Goal: Information Seeking & Learning: Learn about a topic

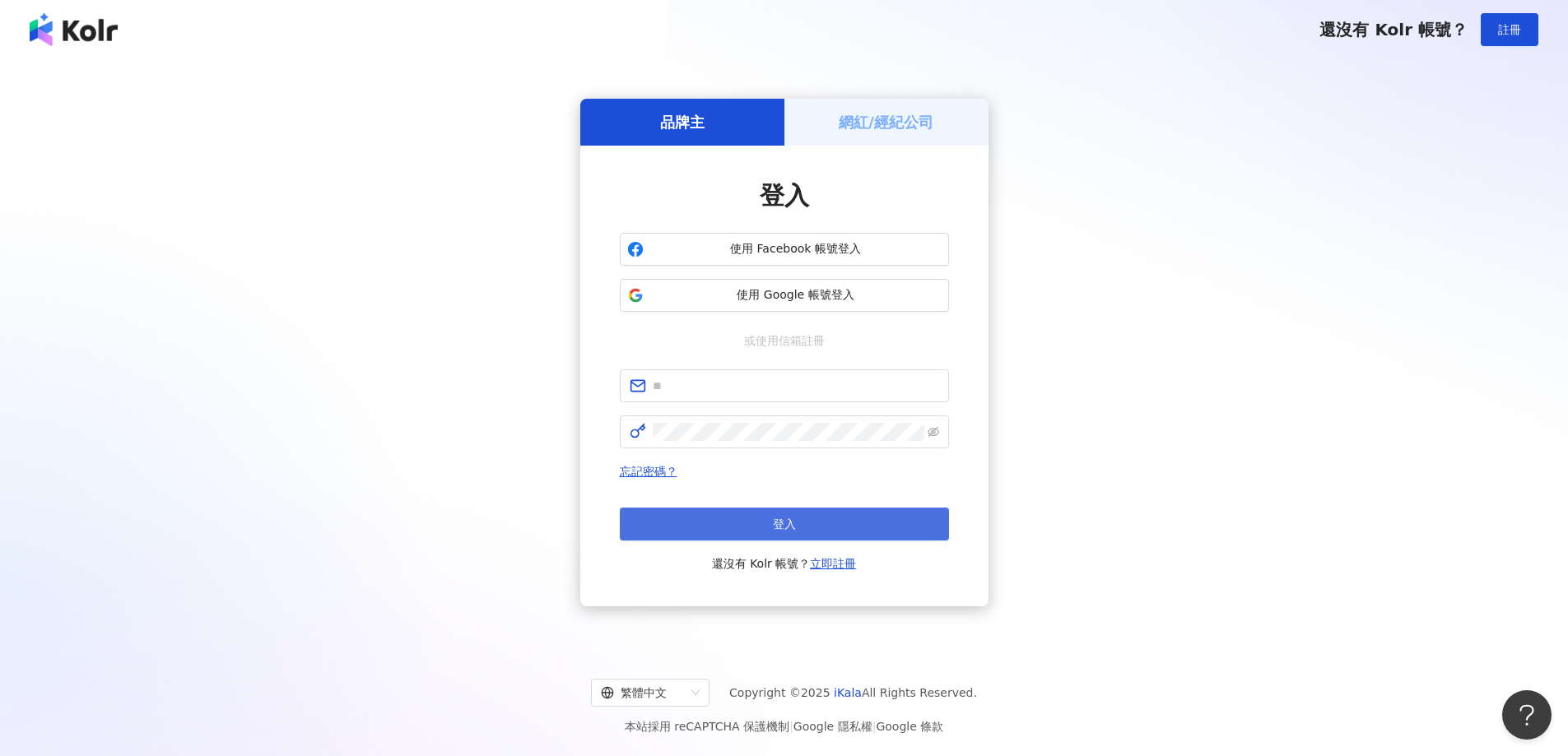
click at [873, 534] on button "登入" at bounding box center [784, 524] width 329 height 33
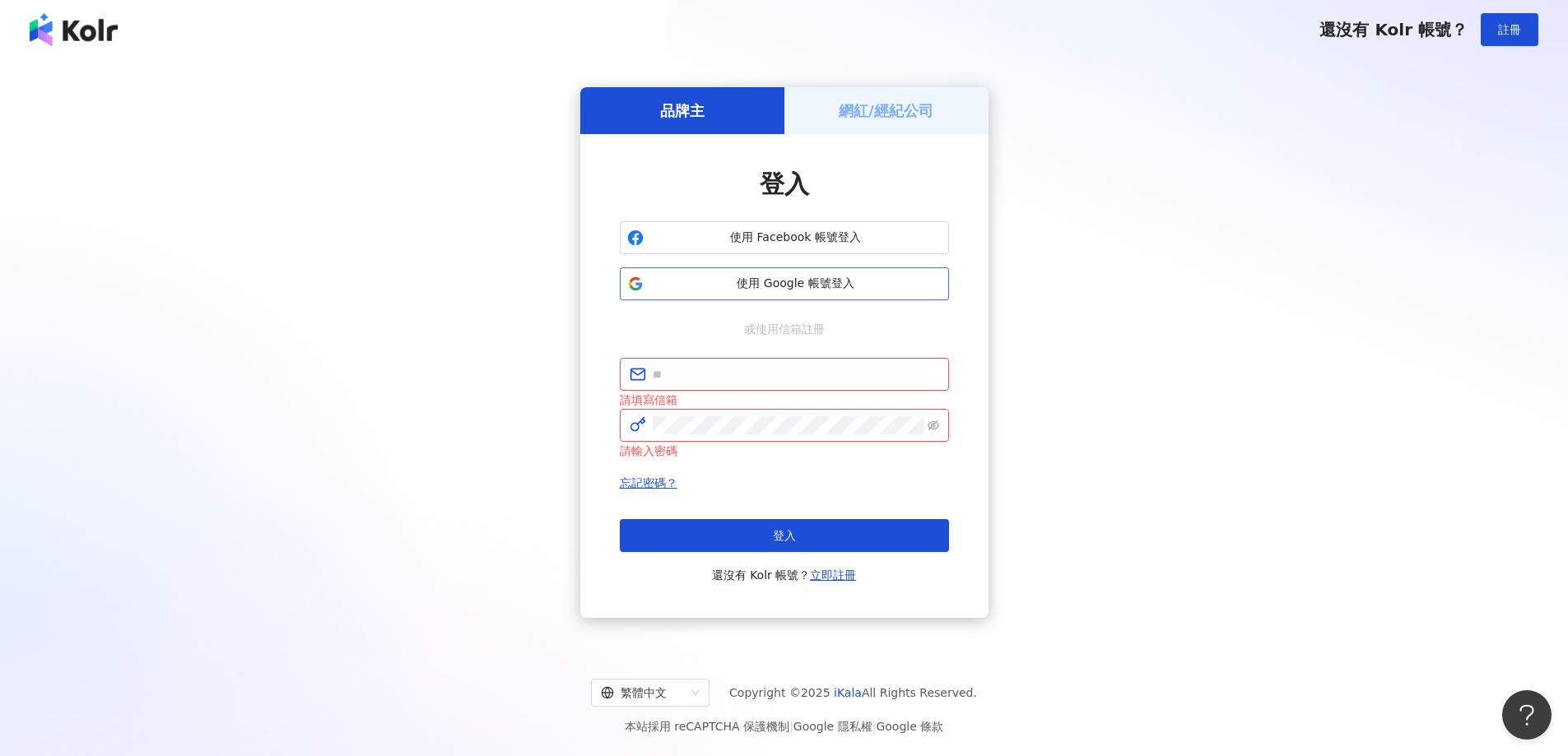
click at [824, 294] on button "使用 Google 帳號登入" at bounding box center [784, 284] width 329 height 33
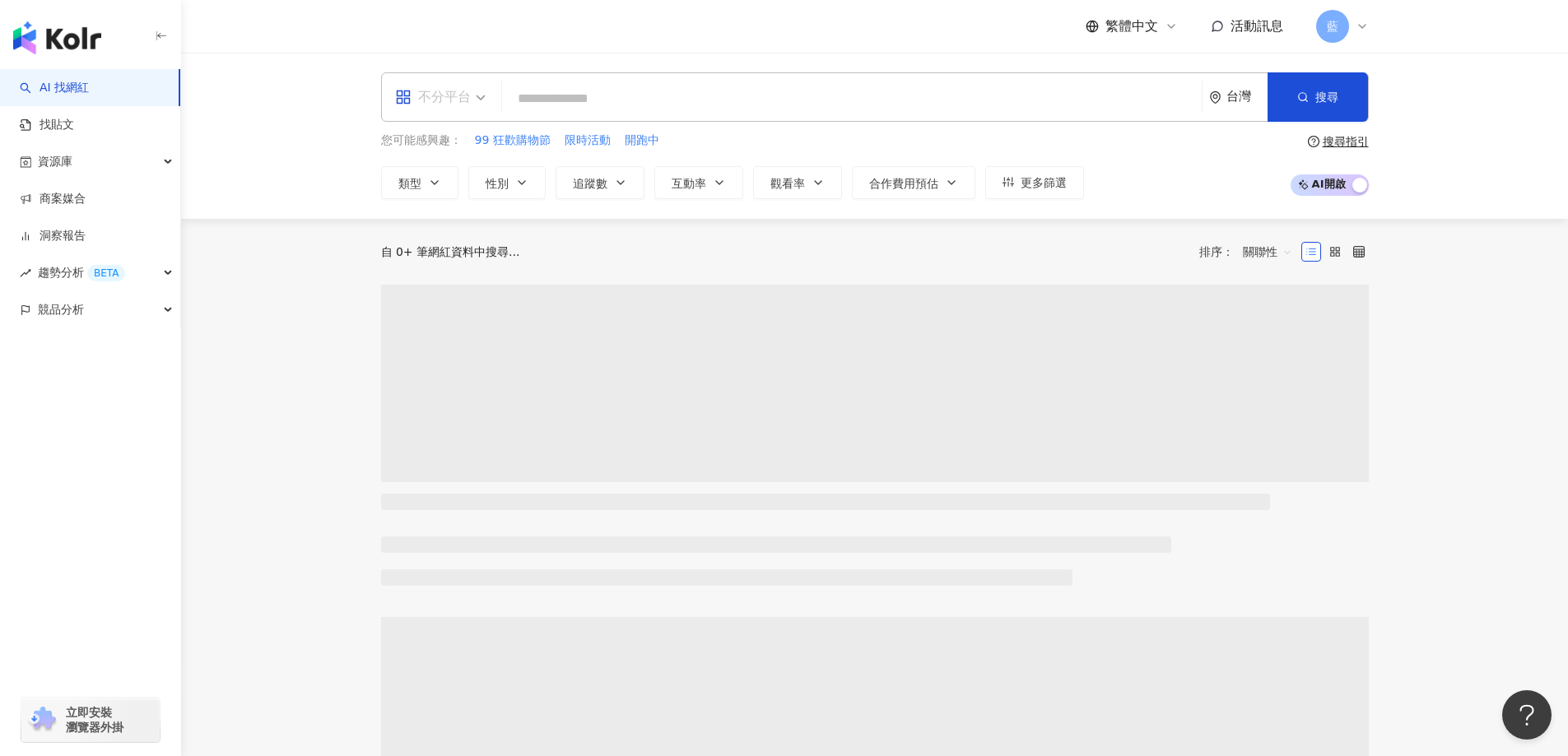
click at [439, 99] on div "不分平台" at bounding box center [433, 97] width 76 height 26
click at [450, 170] on div "Instagram" at bounding box center [445, 173] width 93 height 20
click at [1234, 93] on div "台灣" at bounding box center [1247, 97] width 41 height 14
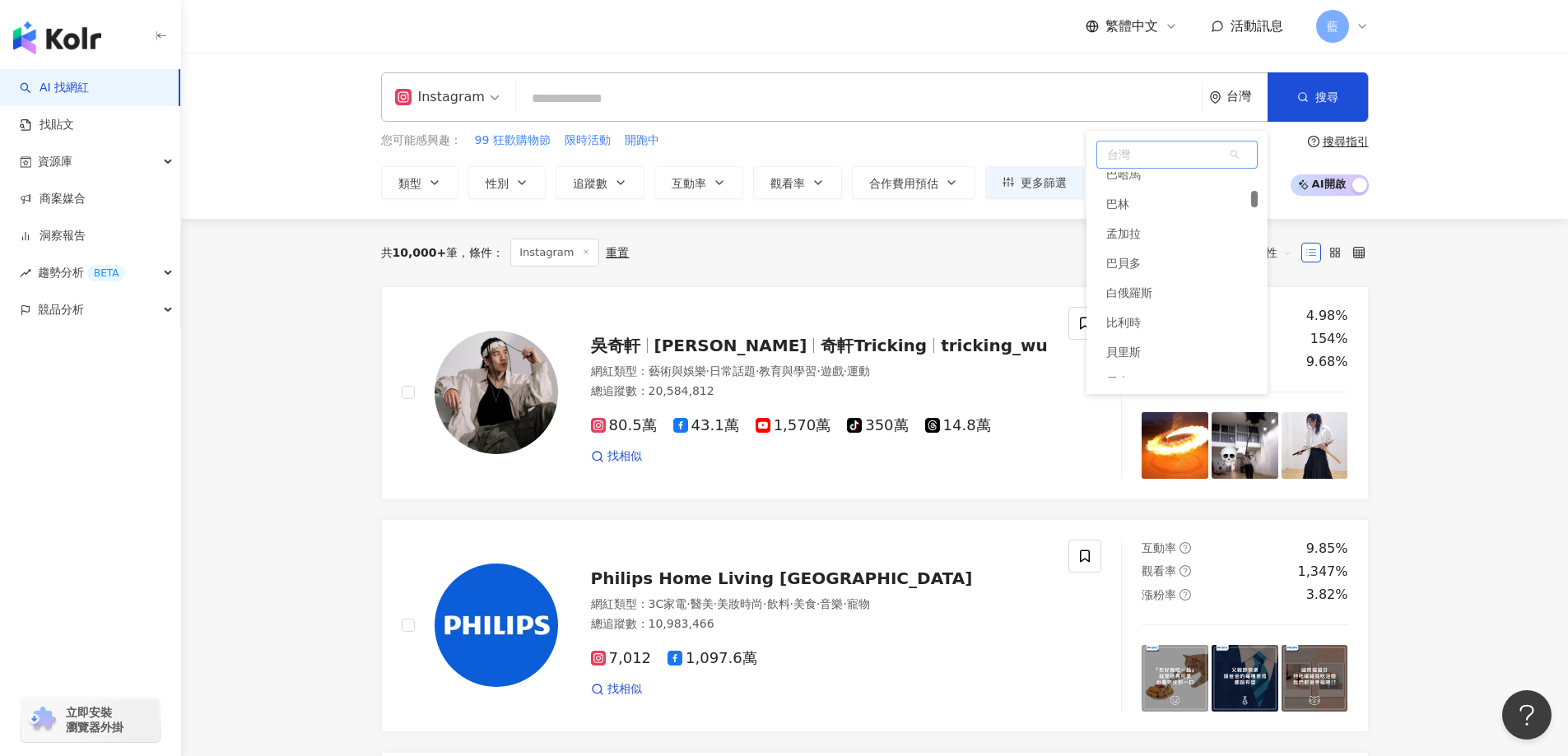
drag, startPoint x: 1254, startPoint y: 179, endPoint x: 1252, endPoint y: 198, distance: 19.1
click at [1252, 198] on div at bounding box center [1254, 199] width 7 height 16
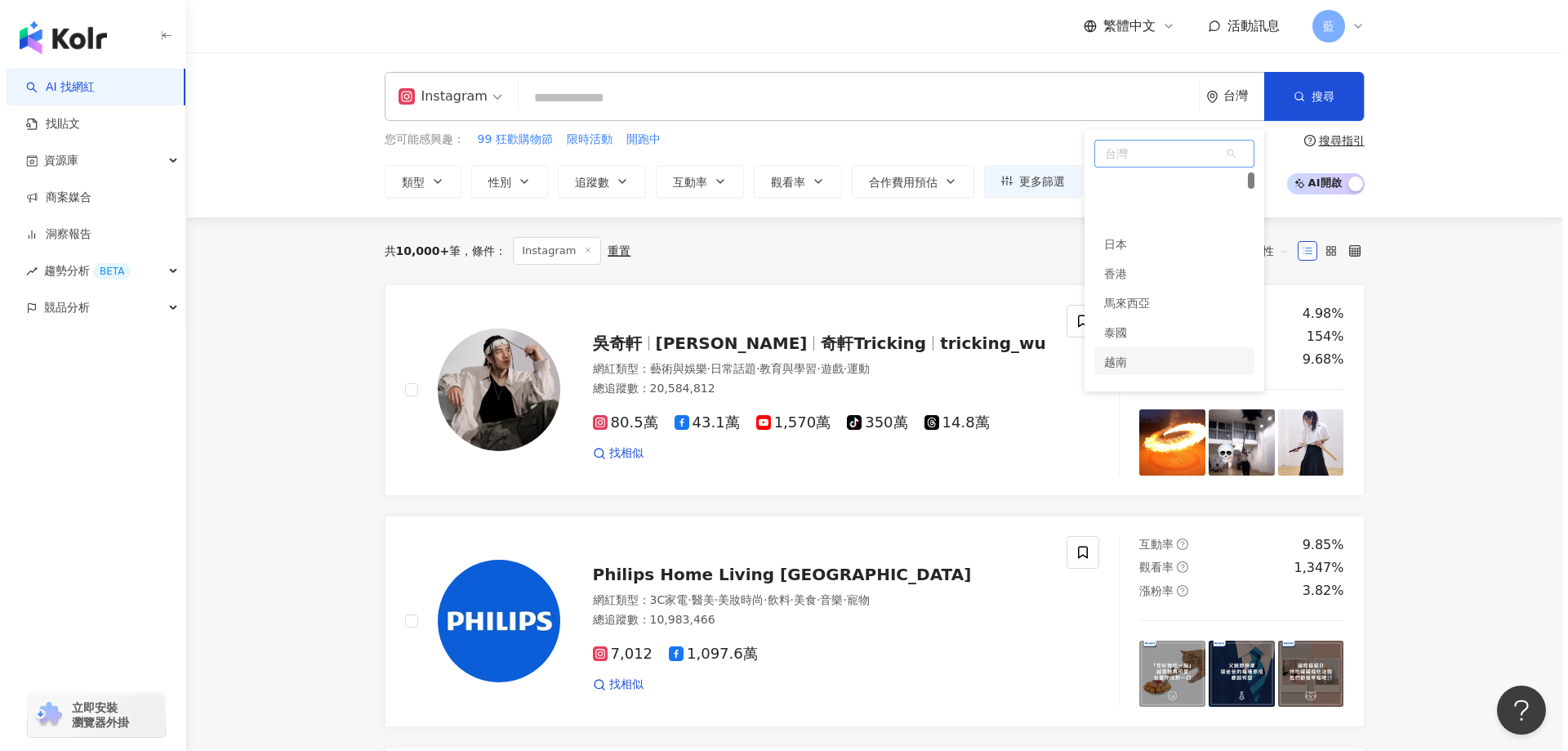
scroll to position [82, 0]
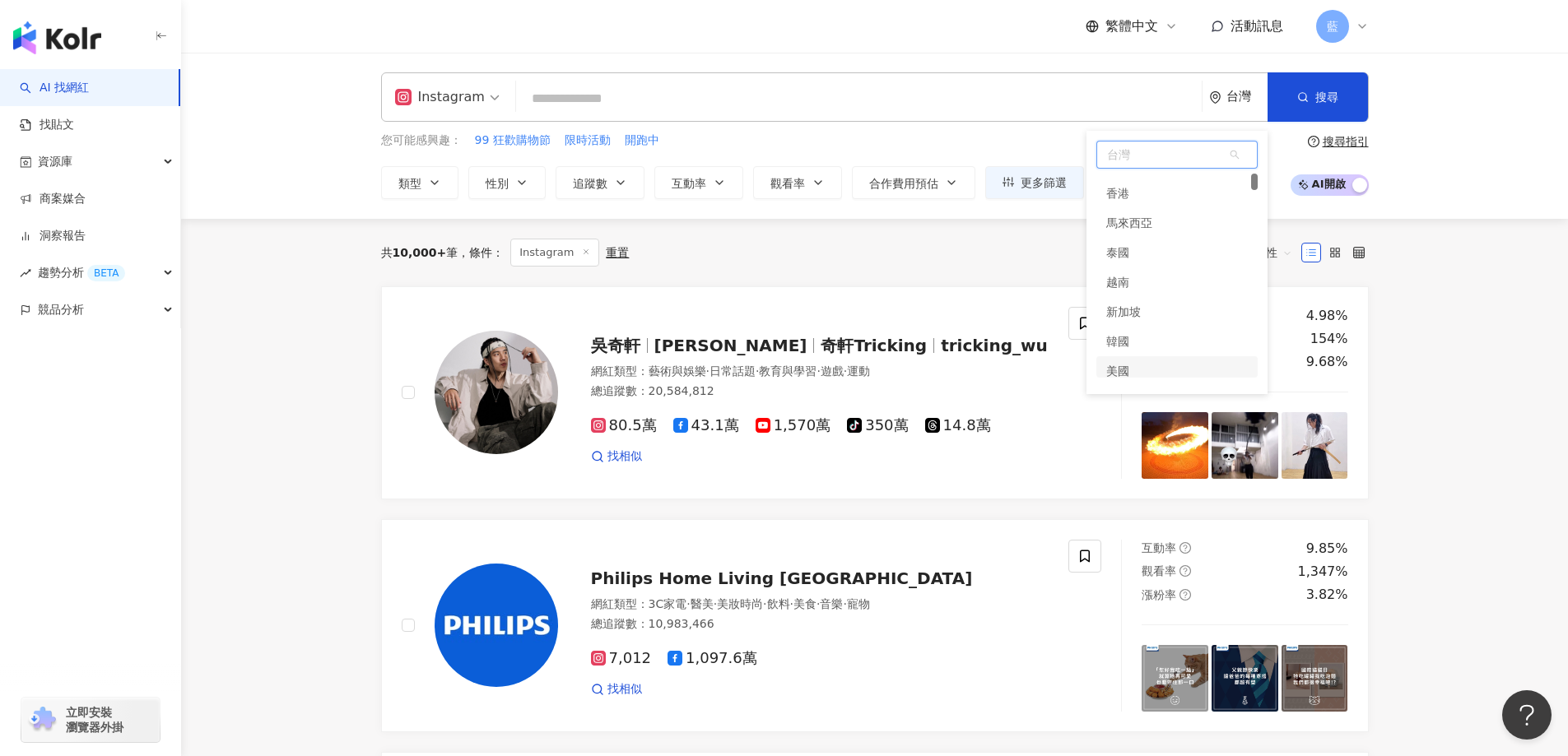
click at [1150, 371] on div "美國" at bounding box center [1177, 370] width 161 height 30
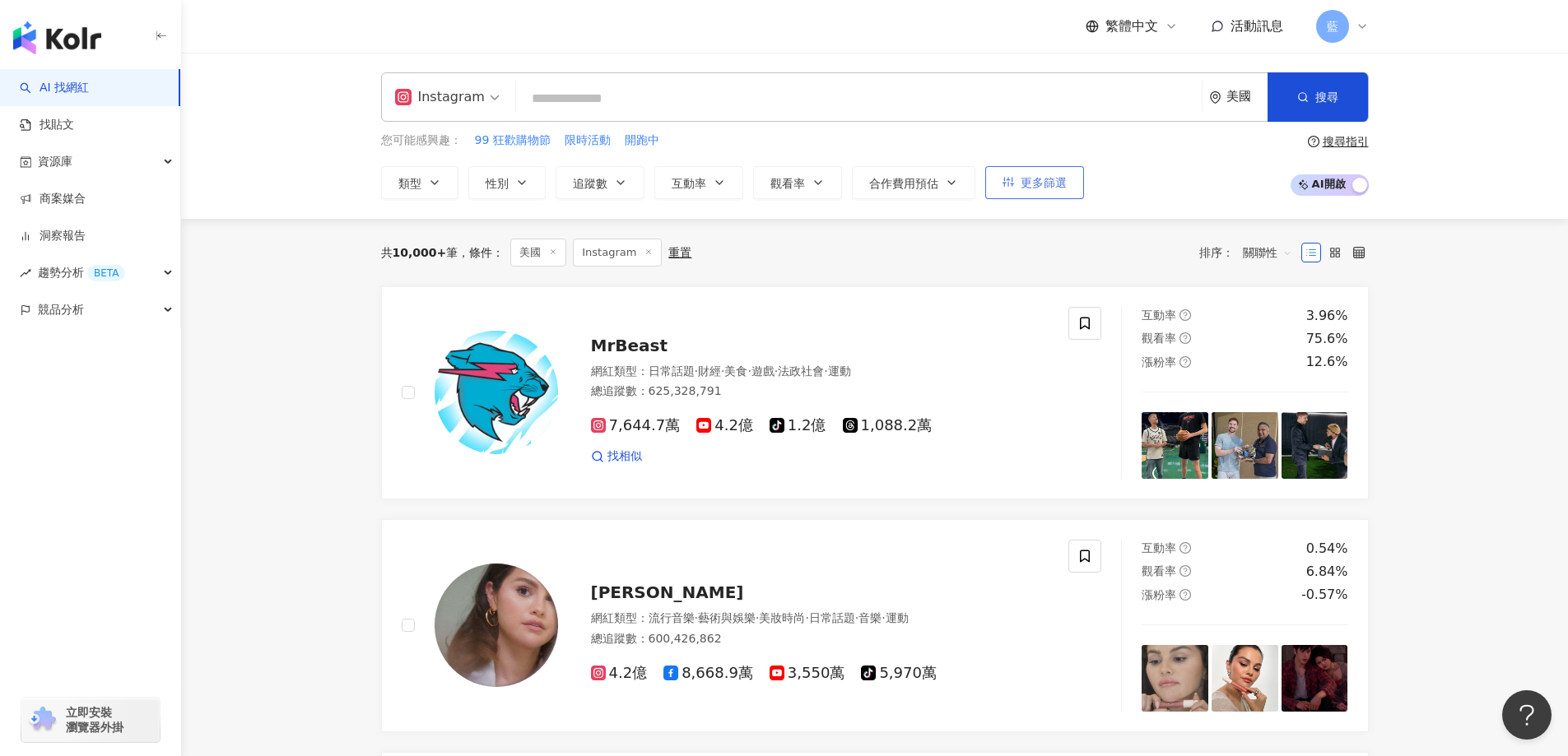
click at [1025, 182] on span "更多篩選" at bounding box center [1044, 182] width 46 height 13
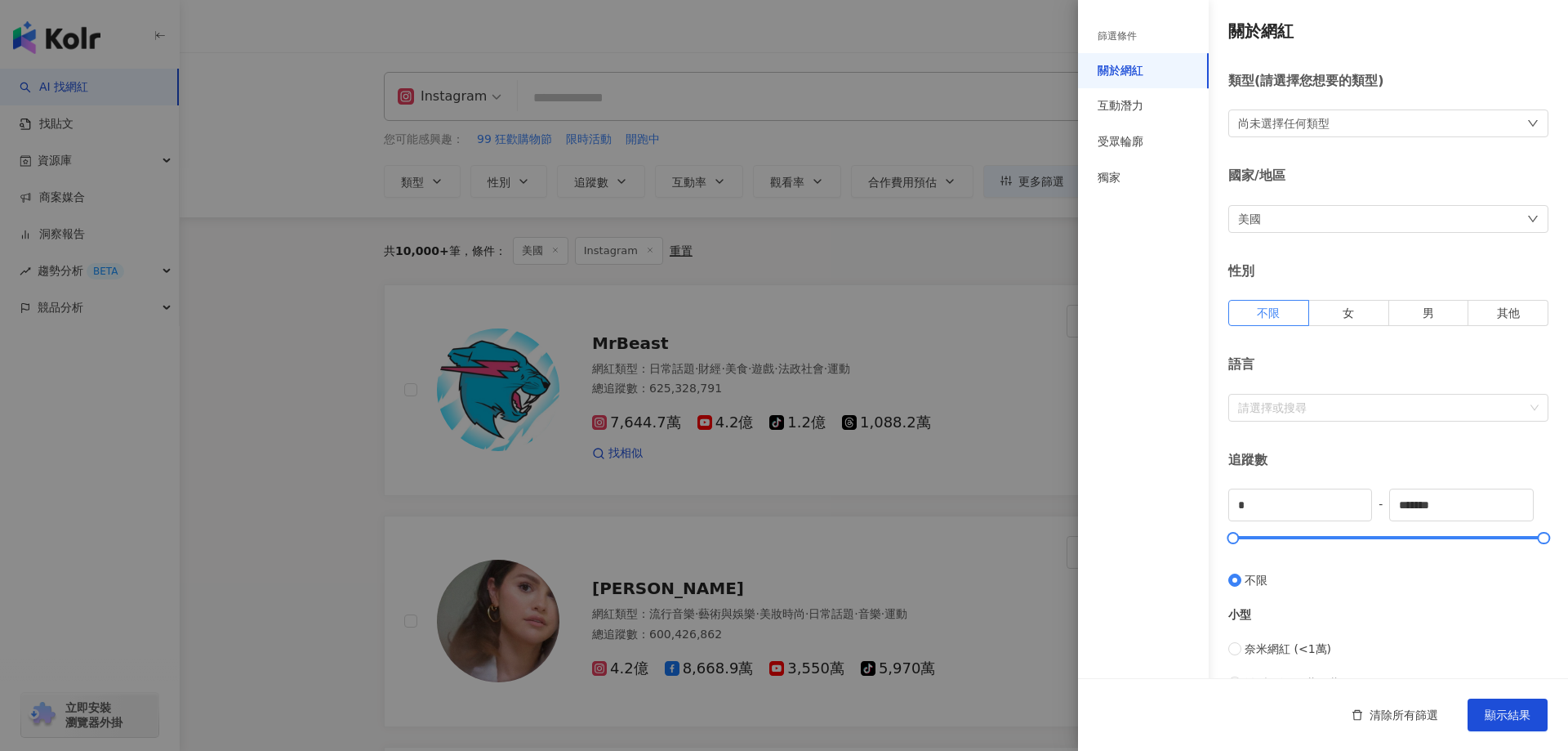
click at [1361, 131] on div "尚未選擇任何類型" at bounding box center [1388, 123] width 321 height 28
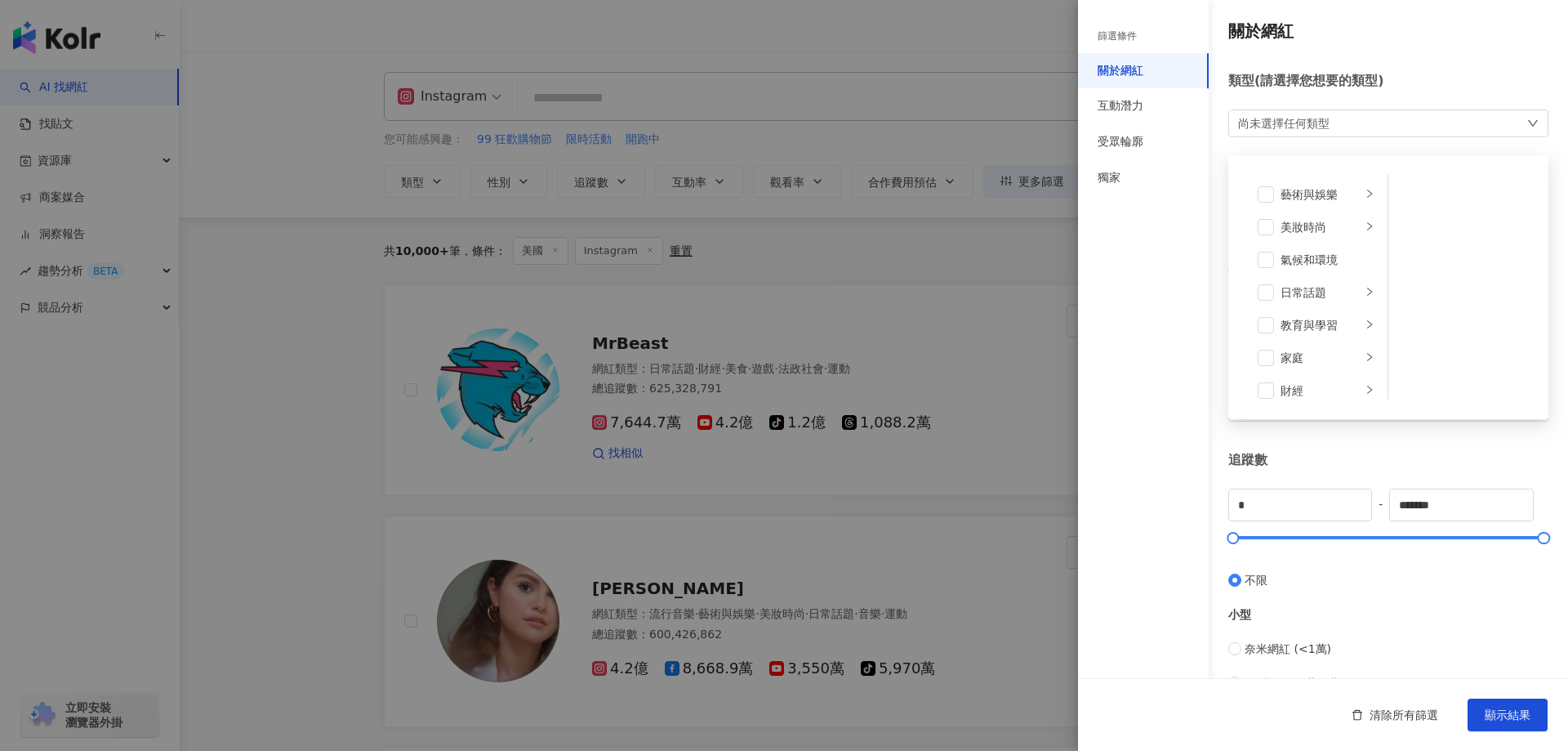
click at [1372, 120] on div "尚未選擇任何類型 藝術與娛樂 美妝時尚 氣候和環境 日常話題 教育與學習 家庭 財經 美食 命理占卜 遊戲 法政社會 生活風格 影視娛樂 醫療與健康 寵物 攝…" at bounding box center [1388, 123] width 321 height 28
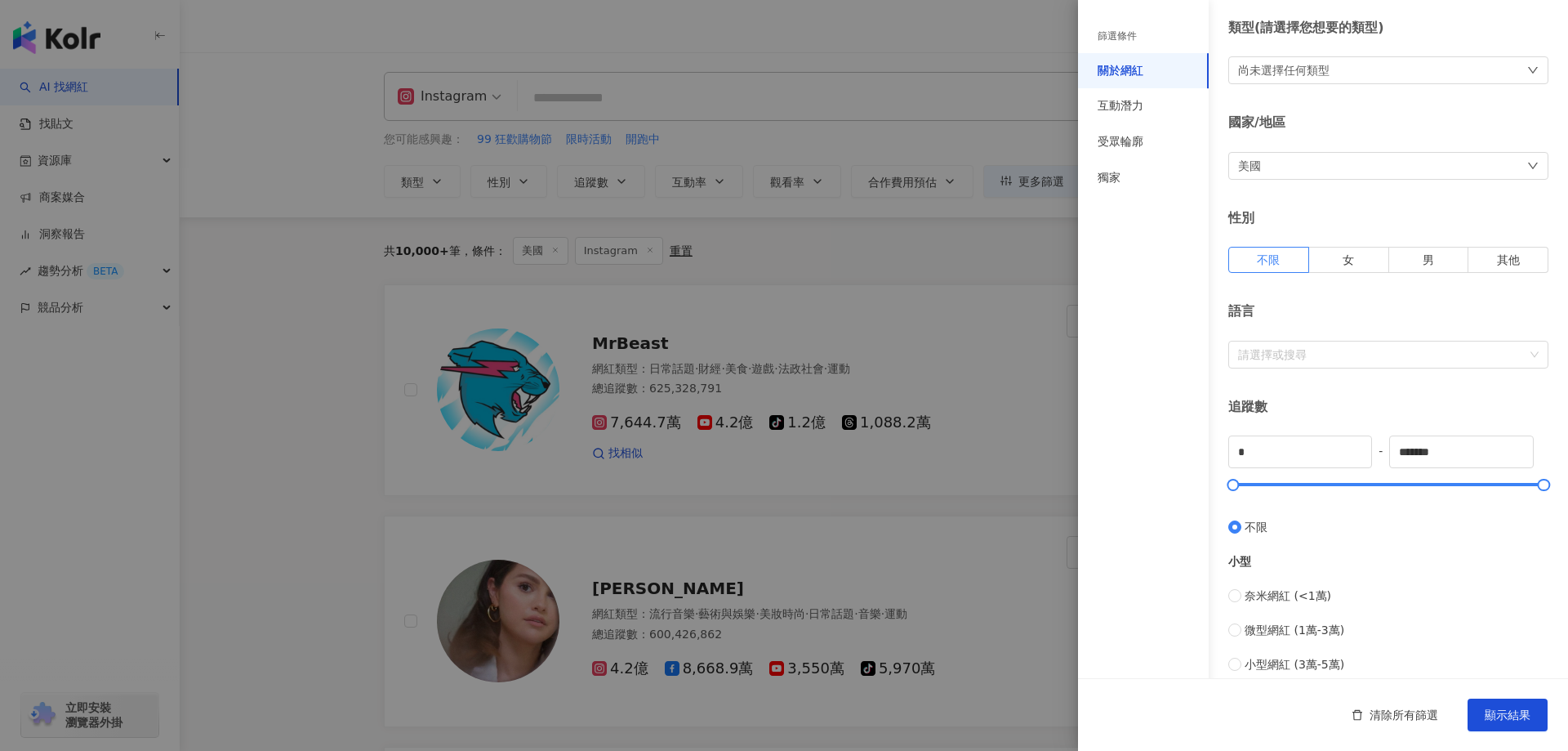
scroll to position [82, 0]
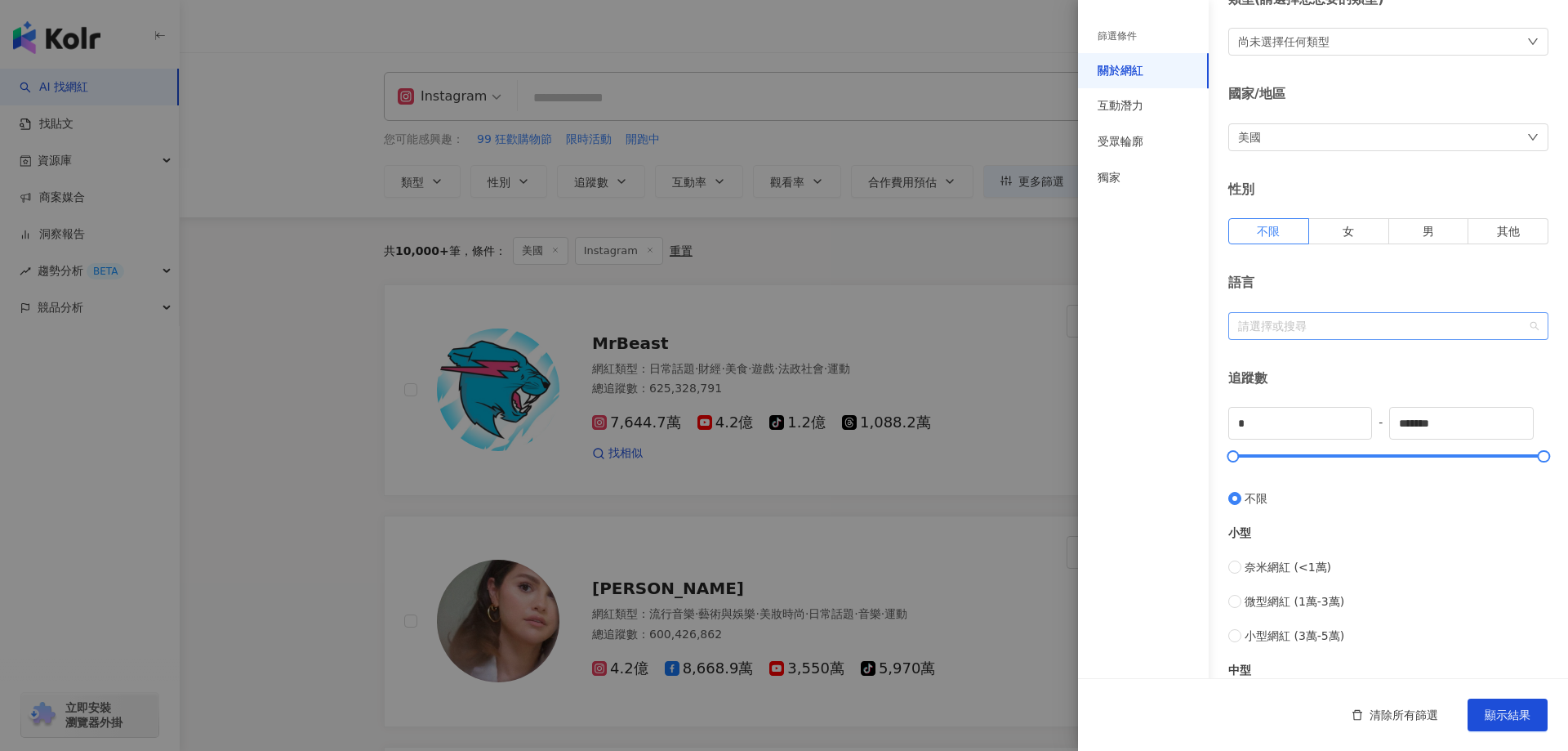
click at [1307, 327] on div at bounding box center [1380, 326] width 297 height 13
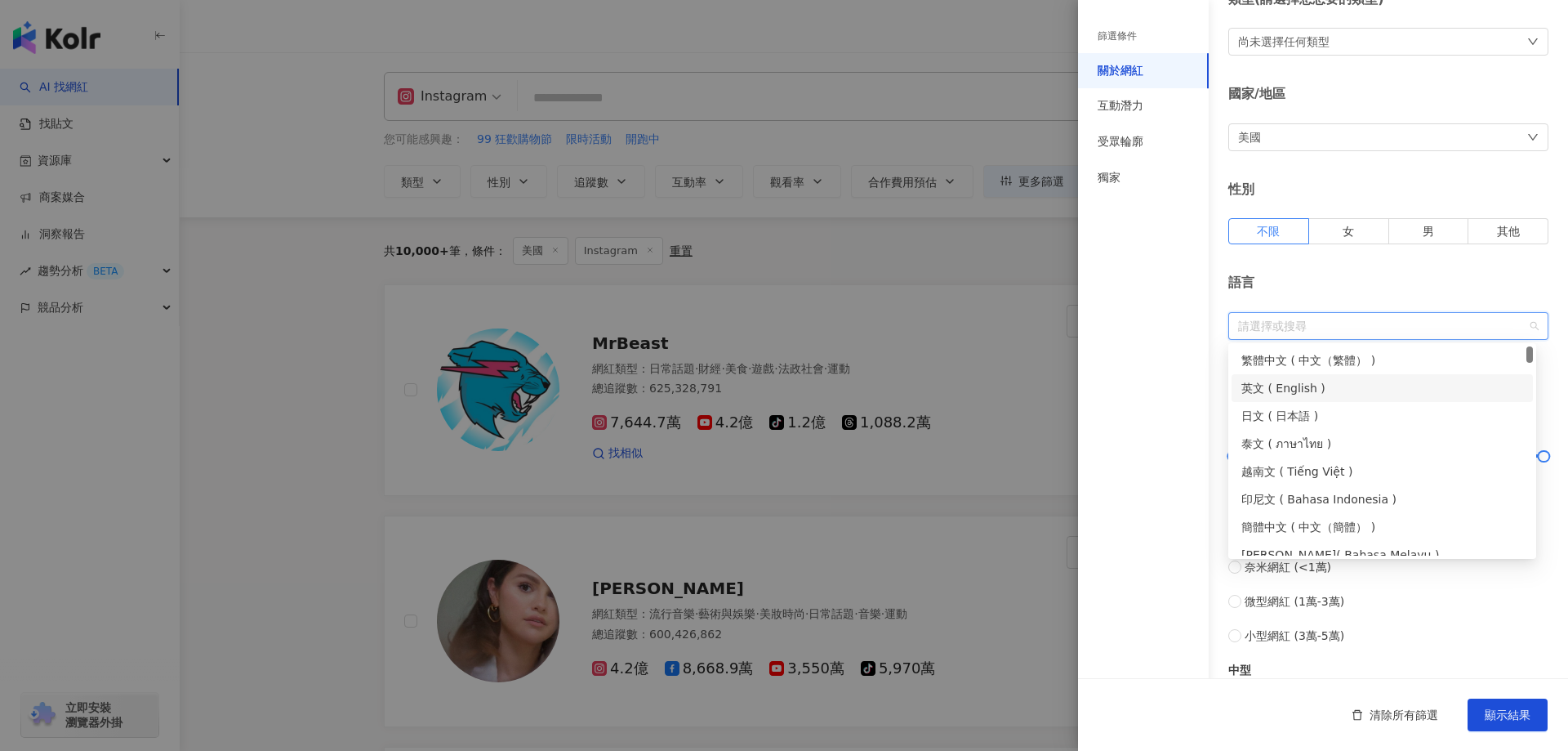
click at [1306, 392] on div "英文 ( English )" at bounding box center [1382, 387] width 282 height 18
click at [1362, 361] on div "繁體中文 ( 中文（繁體） )" at bounding box center [1382, 359] width 282 height 18
click at [1146, 407] on div "篩選條件 關於網紅 互動潛力 受眾輪廓 獨家" at bounding box center [1143, 385] width 131 height 732
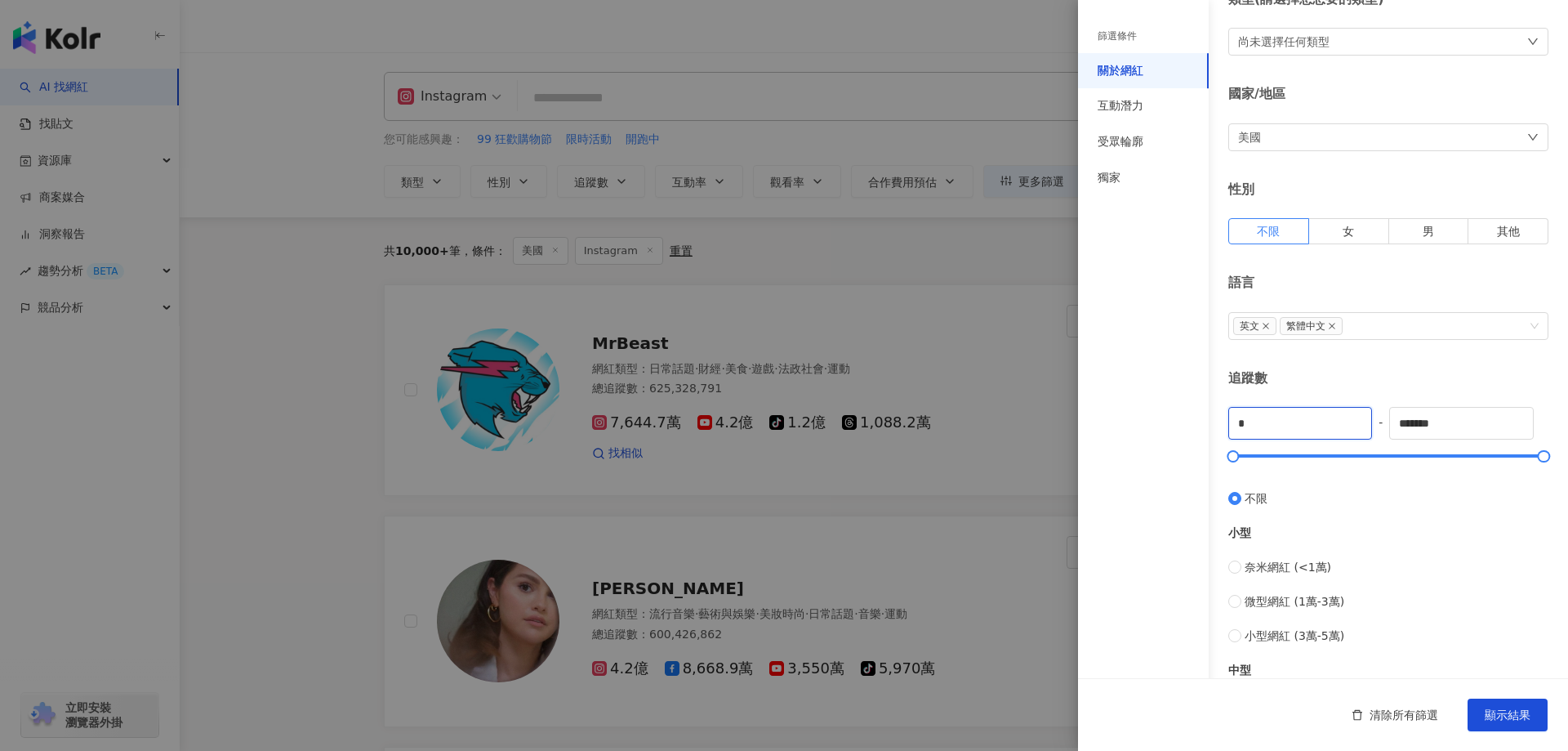
drag, startPoint x: 1284, startPoint y: 417, endPoint x: 1123, endPoint y: 411, distance: 161.1
click at [1123, 411] on div "篩選條件 關於網紅 互動潛力 受眾輪廓 獨家 關於網紅 類型 ( 請選擇您想要的類型 ) 尚未選擇任何類型 國家/地區 美國 性別 不限 女 男 其他 語言 …" at bounding box center [1323, 535] width 490 height 1234
type input "*****"
drag, startPoint x: 1466, startPoint y: 422, endPoint x: 1070, endPoint y: 433, distance: 396.2
click at [1095, 437] on div "篩選條件 關於網紅 互動潛力 受眾輪廓 獨家 關於網紅 類型 ( 請選擇您想要的類型 ) 尚未選擇任何類型 國家/地區 美國 性別 不限 女 男 其他 語言 …" at bounding box center [1323, 535] width 490 height 1234
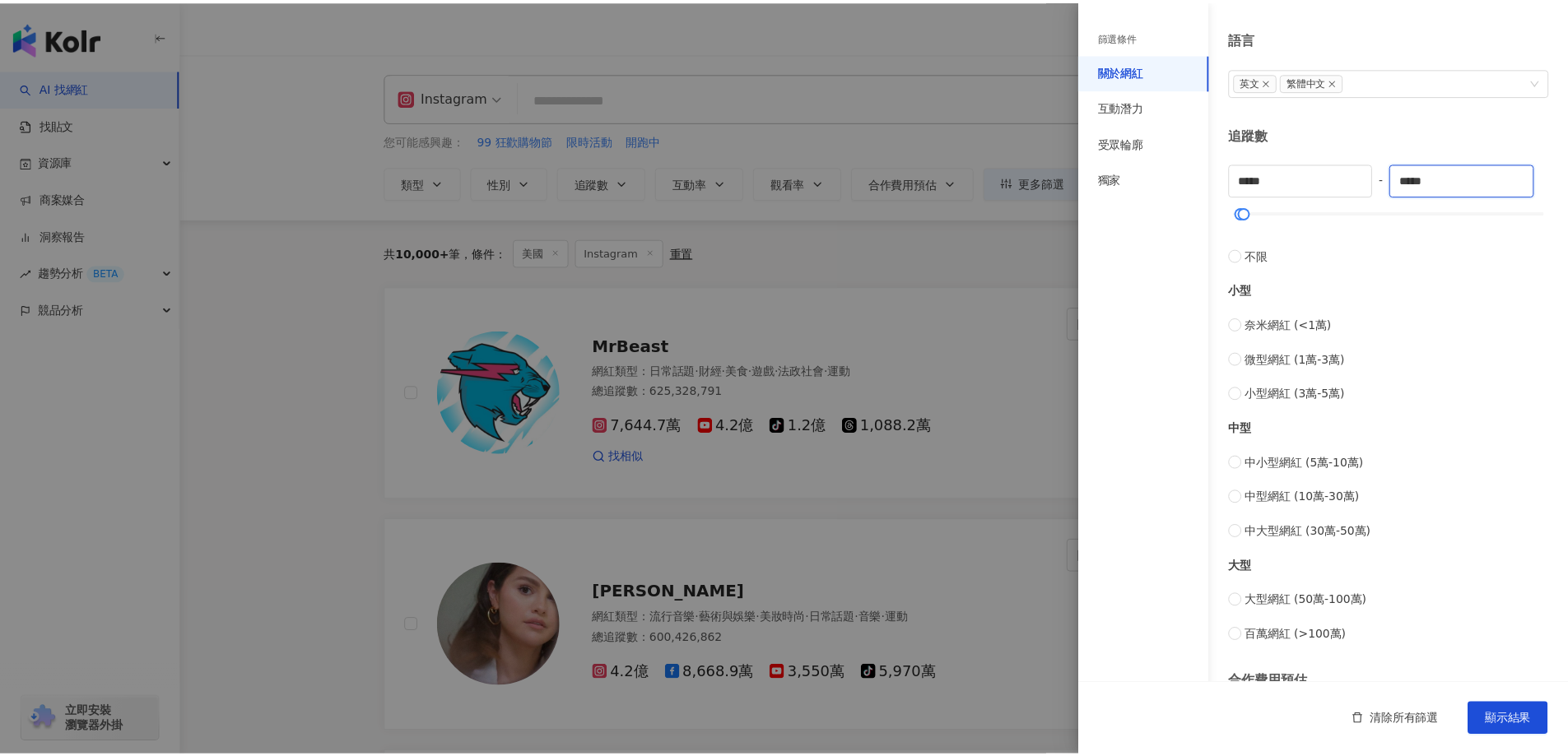
scroll to position [486, 0]
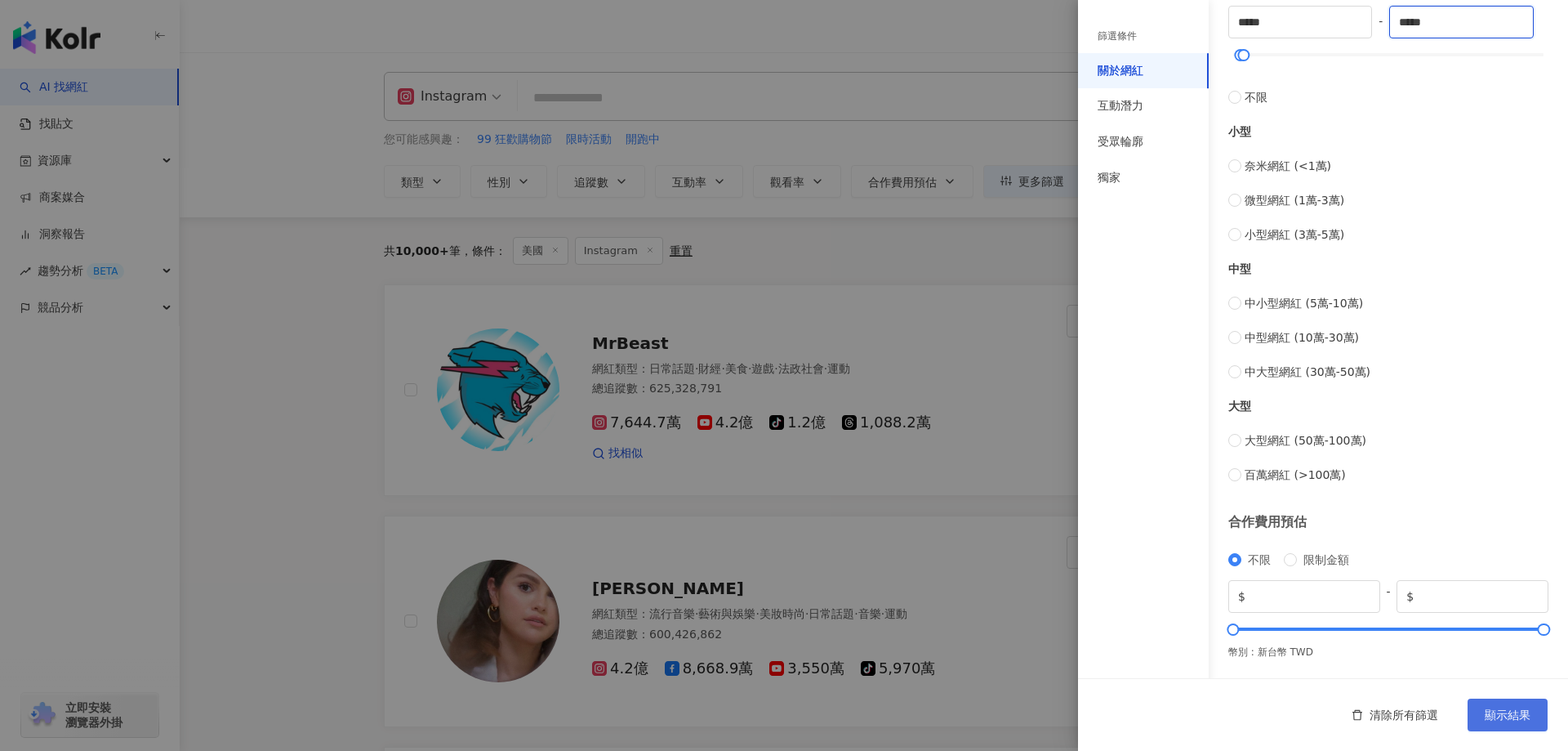
type input "*****"
click at [1499, 711] on span "顯示結果" at bounding box center [1508, 715] width 46 height 13
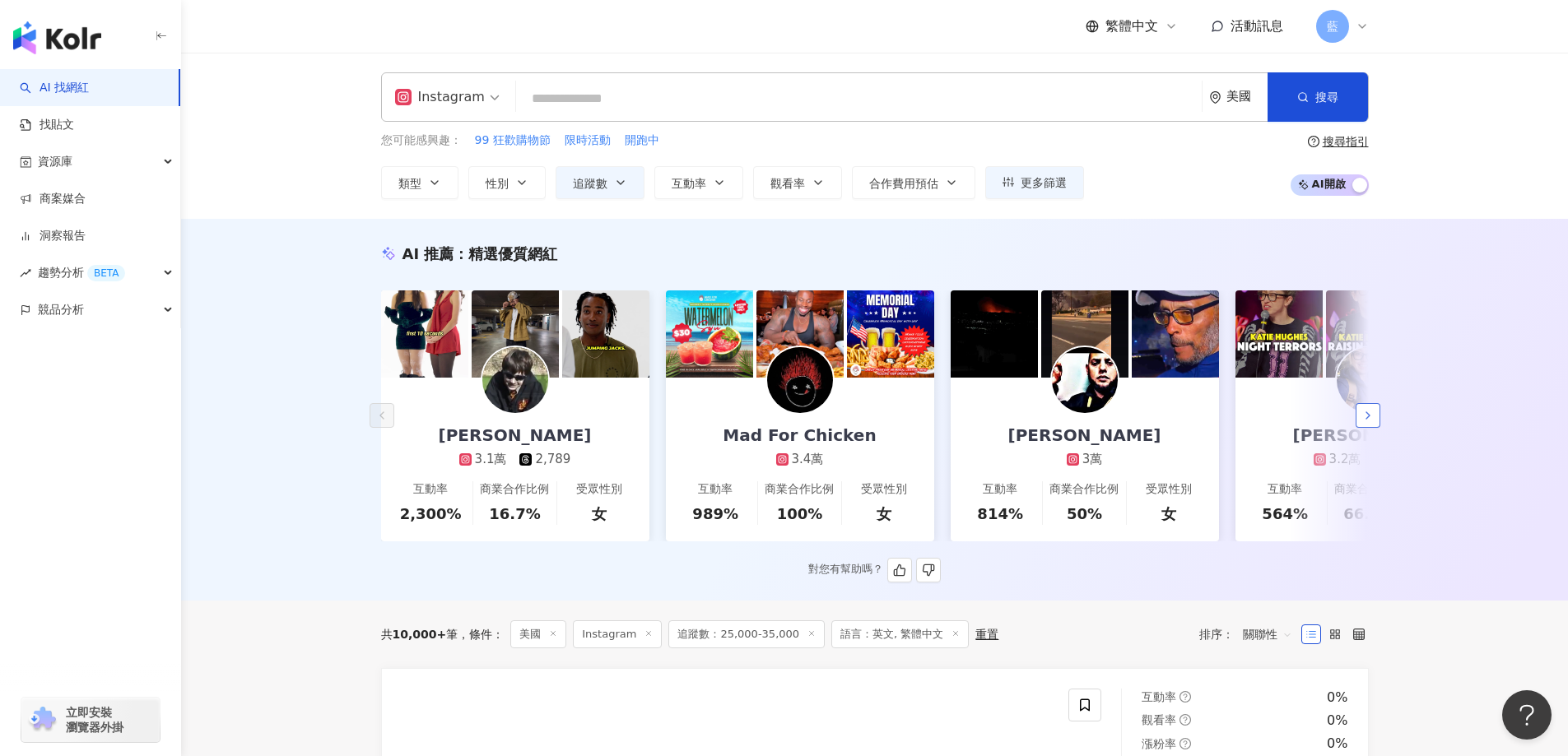
click at [1371, 422] on icon "button" at bounding box center [1367, 415] width 13 height 13
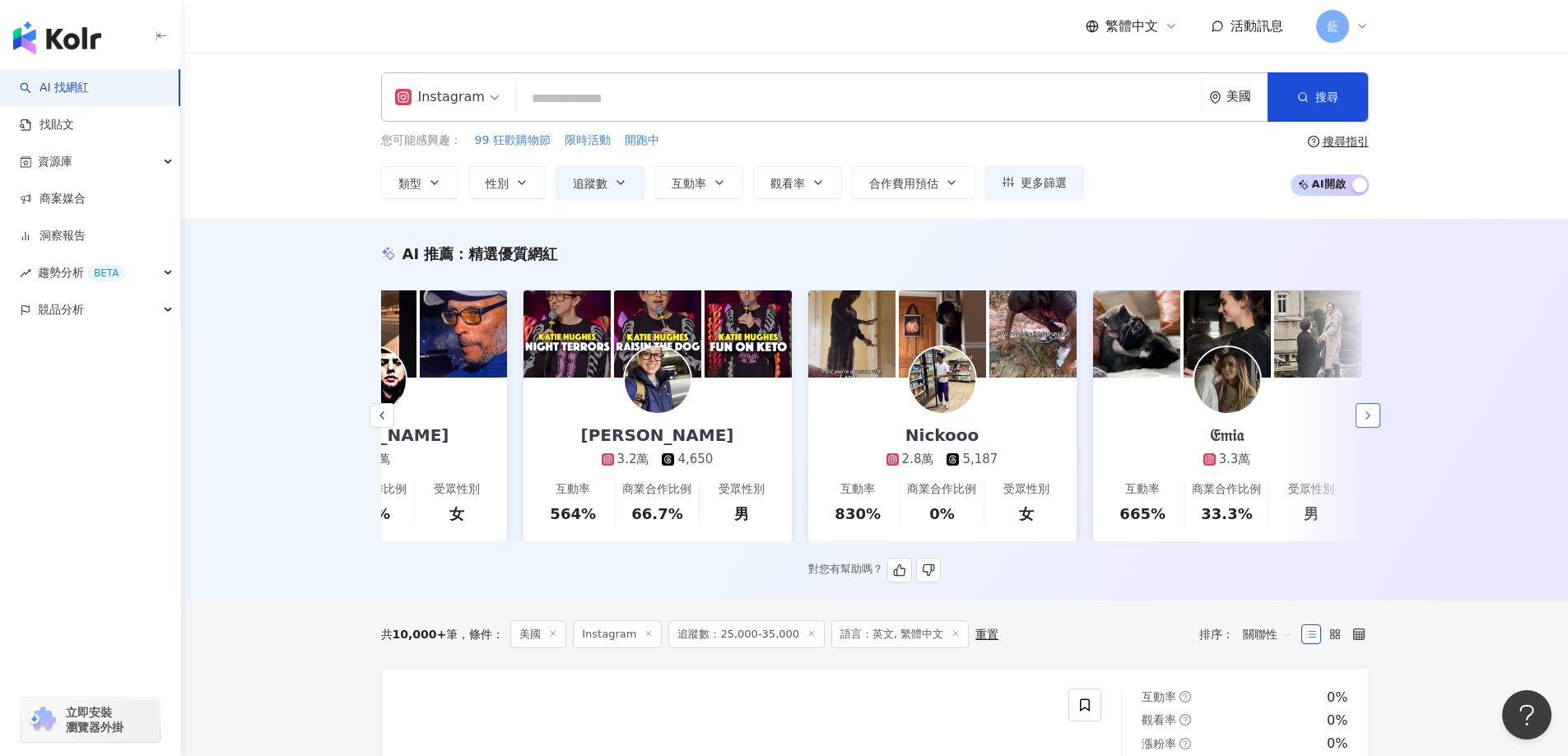
scroll to position [0, 854]
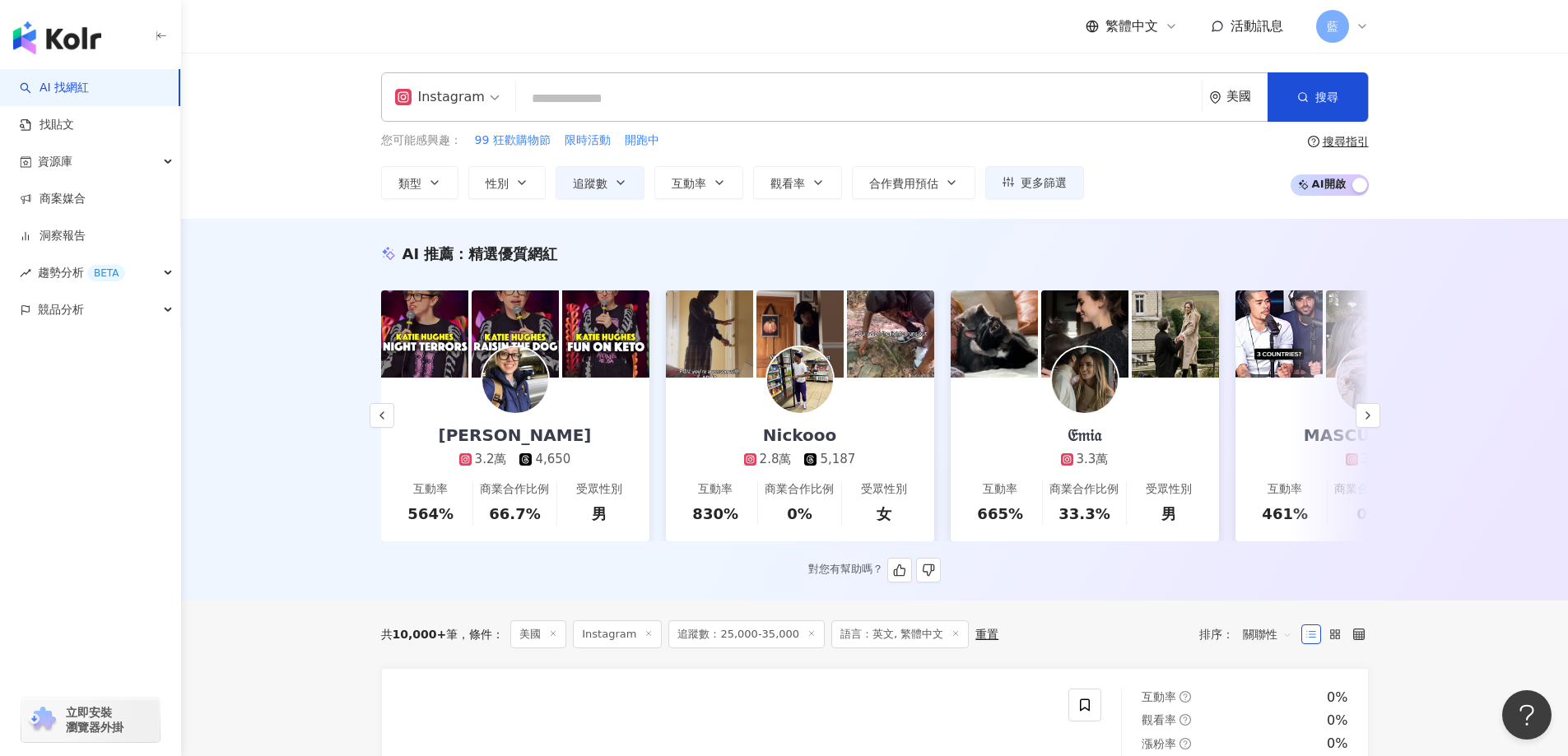
click at [1099, 388] on img at bounding box center [1084, 380] width 65 height 65
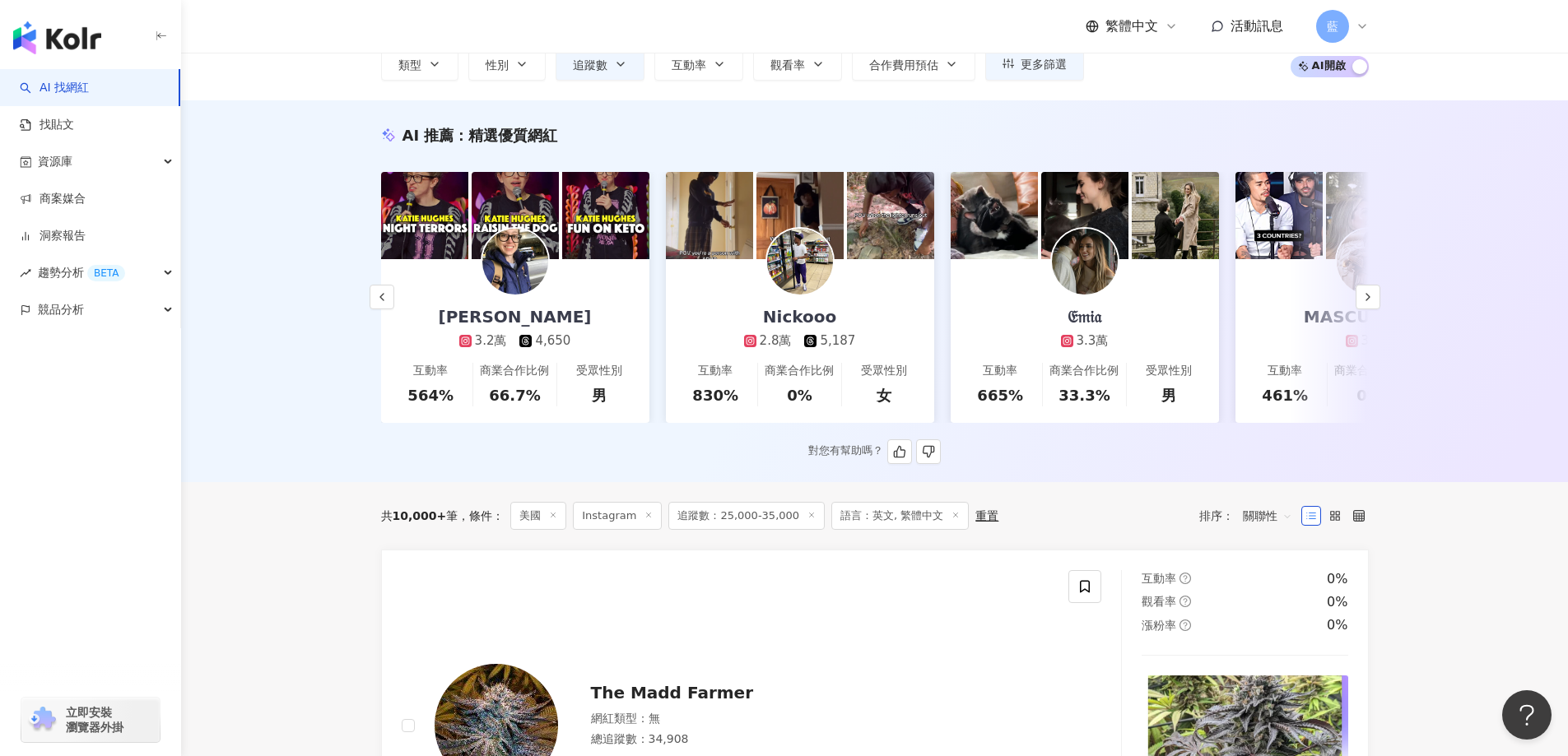
scroll to position [247, 0]
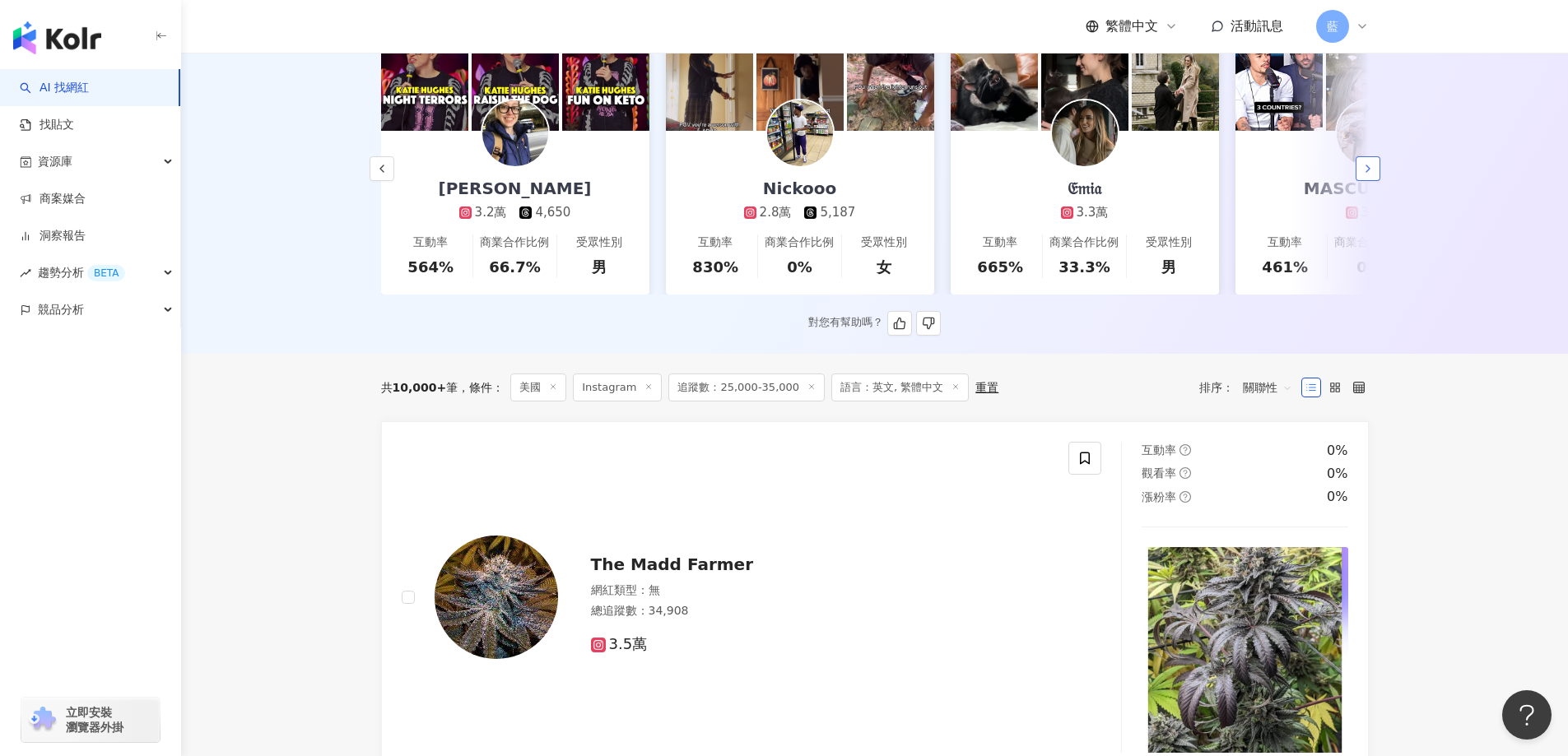
click at [1372, 171] on icon "button" at bounding box center [1367, 168] width 13 height 13
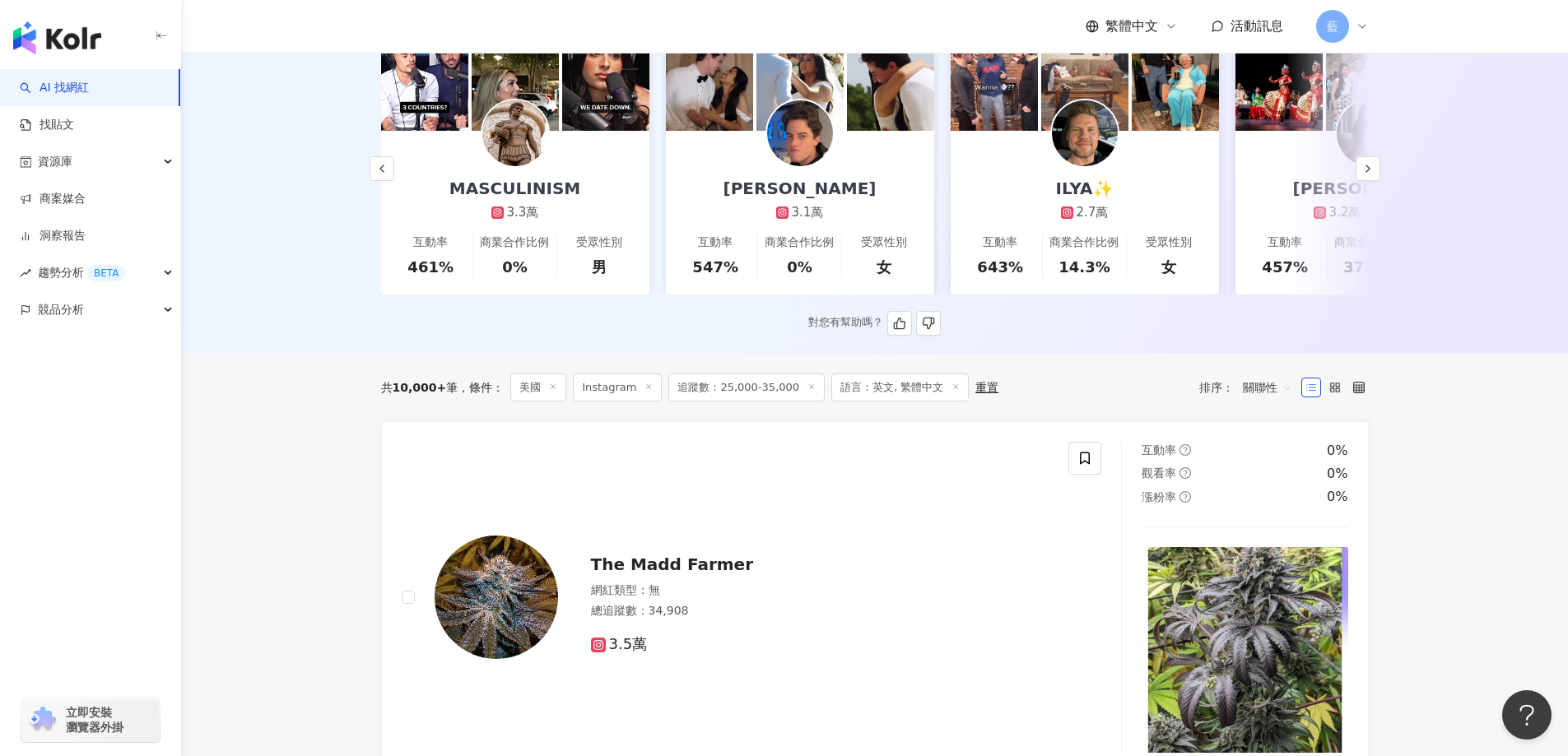
scroll to position [0, 0]
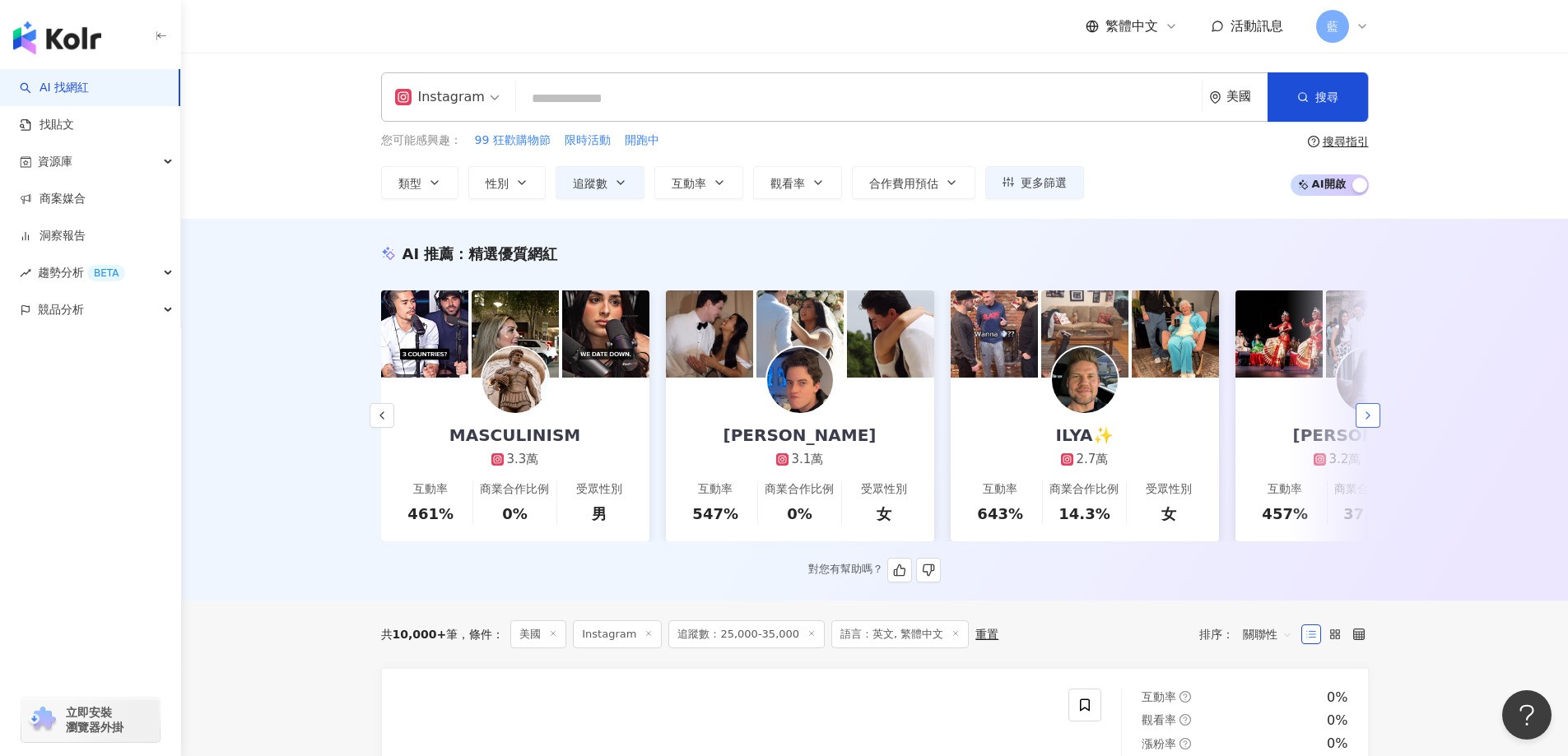
click at [1368, 420] on icon "button" at bounding box center [1367, 415] width 13 height 13
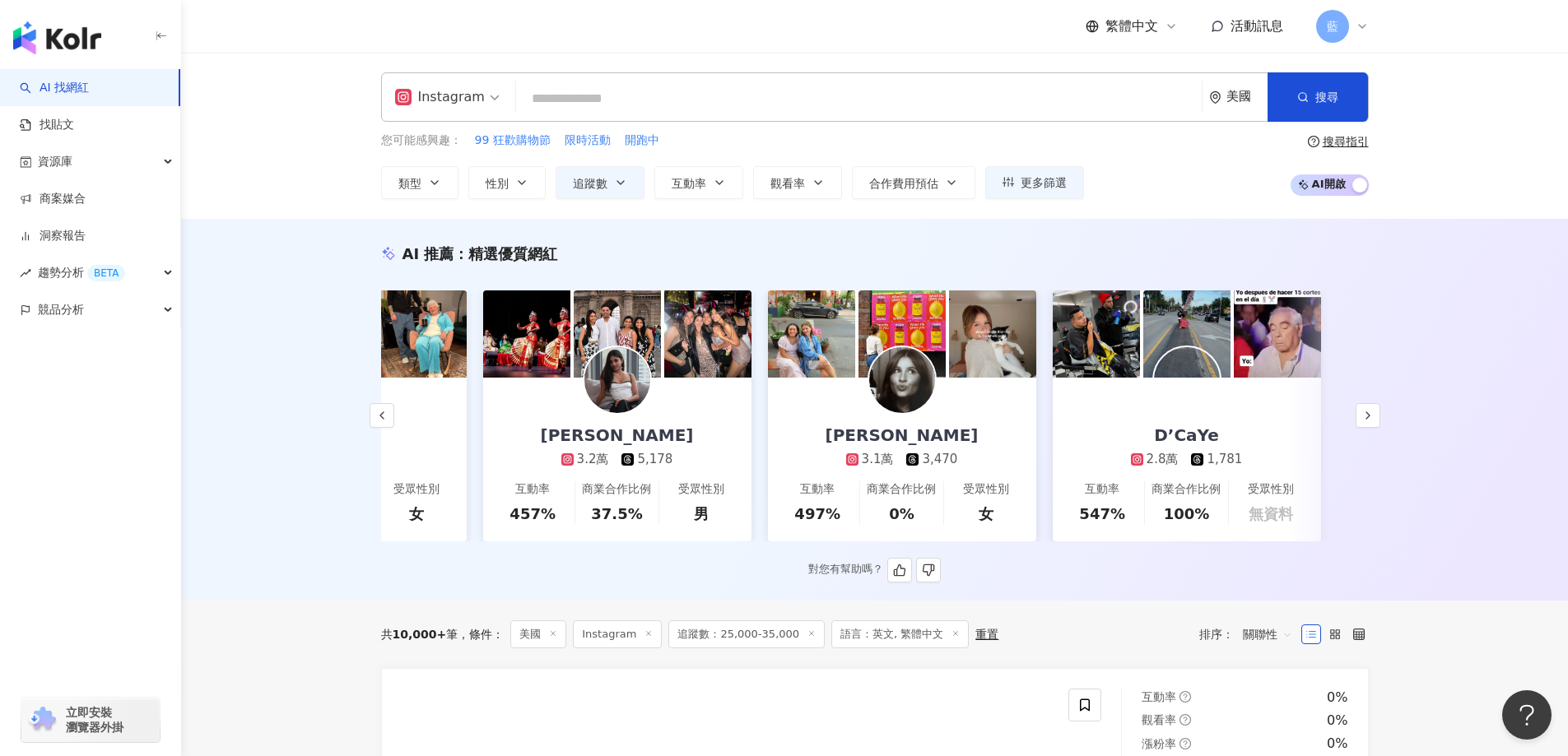
scroll to position [0, 2462]
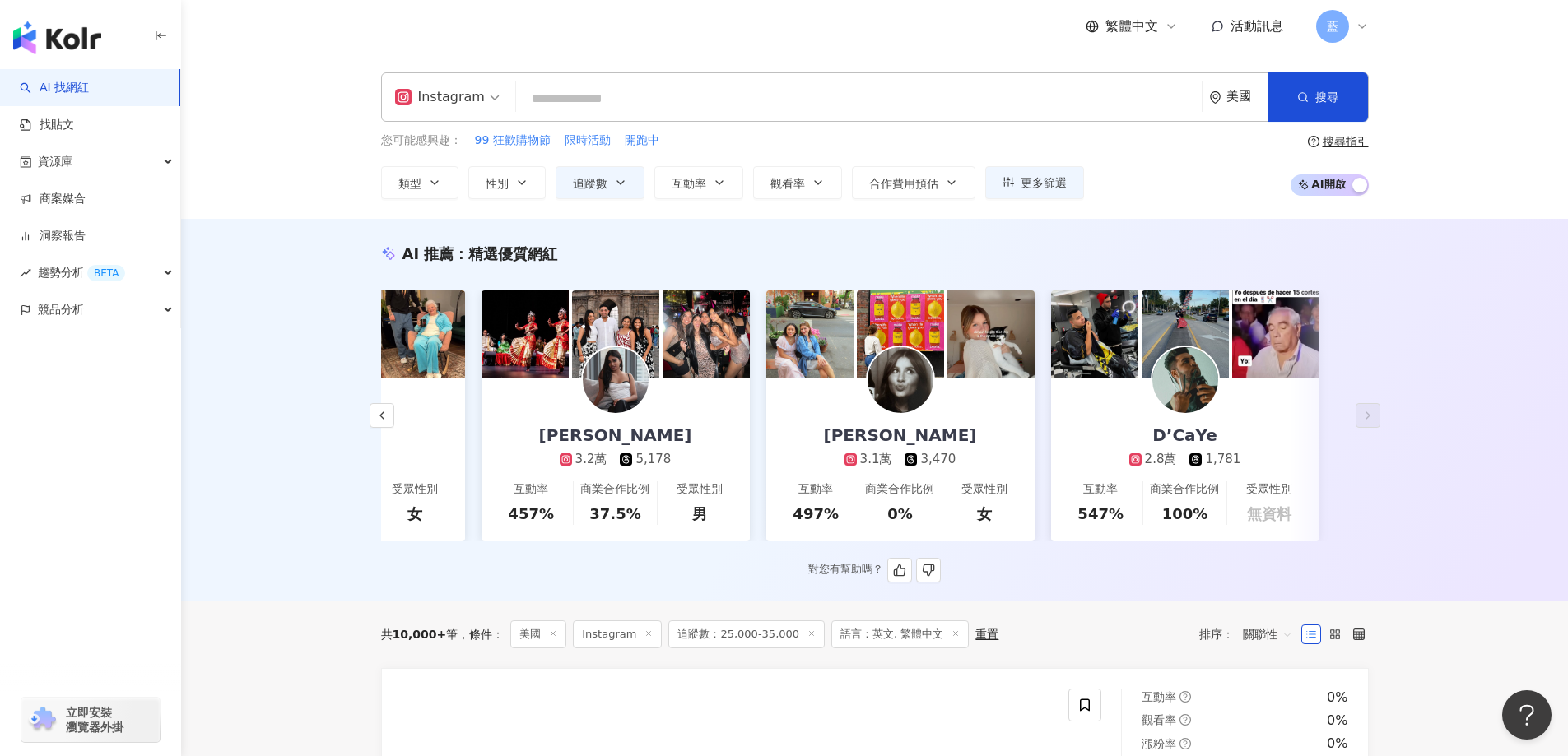
click at [603, 375] on img at bounding box center [615, 380] width 65 height 65
click at [906, 366] on img at bounding box center [900, 380] width 65 height 65
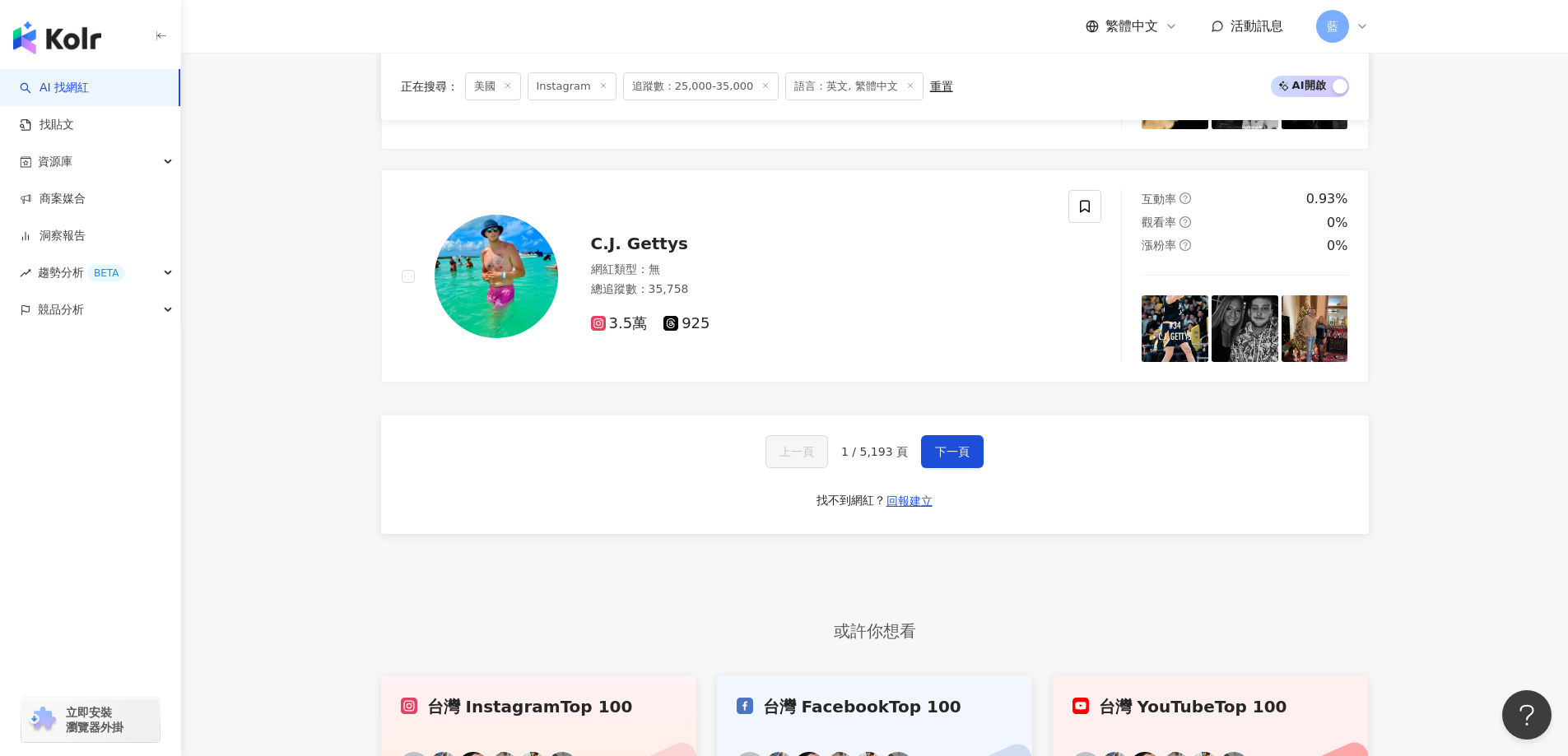
scroll to position [3702, 0]
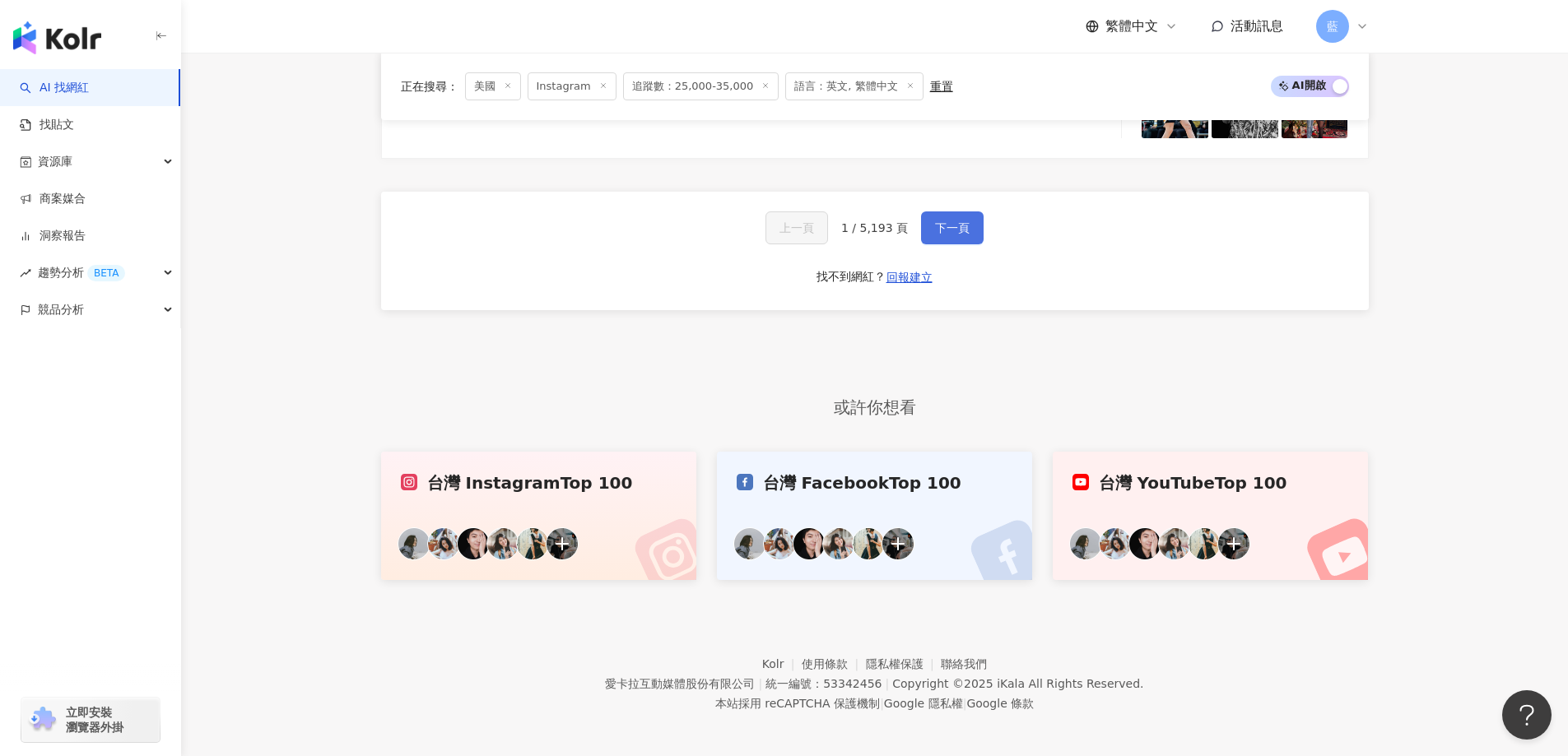
click at [935, 234] on span "下一頁" at bounding box center [952, 228] width 35 height 13
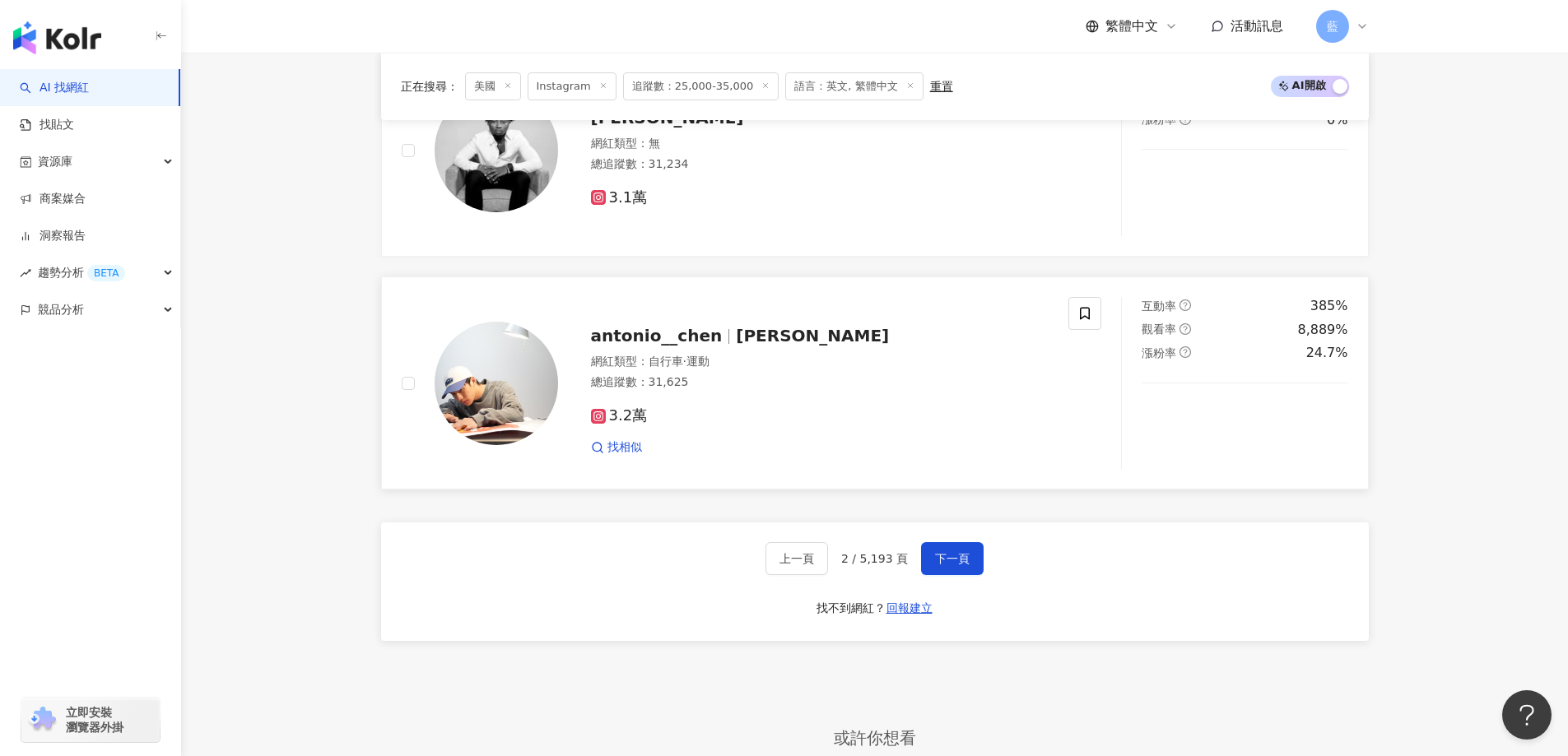
scroll to position [3002, 0]
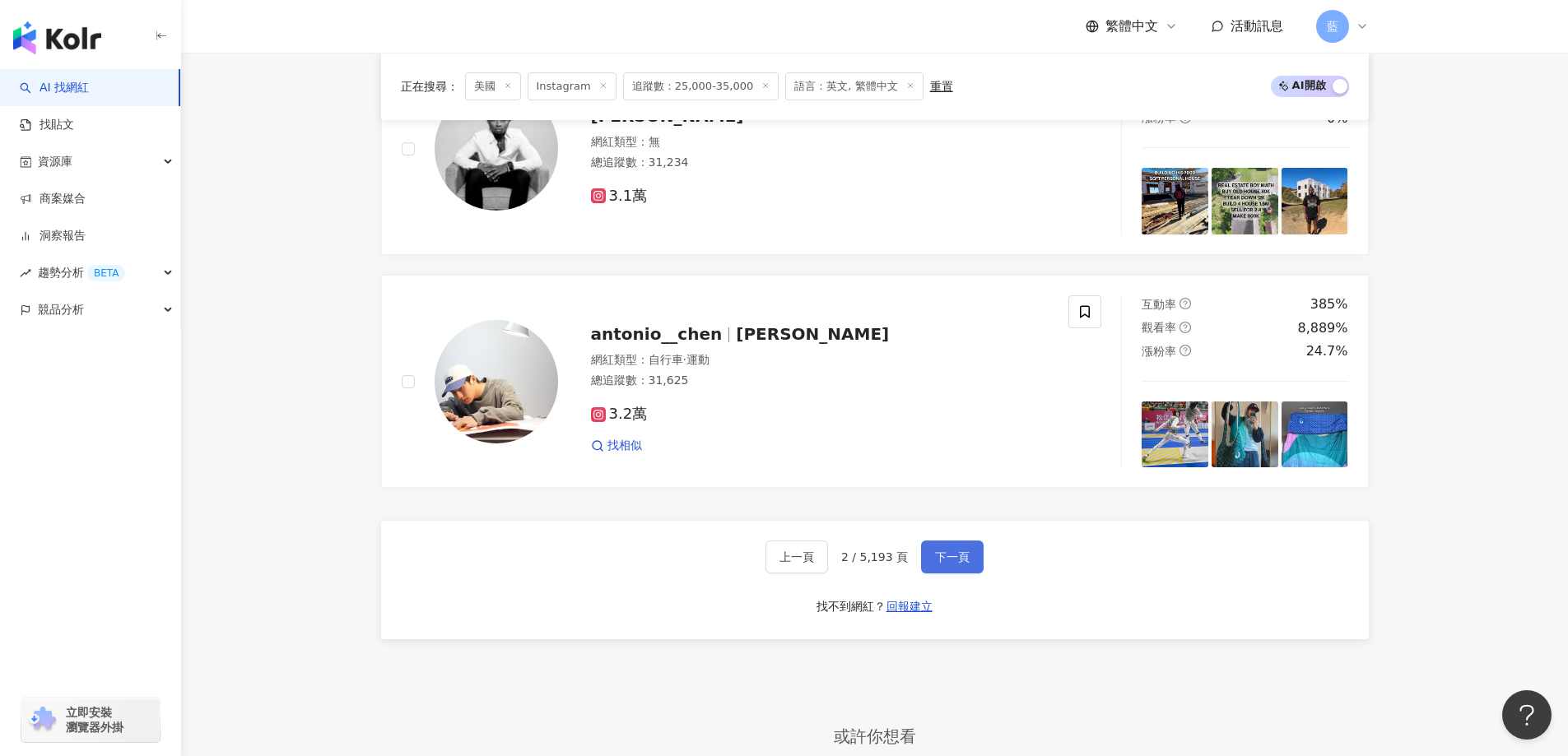
click at [976, 561] on button "下一頁" at bounding box center [953, 556] width 63 height 33
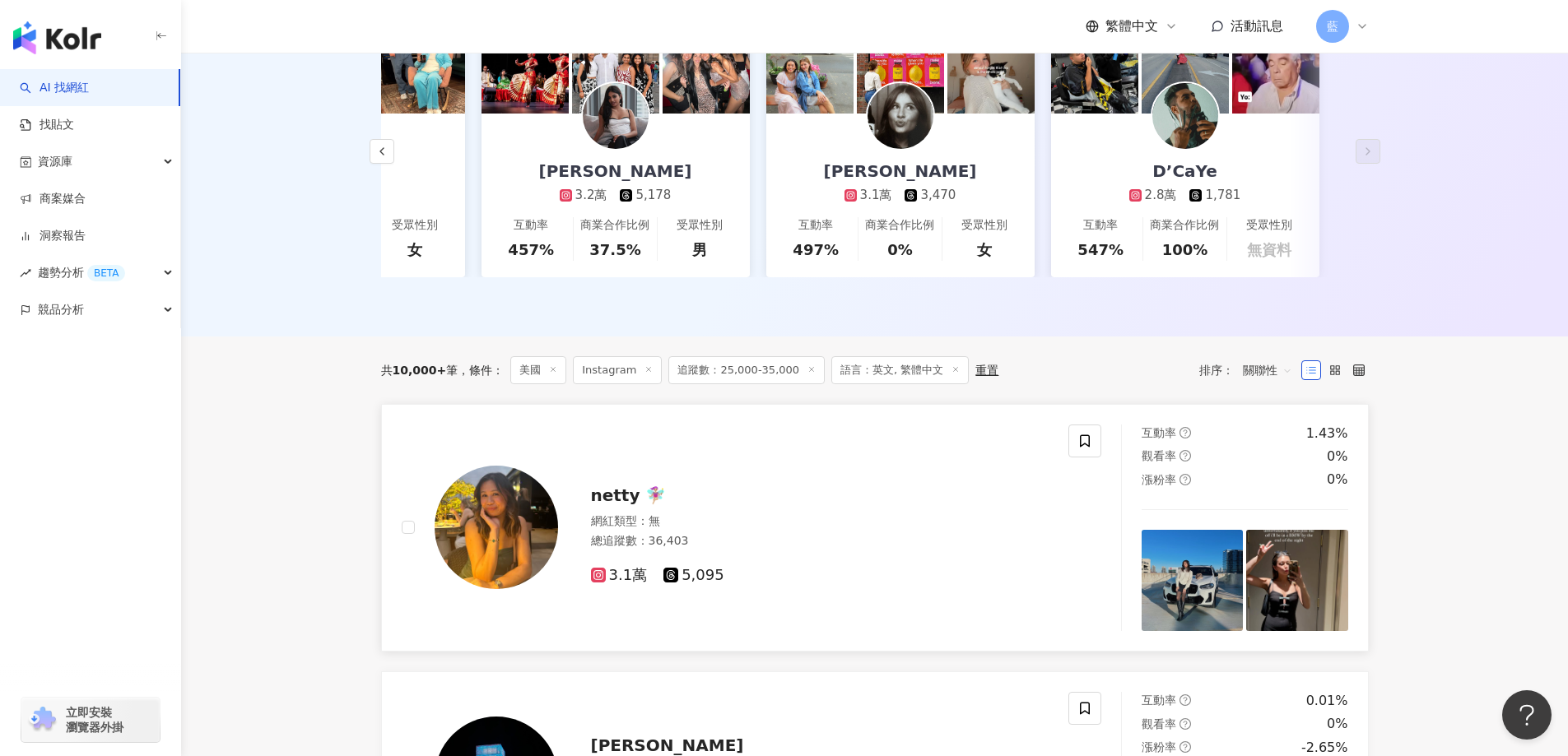
scroll to position [367, 0]
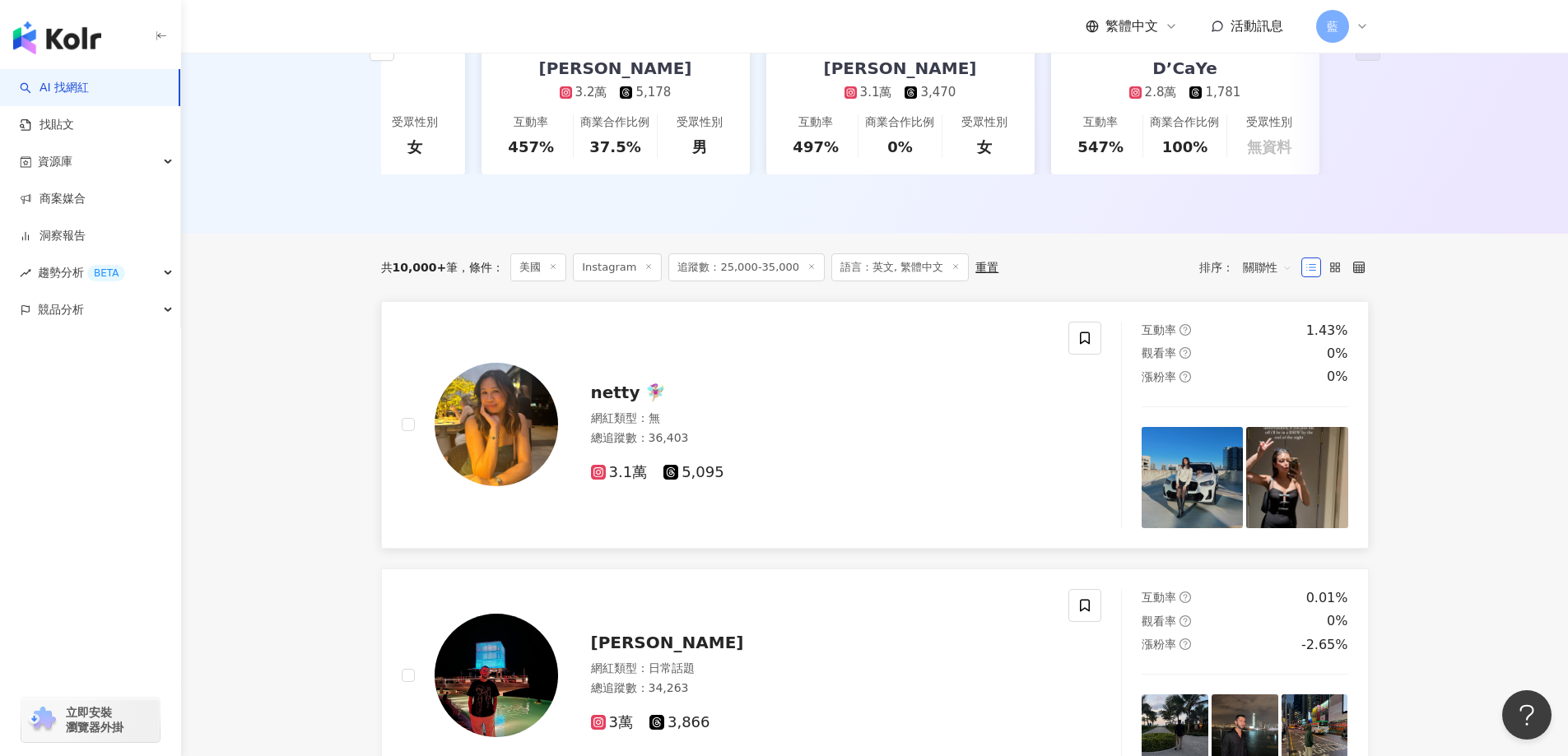
click at [509, 438] on img at bounding box center [495, 424] width 123 height 123
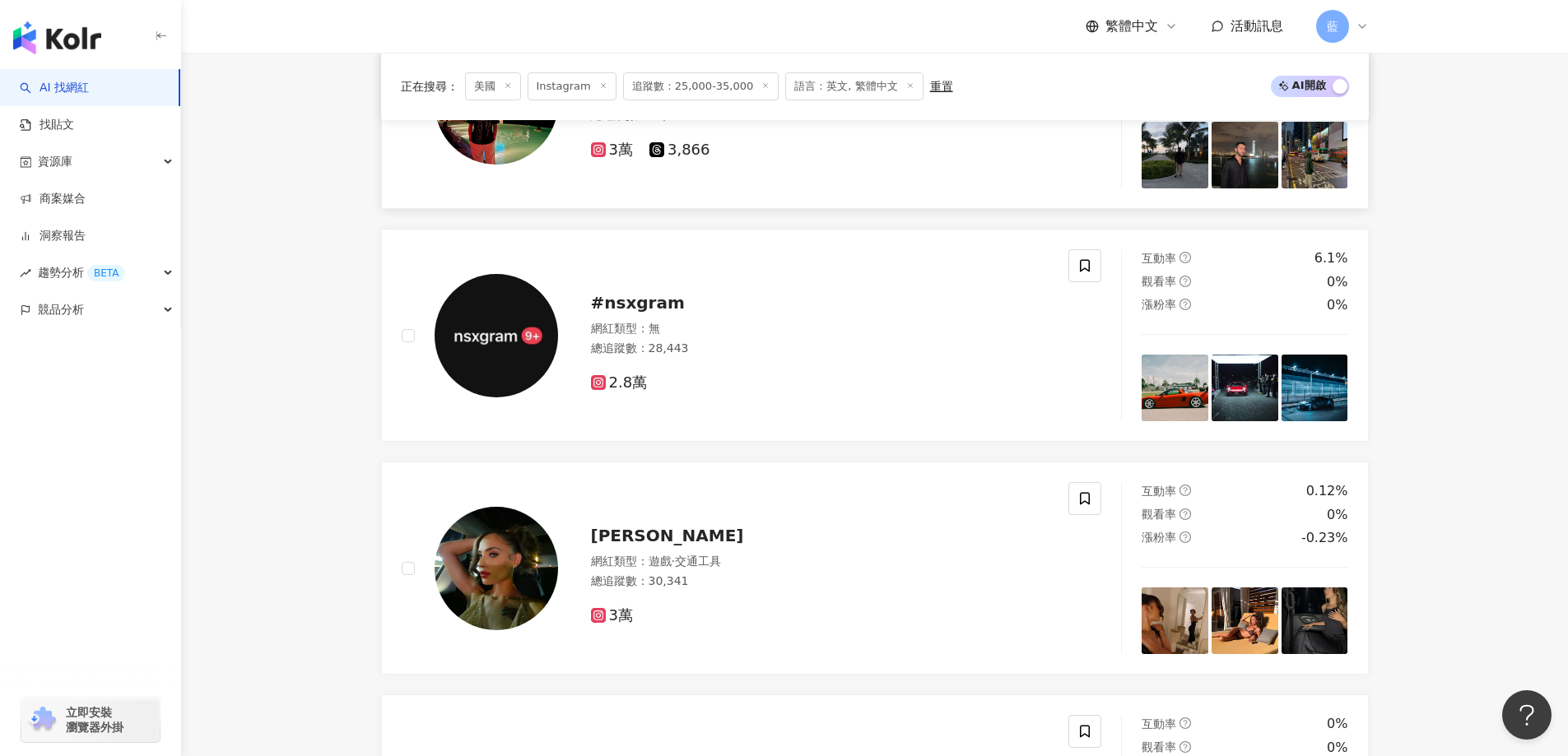
scroll to position [943, 0]
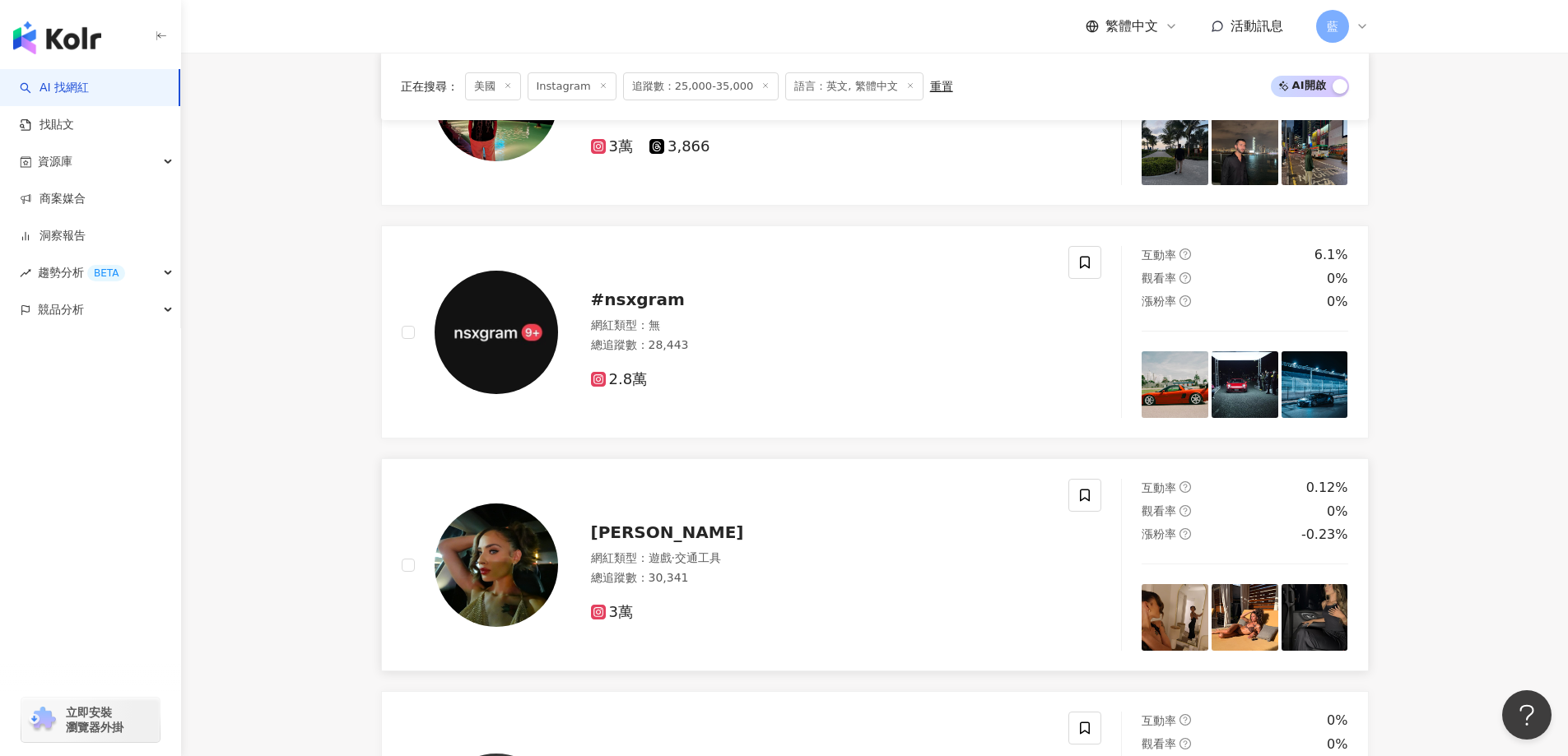
click at [660, 535] on span "Kalaiya Dixon" at bounding box center [667, 532] width 153 height 20
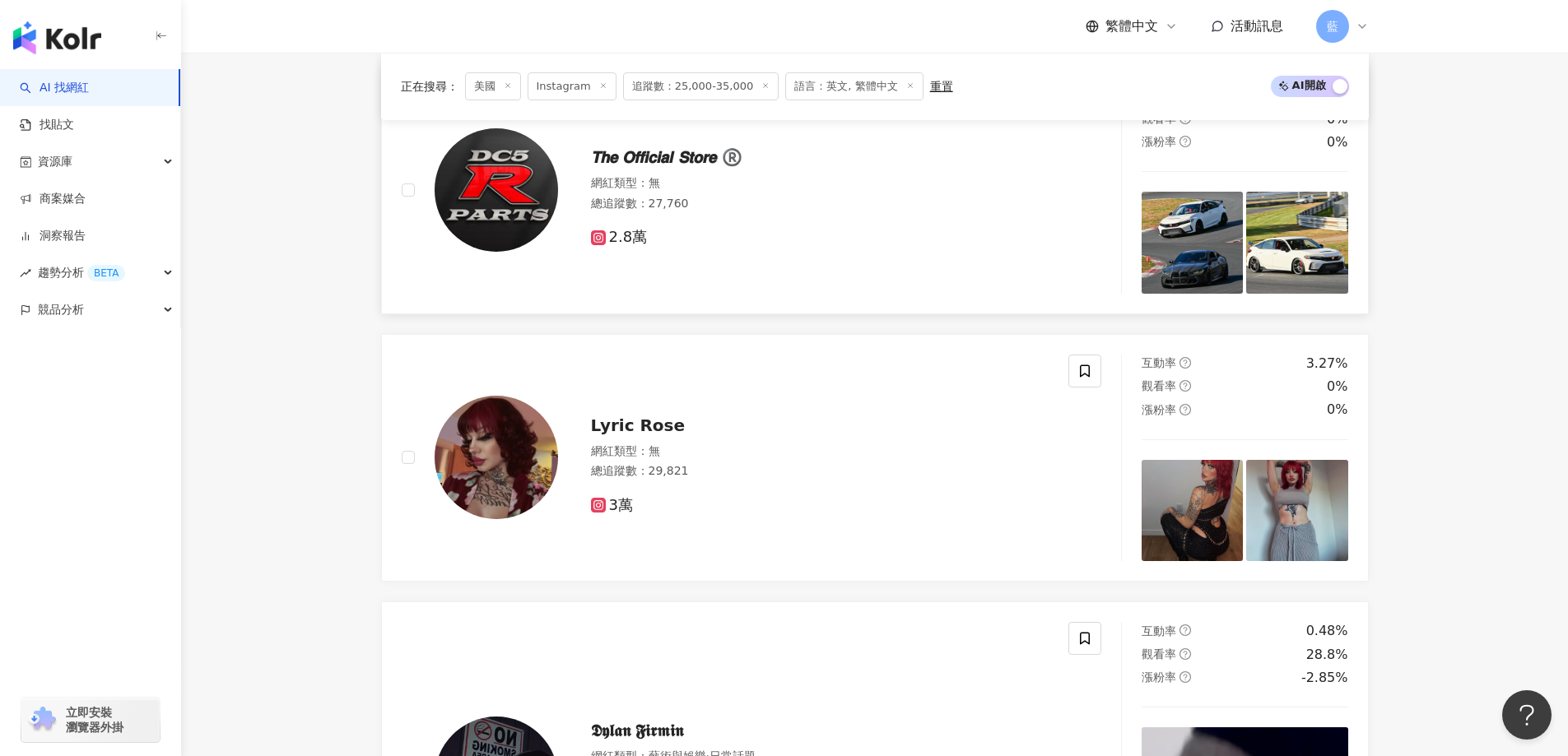
scroll to position [1601, 0]
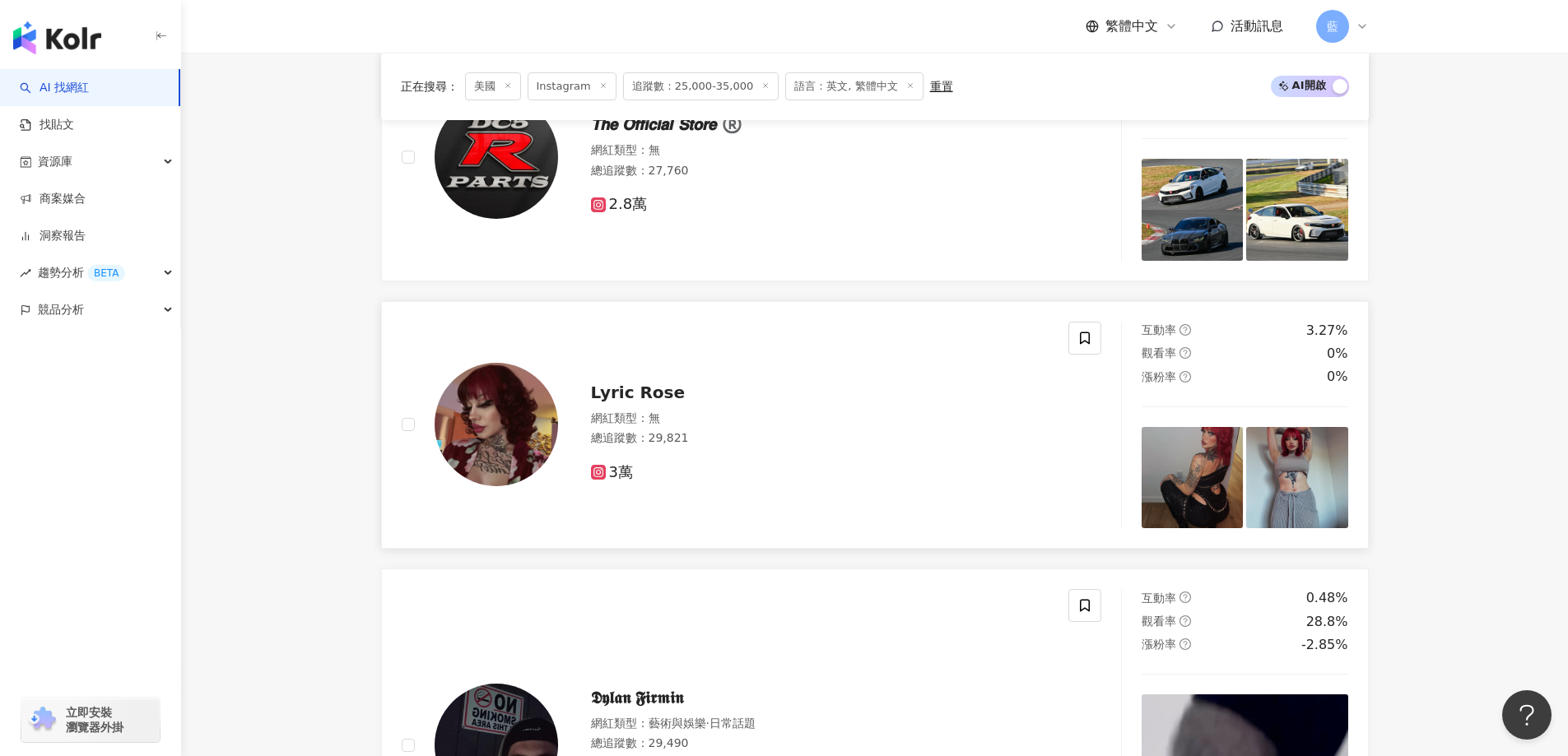
click at [546, 446] on img at bounding box center [495, 424] width 123 height 123
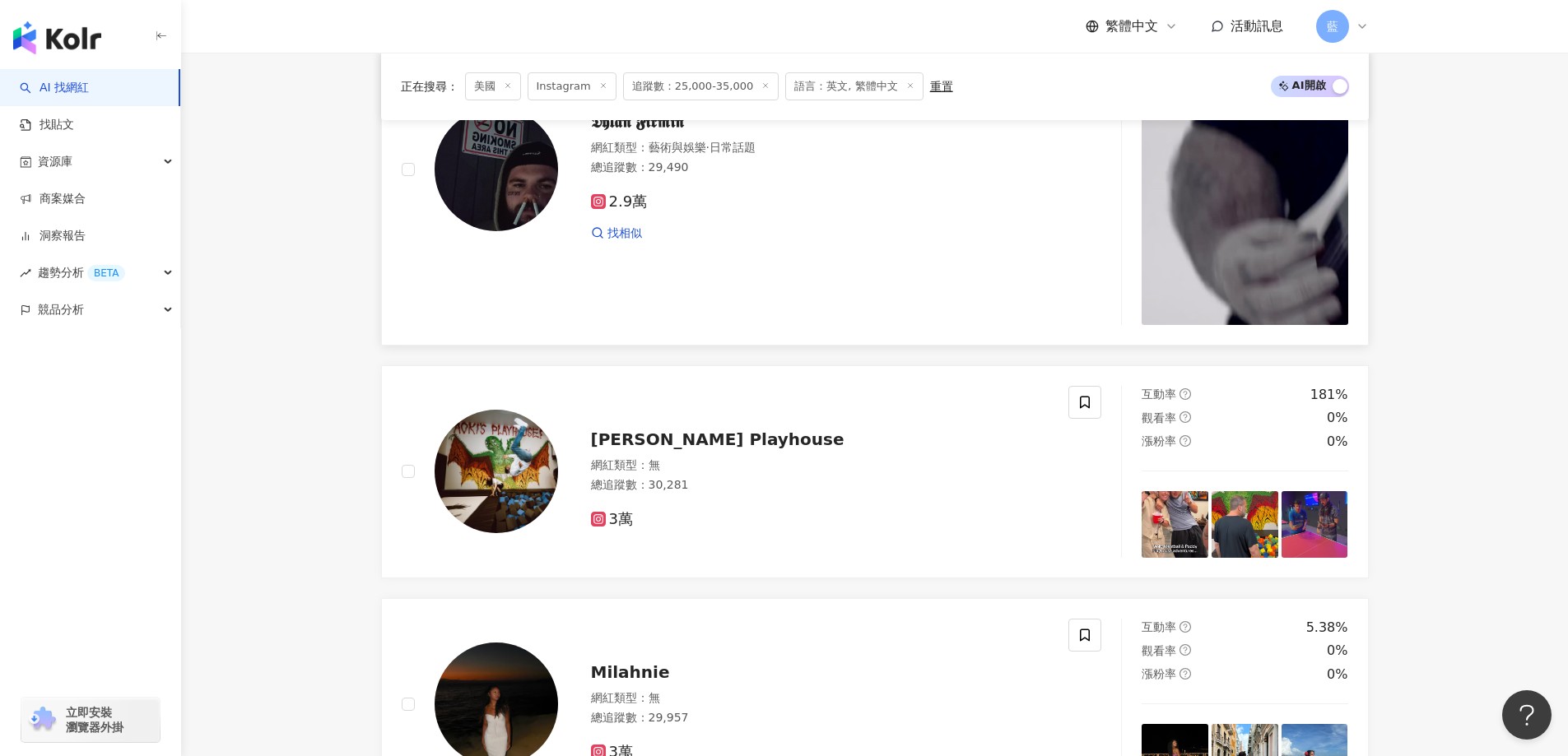
scroll to position [2588, 0]
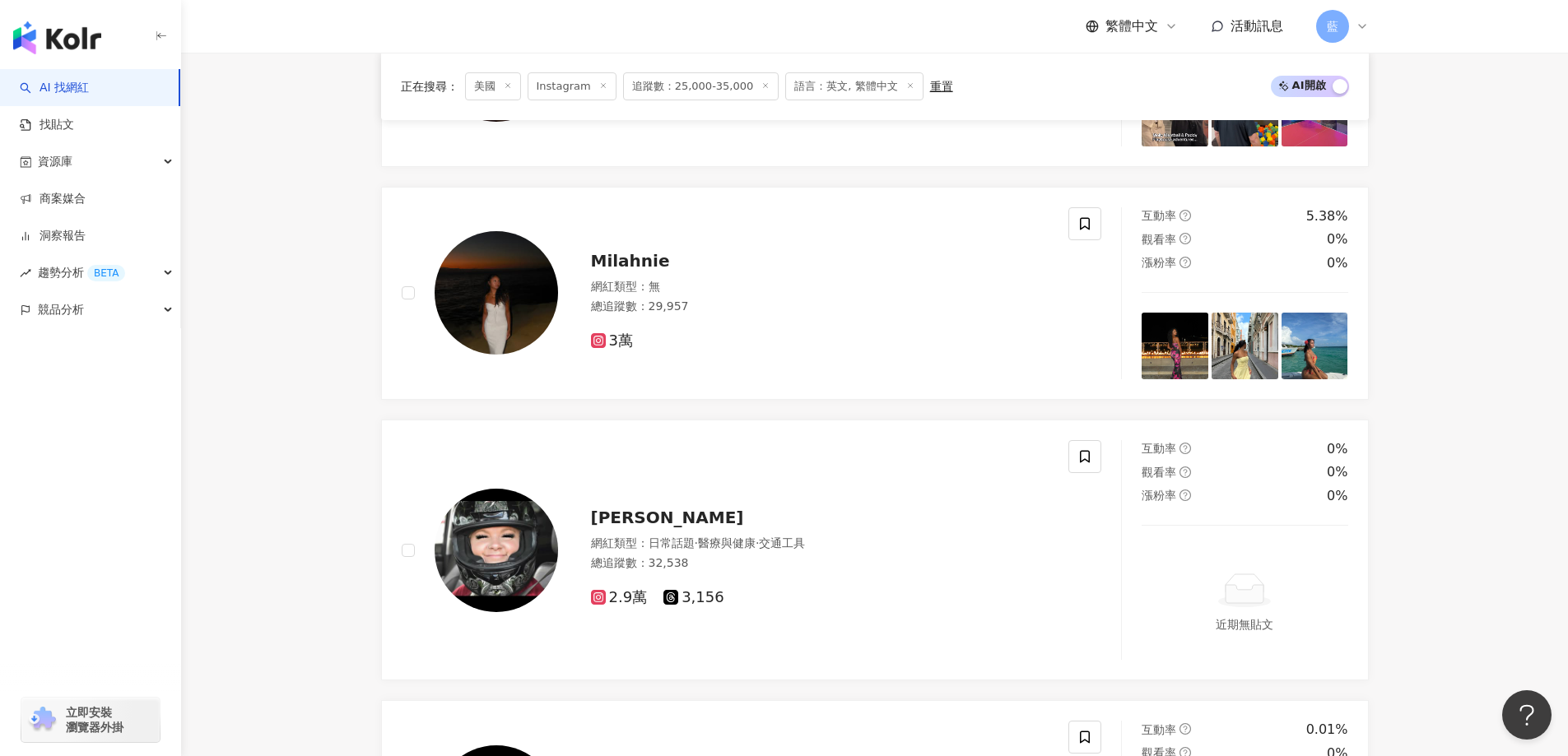
click at [626, 271] on span "Milahnie" at bounding box center [630, 260] width 79 height 20
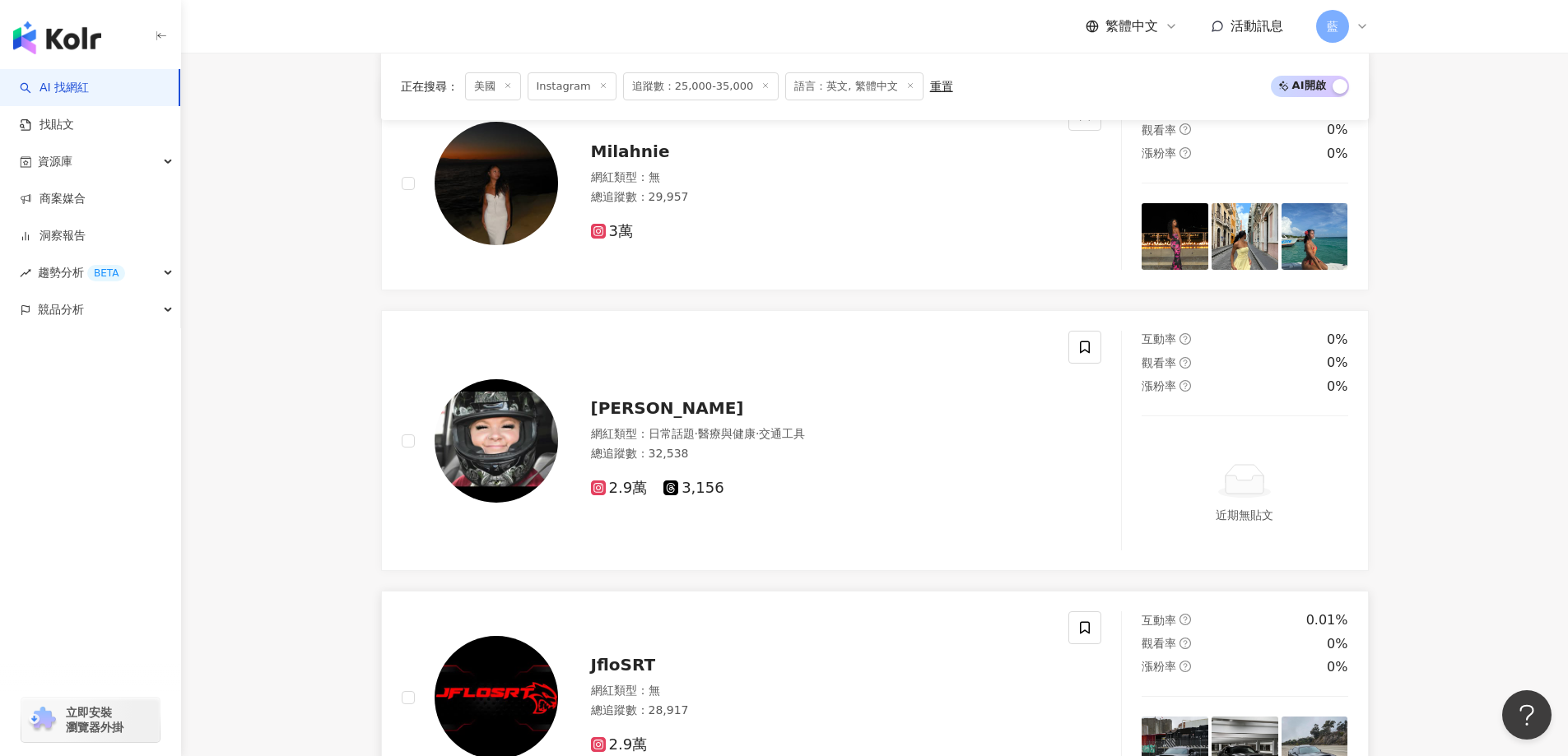
scroll to position [2835, 0]
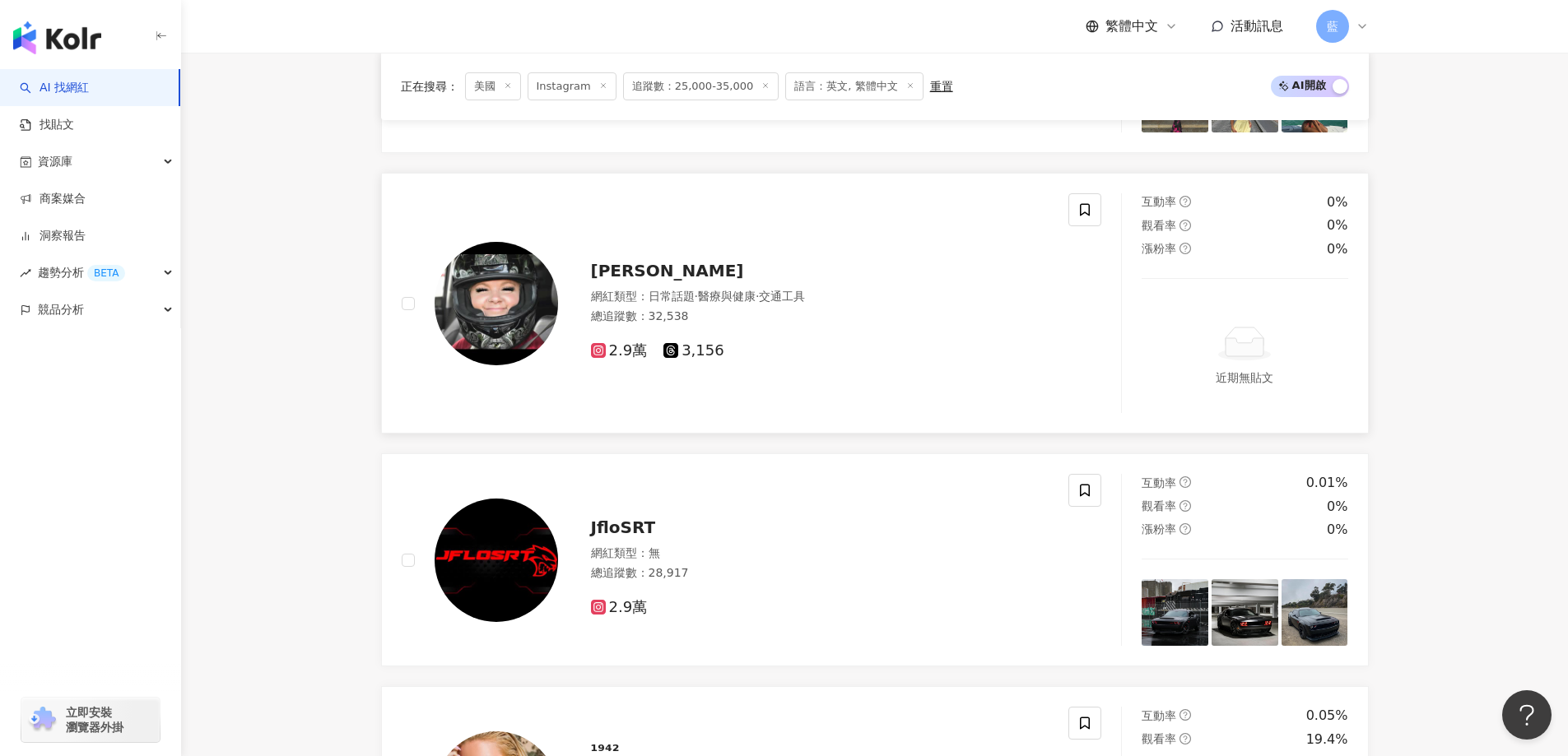
click at [493, 339] on img at bounding box center [495, 303] width 123 height 123
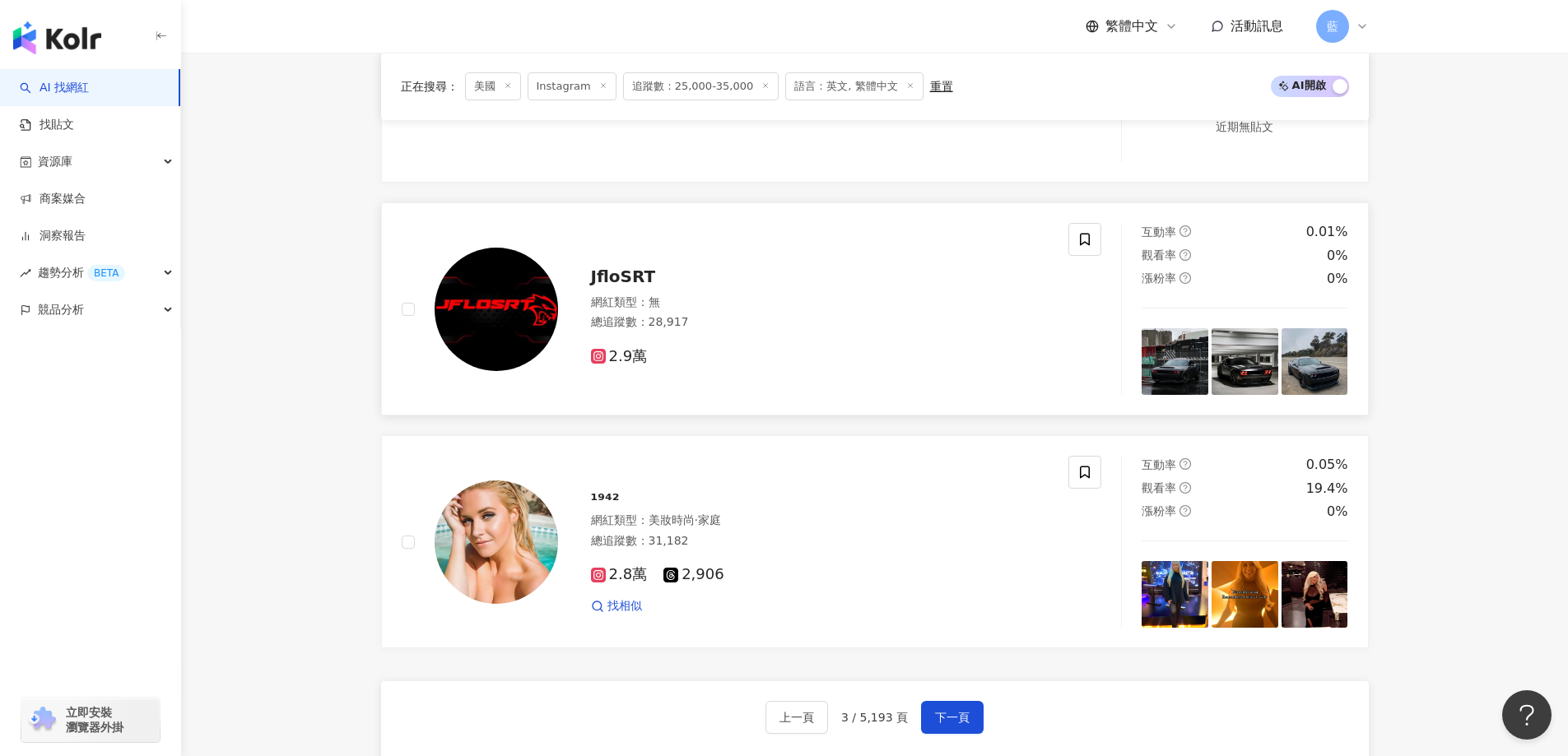
scroll to position [3246, 0]
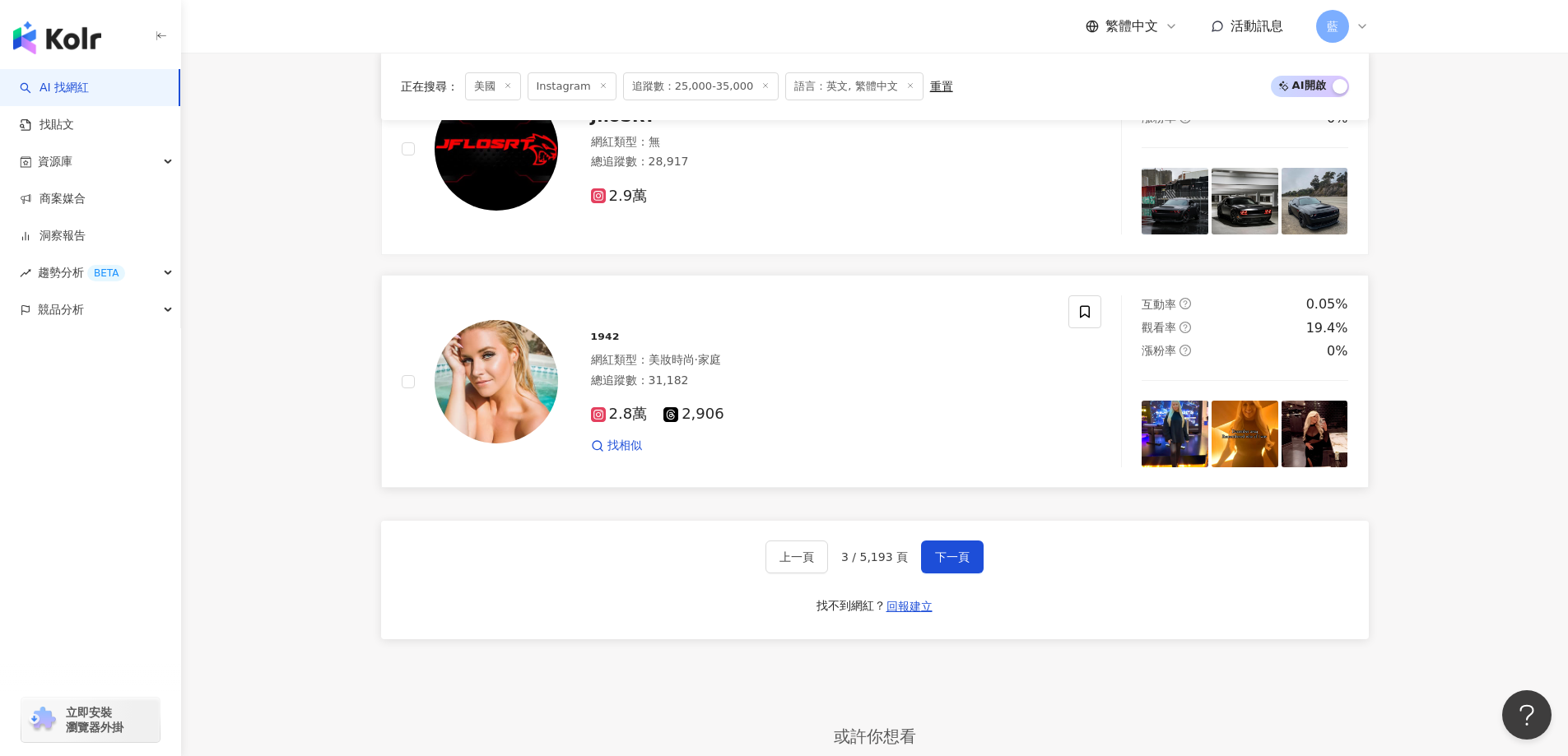
click at [490, 398] on img at bounding box center [495, 381] width 123 height 123
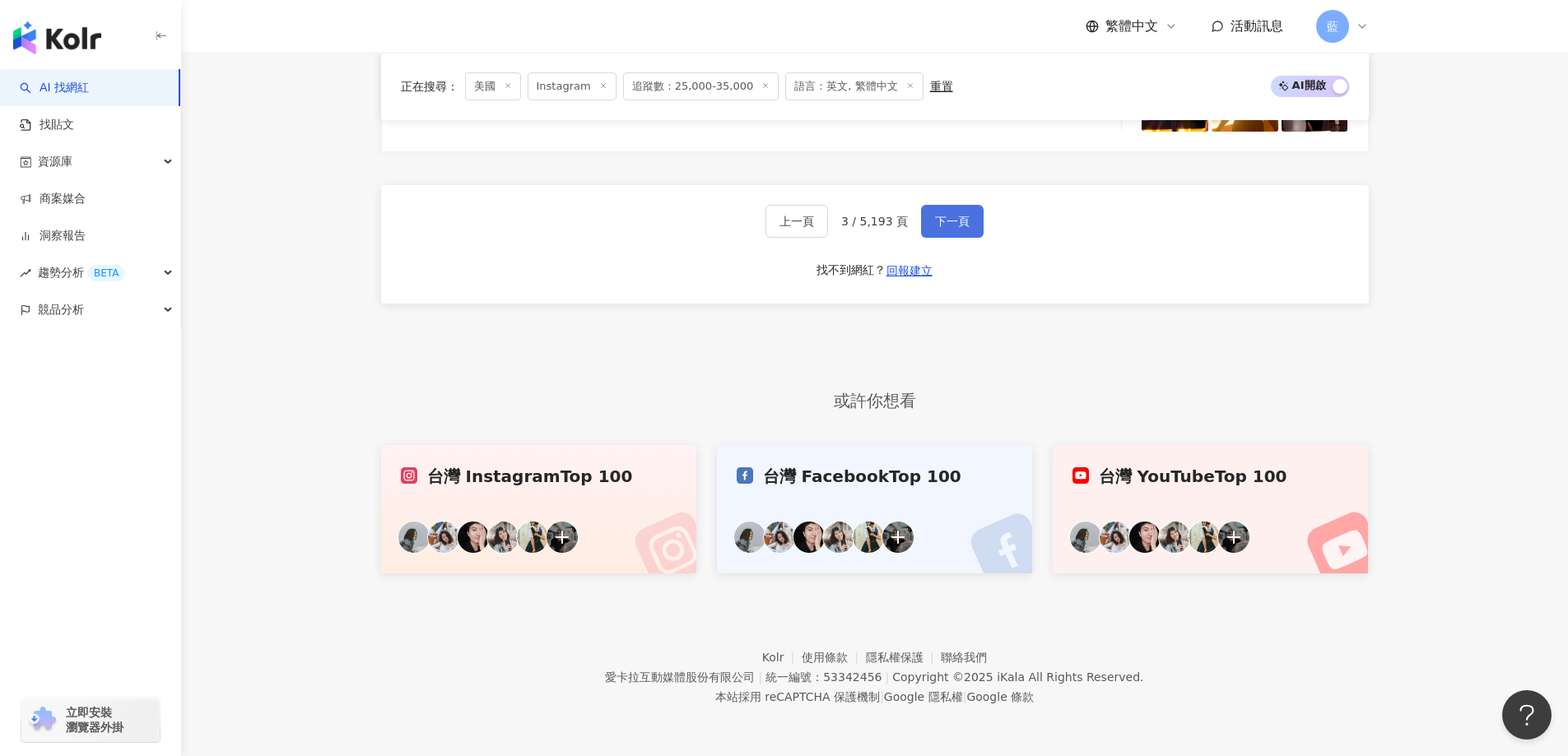
click at [959, 223] on span "下一頁" at bounding box center [952, 221] width 35 height 13
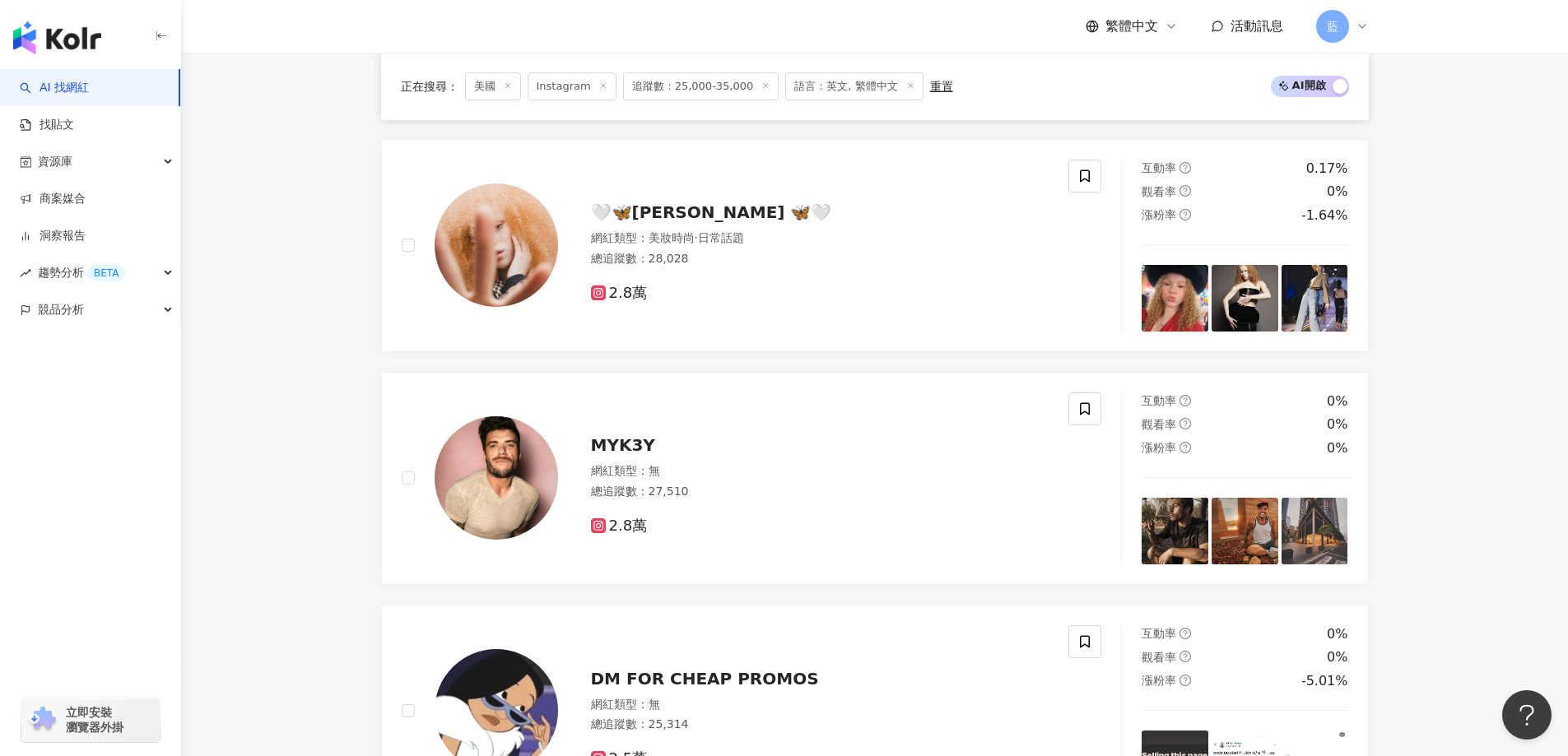
scroll to position [1234, 0]
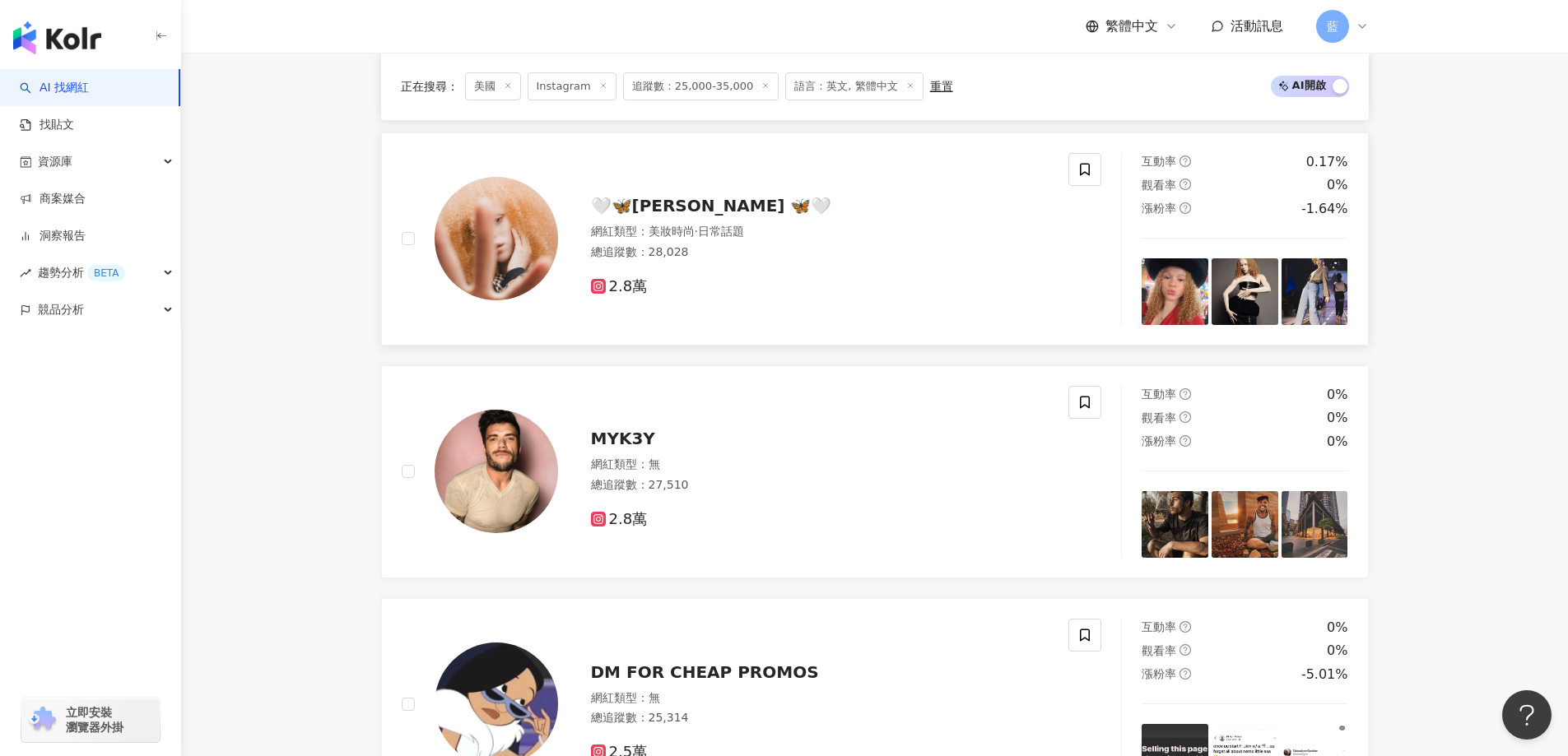
click at [530, 250] on img at bounding box center [495, 238] width 123 height 123
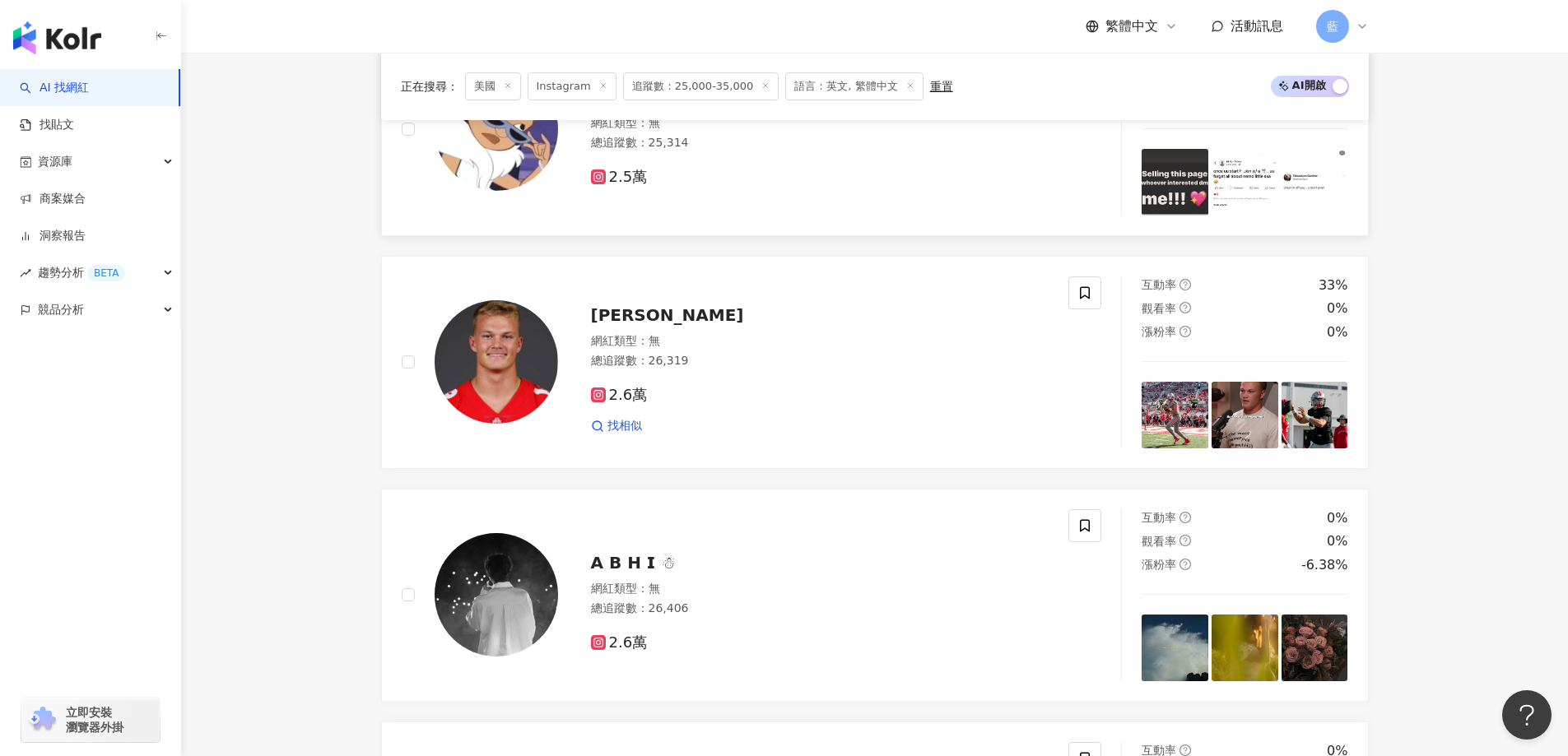
scroll to position [1974, 0]
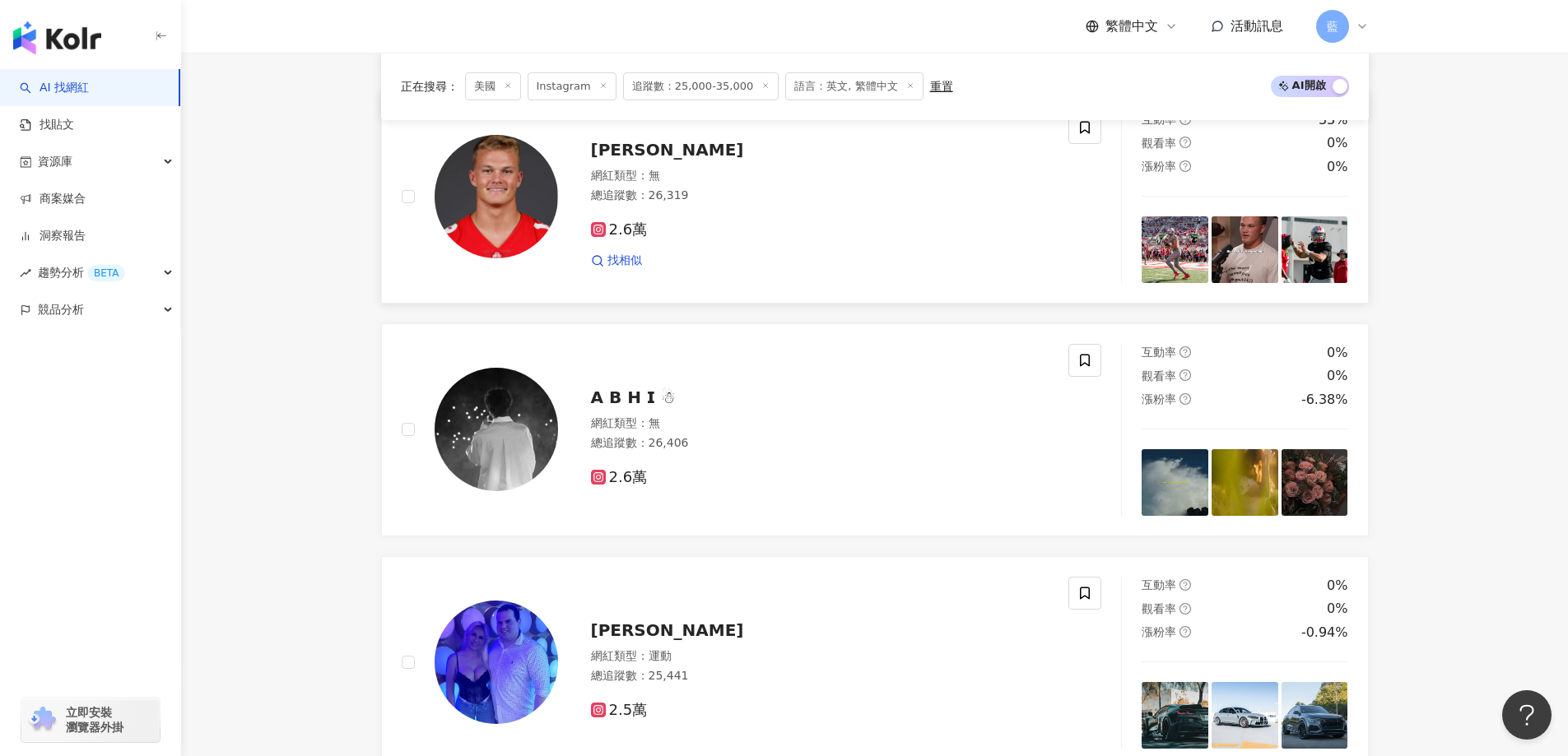
click at [495, 210] on img at bounding box center [495, 196] width 123 height 123
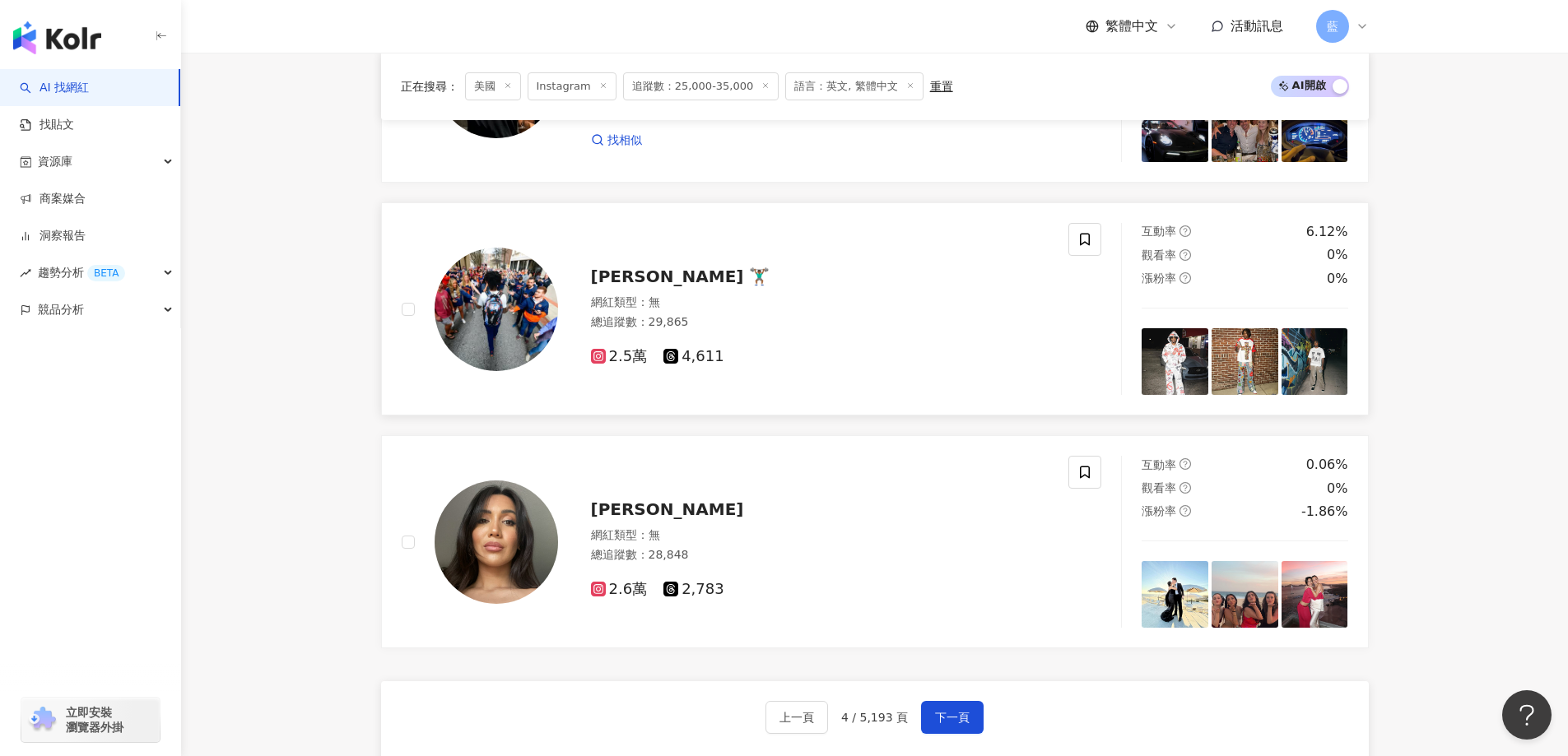
scroll to position [2797, 0]
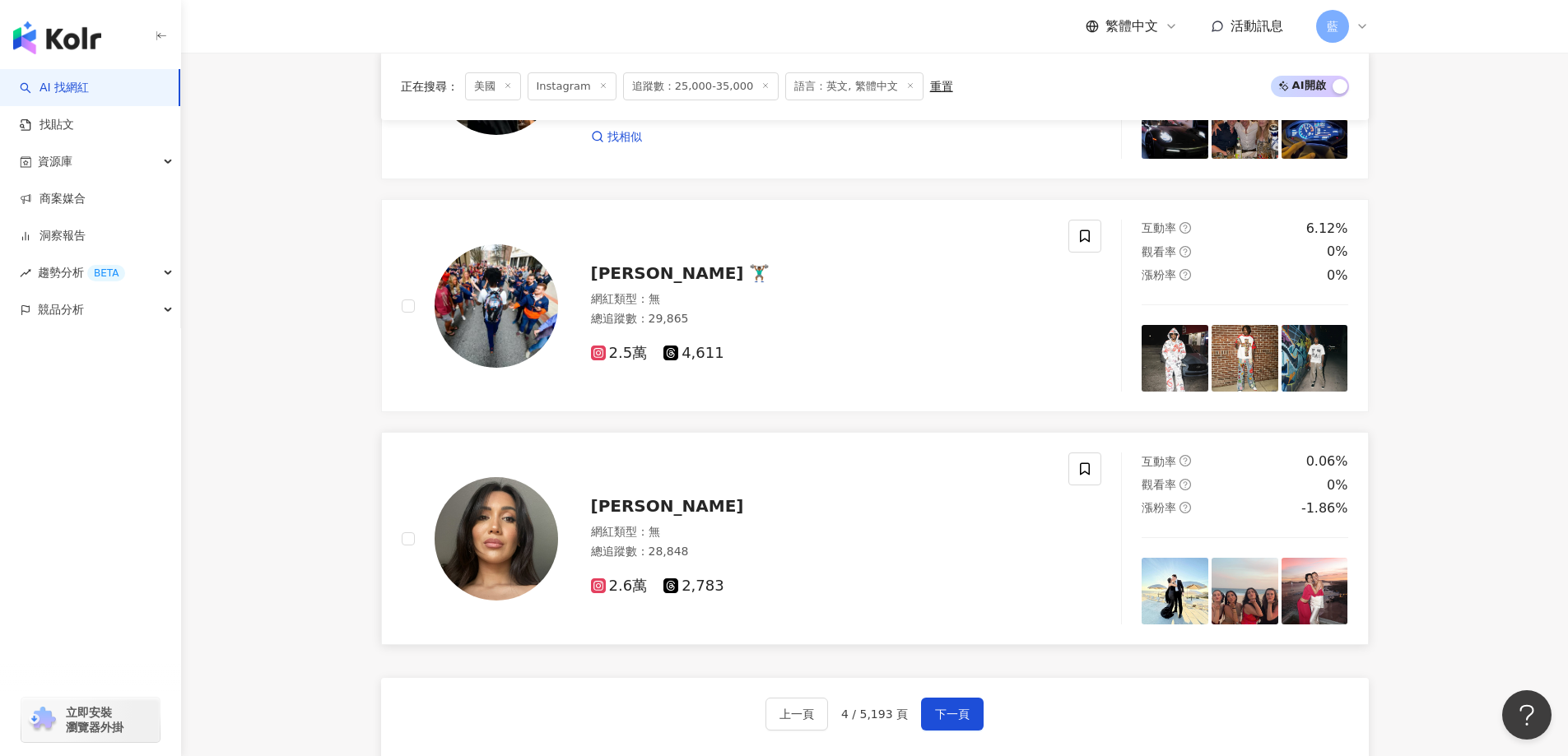
click at [510, 561] on img at bounding box center [495, 539] width 123 height 123
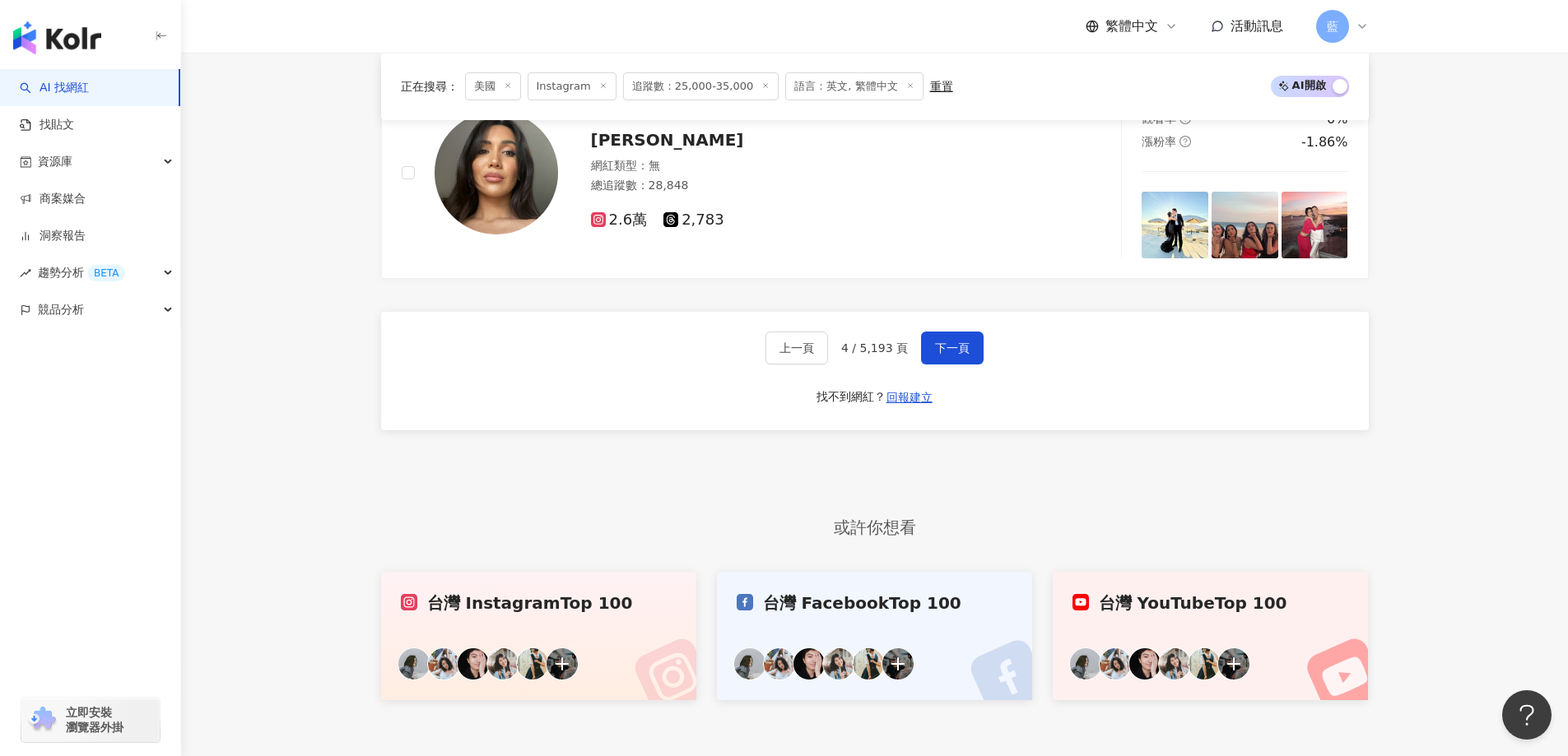
scroll to position [3126, 0]
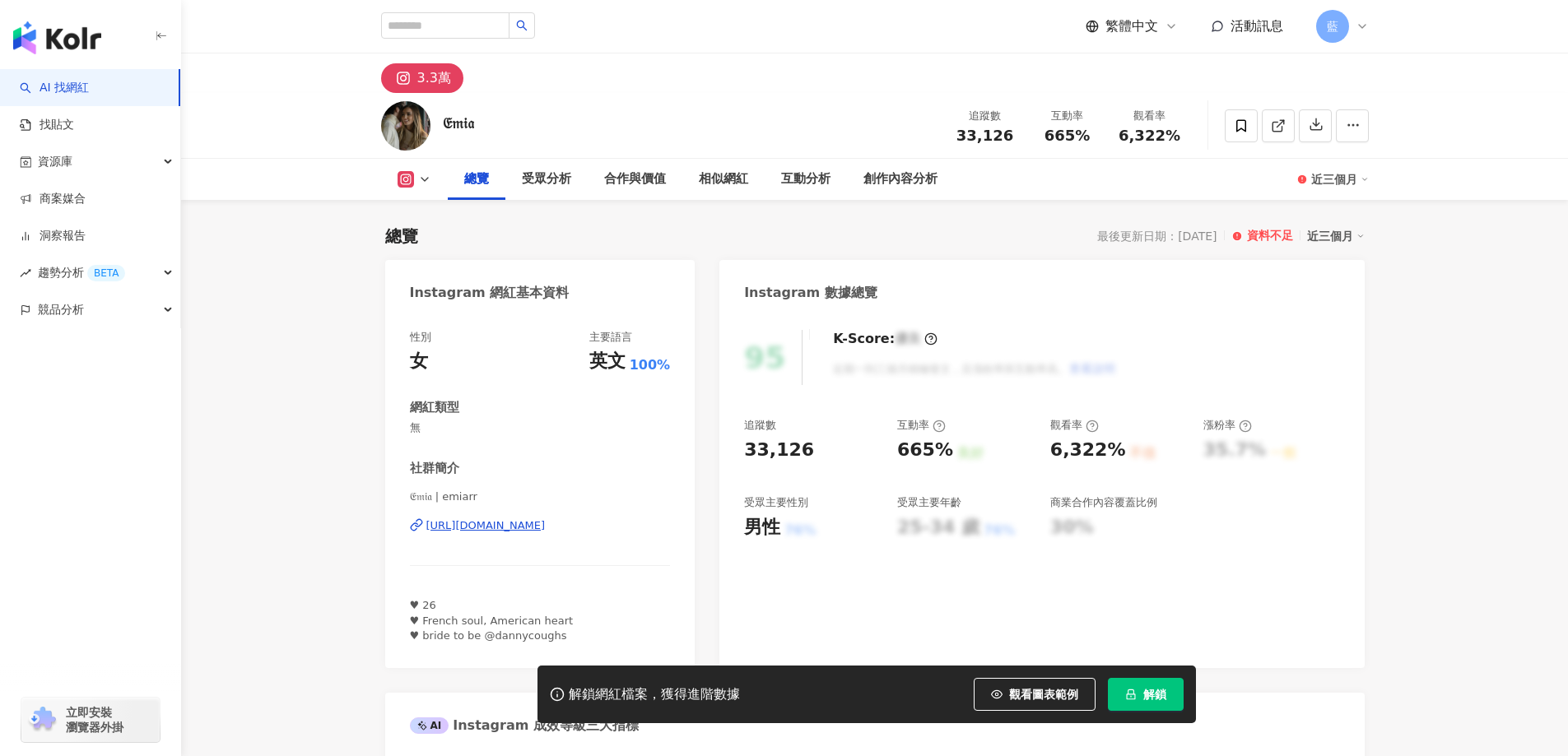
click at [546, 525] on div "https://www.instagram.com/emiarr/" at bounding box center [486, 525] width 119 height 14
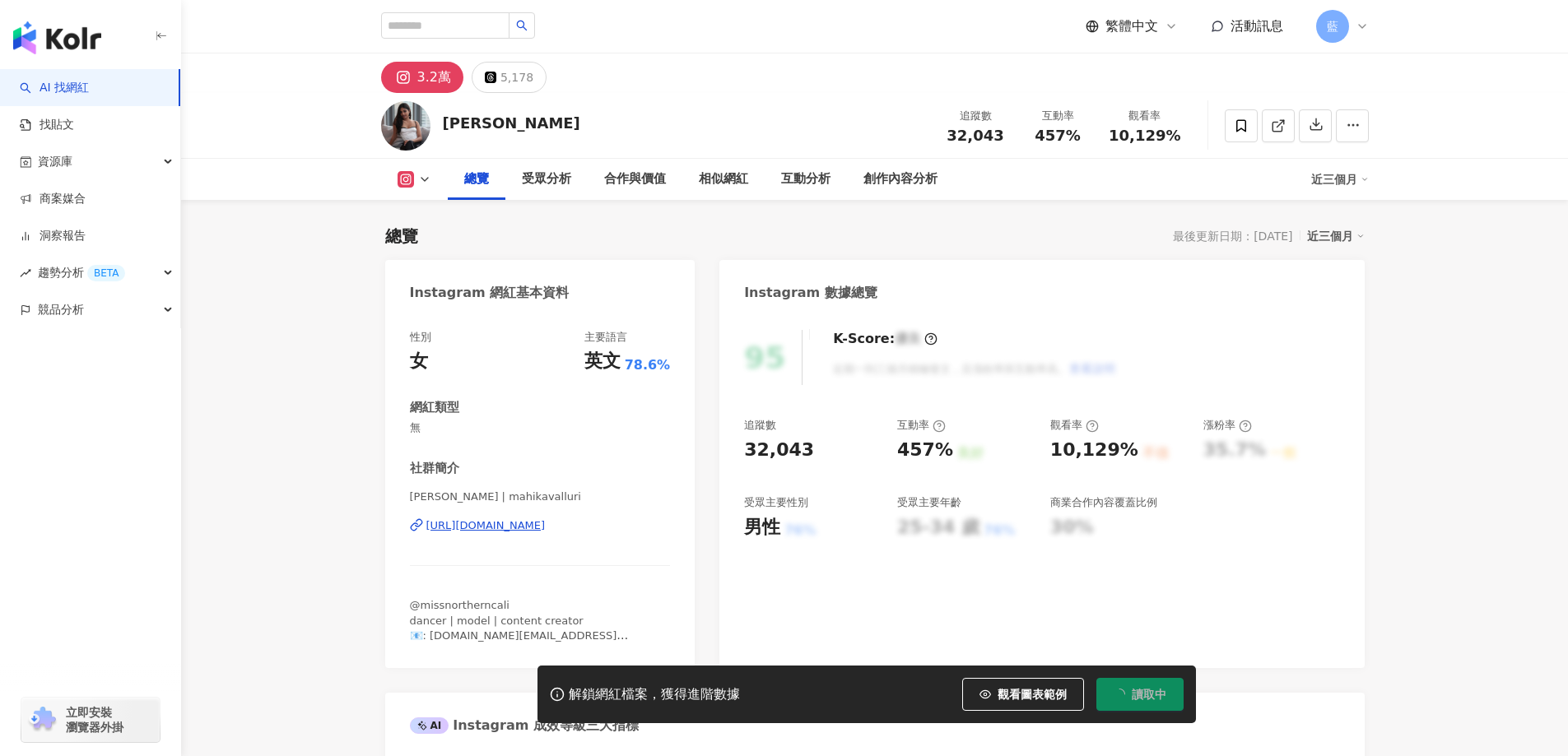
click at [542, 520] on div "https://www.instagram.com/mahikavalluri/" at bounding box center [486, 525] width 119 height 14
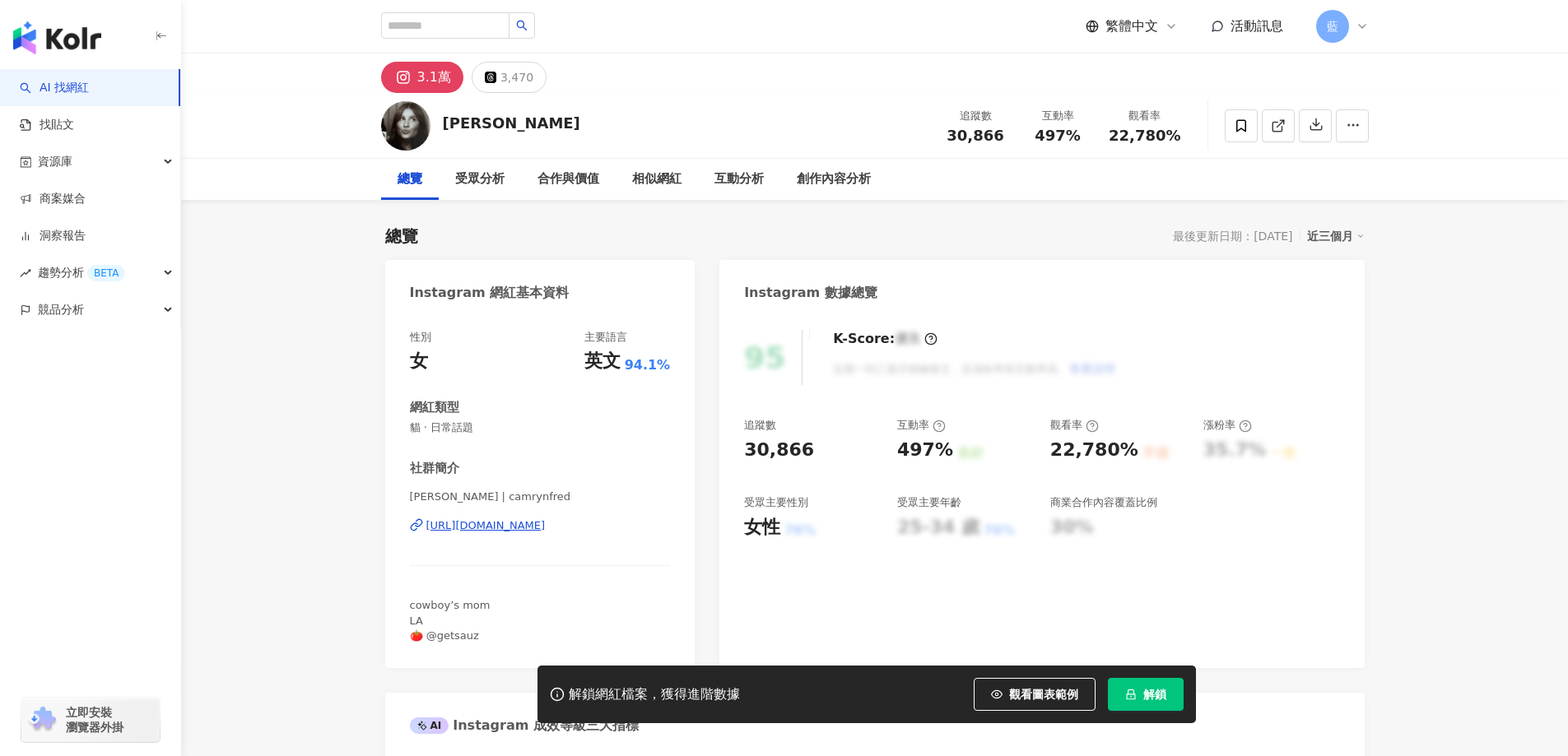
click at [546, 525] on div "https://www.instagram.com/camrynfred/" at bounding box center [486, 525] width 119 height 14
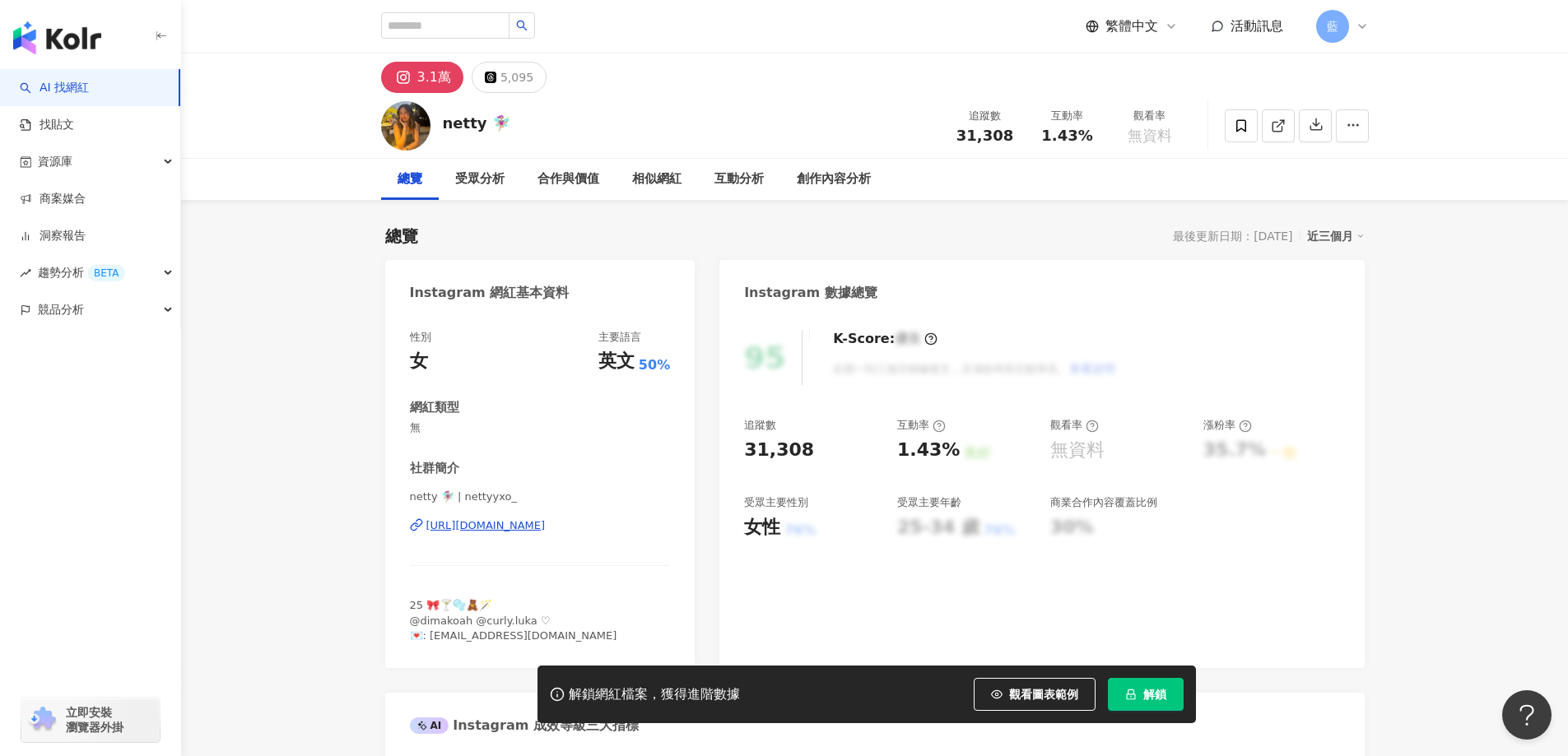
click at [546, 527] on div "https://www.instagram.com/nettyyxo_/" at bounding box center [486, 525] width 119 height 14
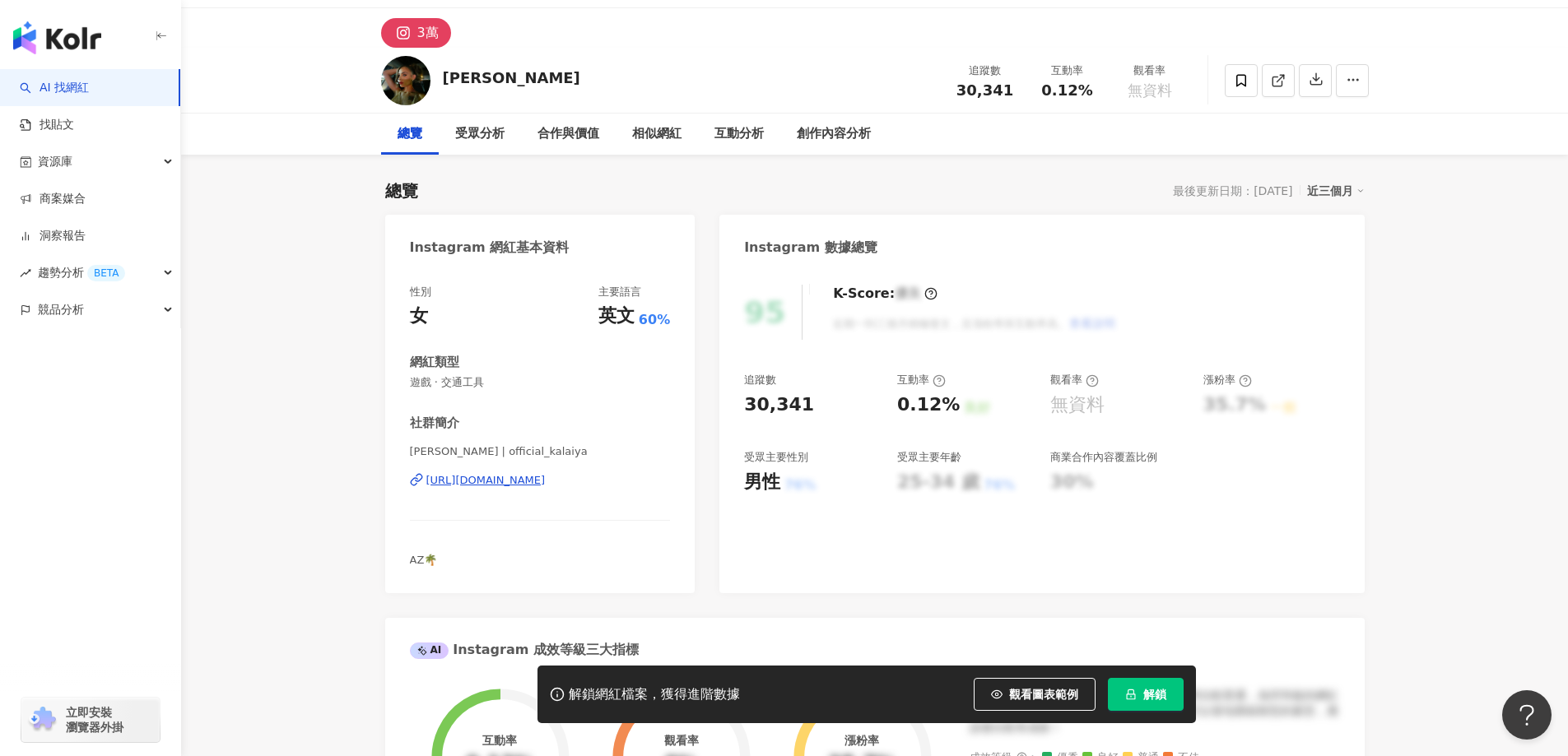
scroll to position [247, 0]
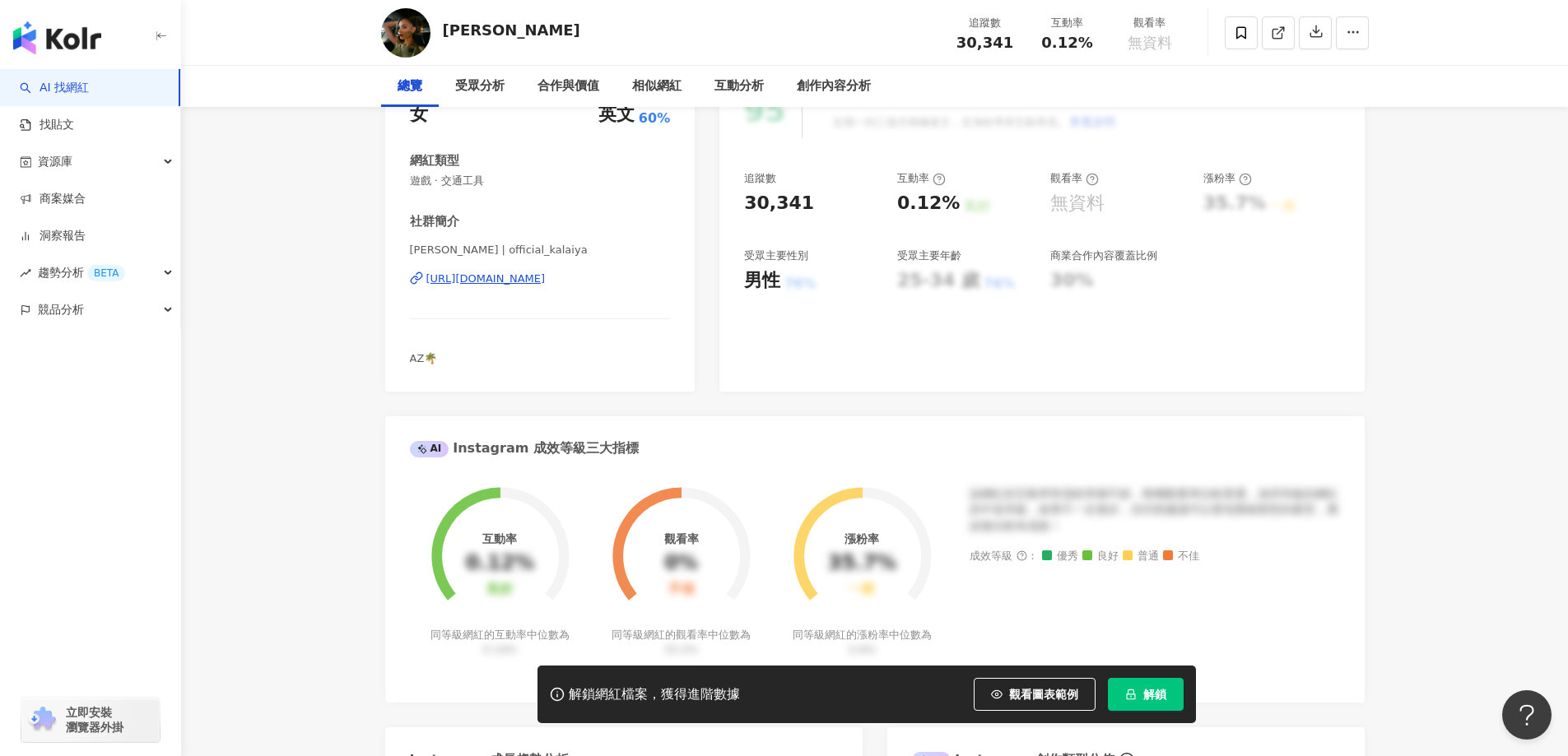
click at [546, 274] on div "https://www.instagram.com/official_kalaiya/" at bounding box center [486, 279] width 119 height 14
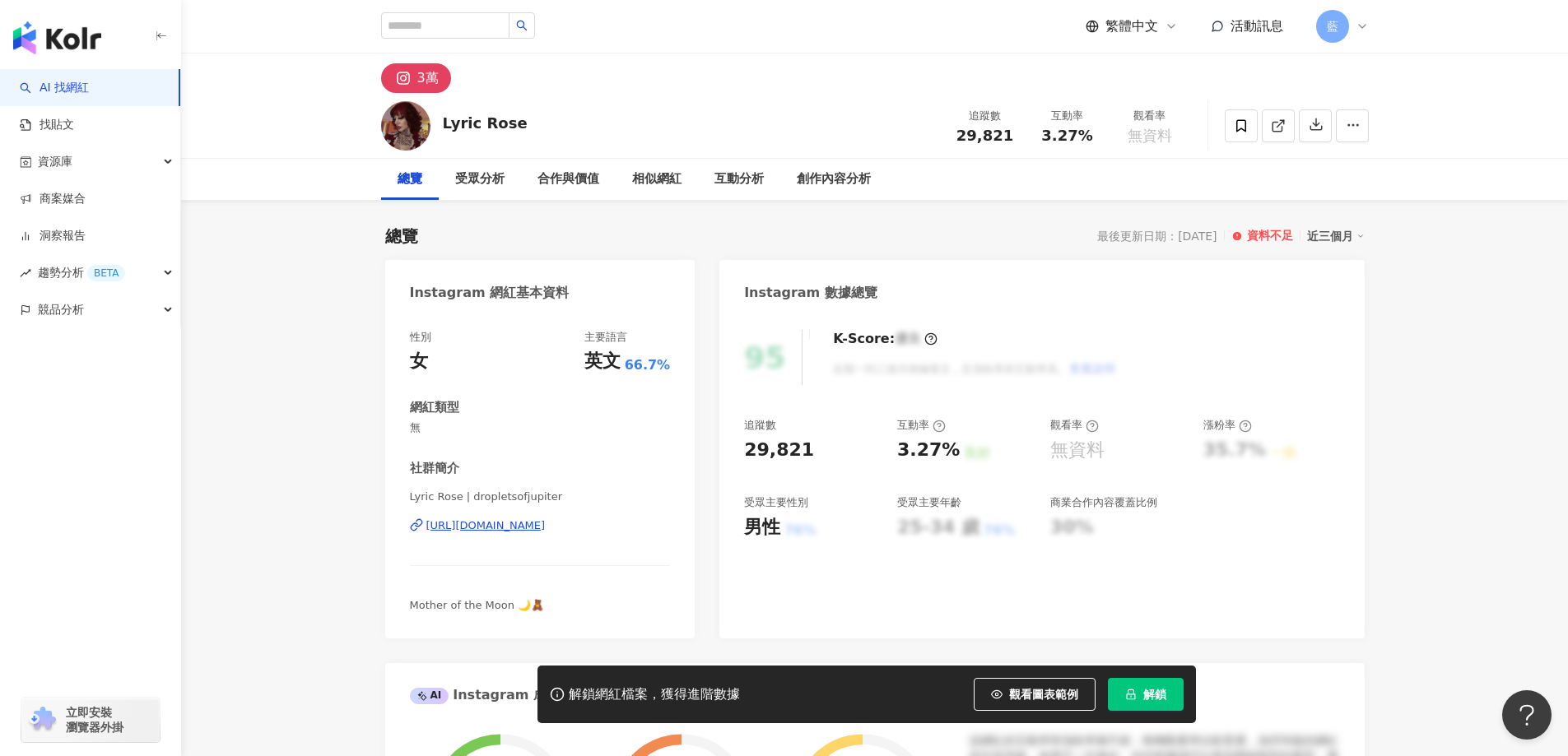
click at [546, 528] on div "https://www.instagram.com/dropletsofjupiter/" at bounding box center [486, 525] width 119 height 14
drag, startPoint x: 741, startPoint y: 343, endPoint x: 537, endPoint y: 527, distance: 274.7
click at [537, 527] on div "https://www.instagram.com/lanixo/" at bounding box center [486, 525] width 119 height 14
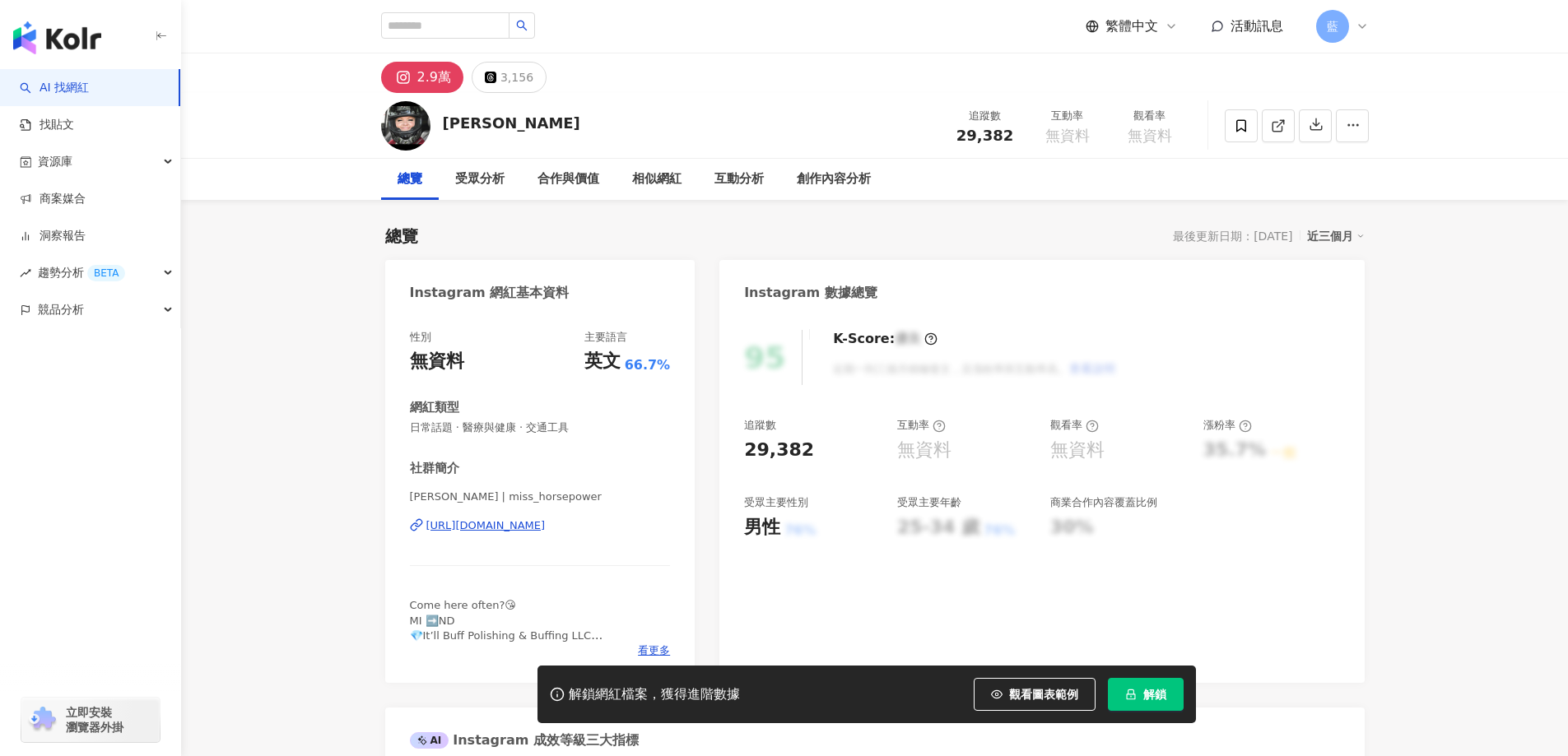
click at [546, 528] on div "[URL][DOMAIN_NAME]" at bounding box center [486, 525] width 119 height 14
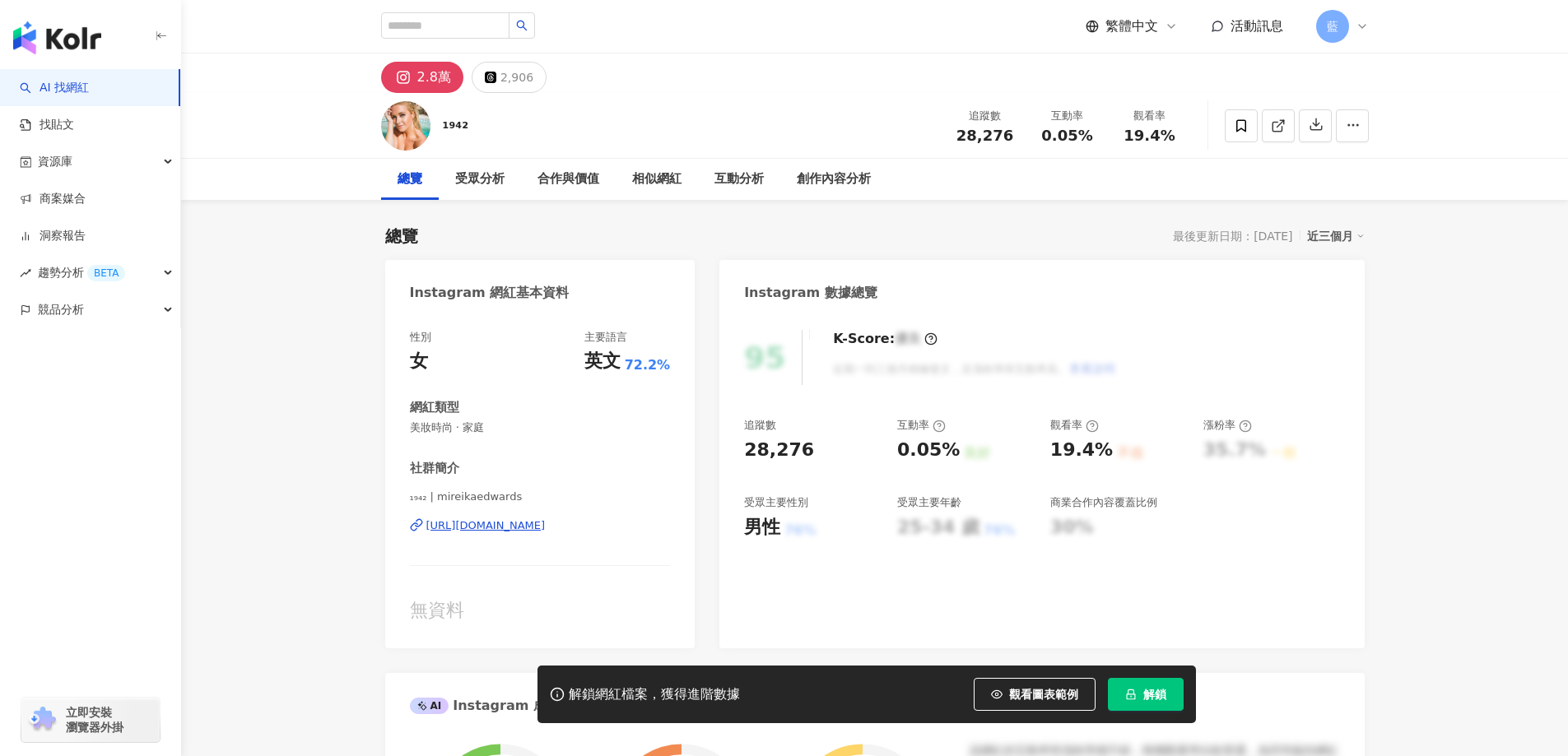
click at [518, 533] on div "https://www.instagram.com/mireikaedwards/" at bounding box center [486, 525] width 119 height 14
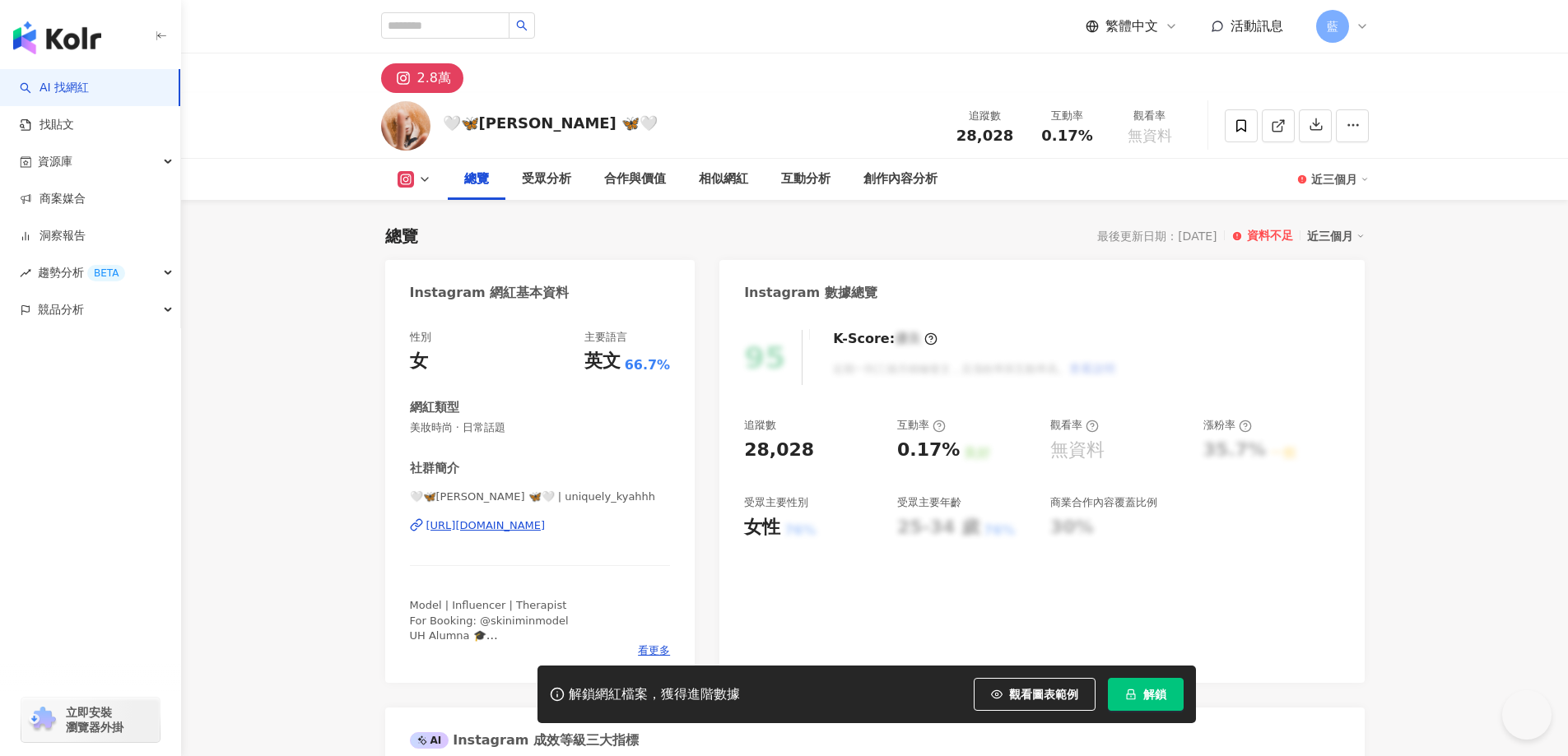
scroll to position [329, 0]
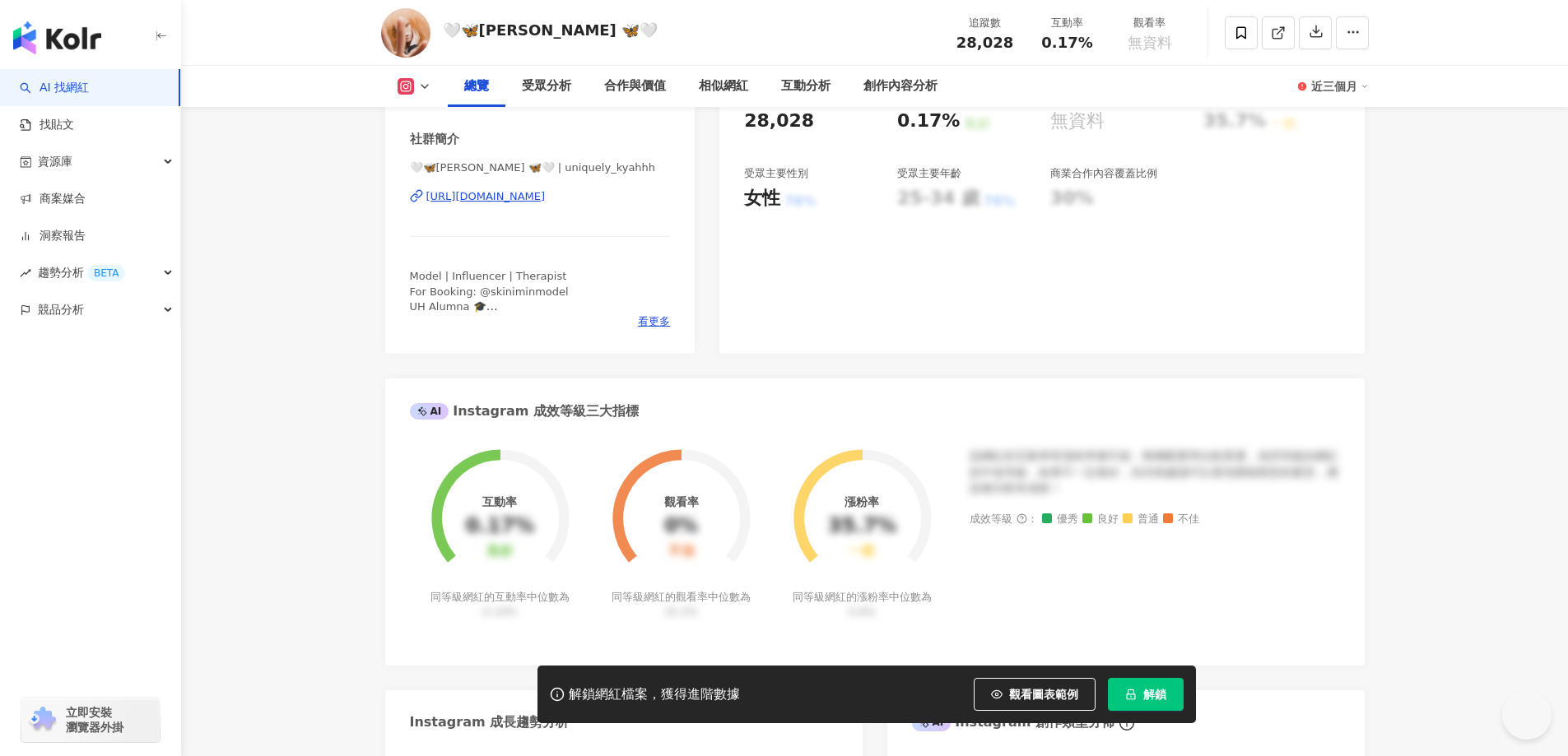
click at [546, 201] on div "https://www.instagram.com/uniquely_kyahhh/" at bounding box center [486, 196] width 119 height 14
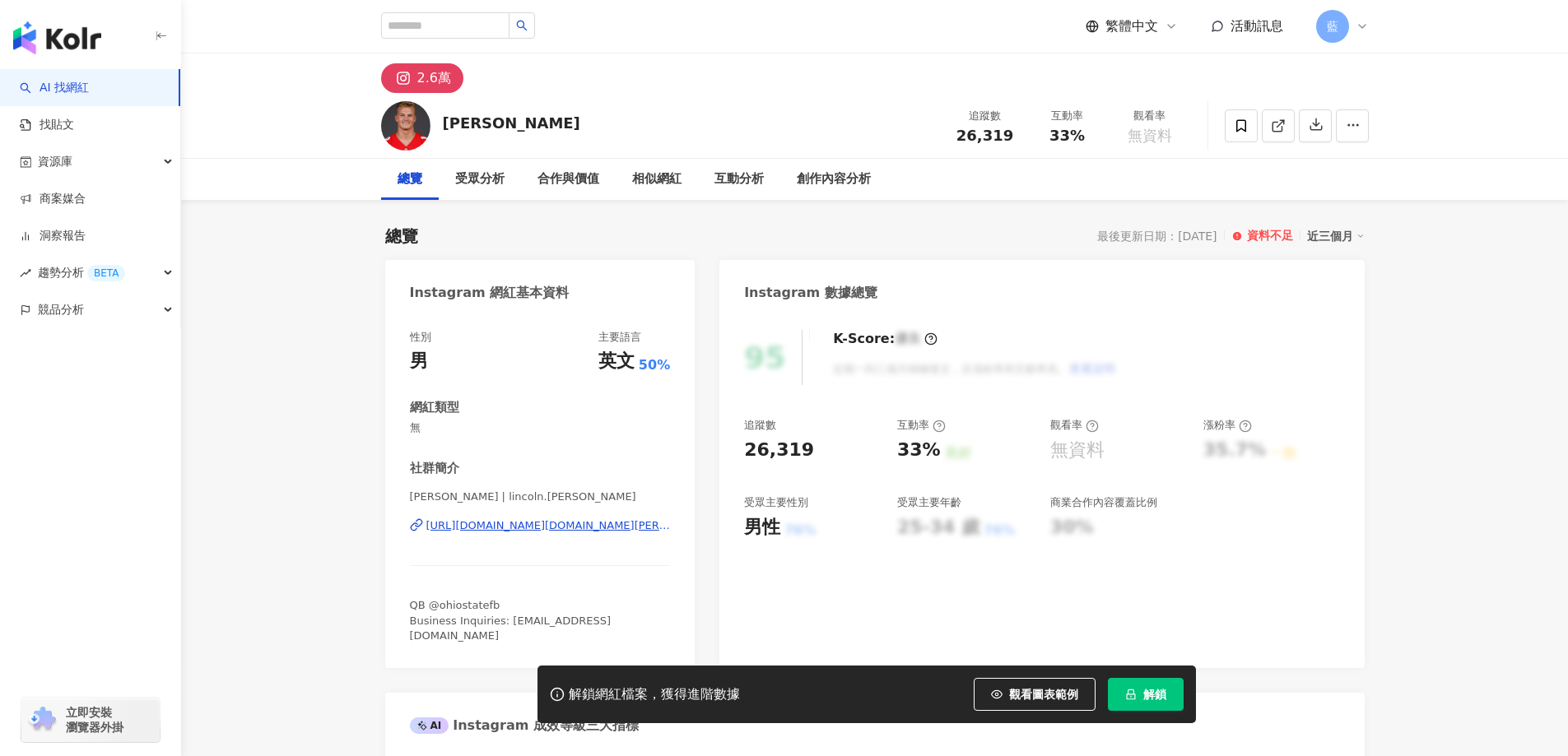
click at [567, 522] on div "https://www.instagram.com/lincoln.kienholz/" at bounding box center [549, 525] width 245 height 14
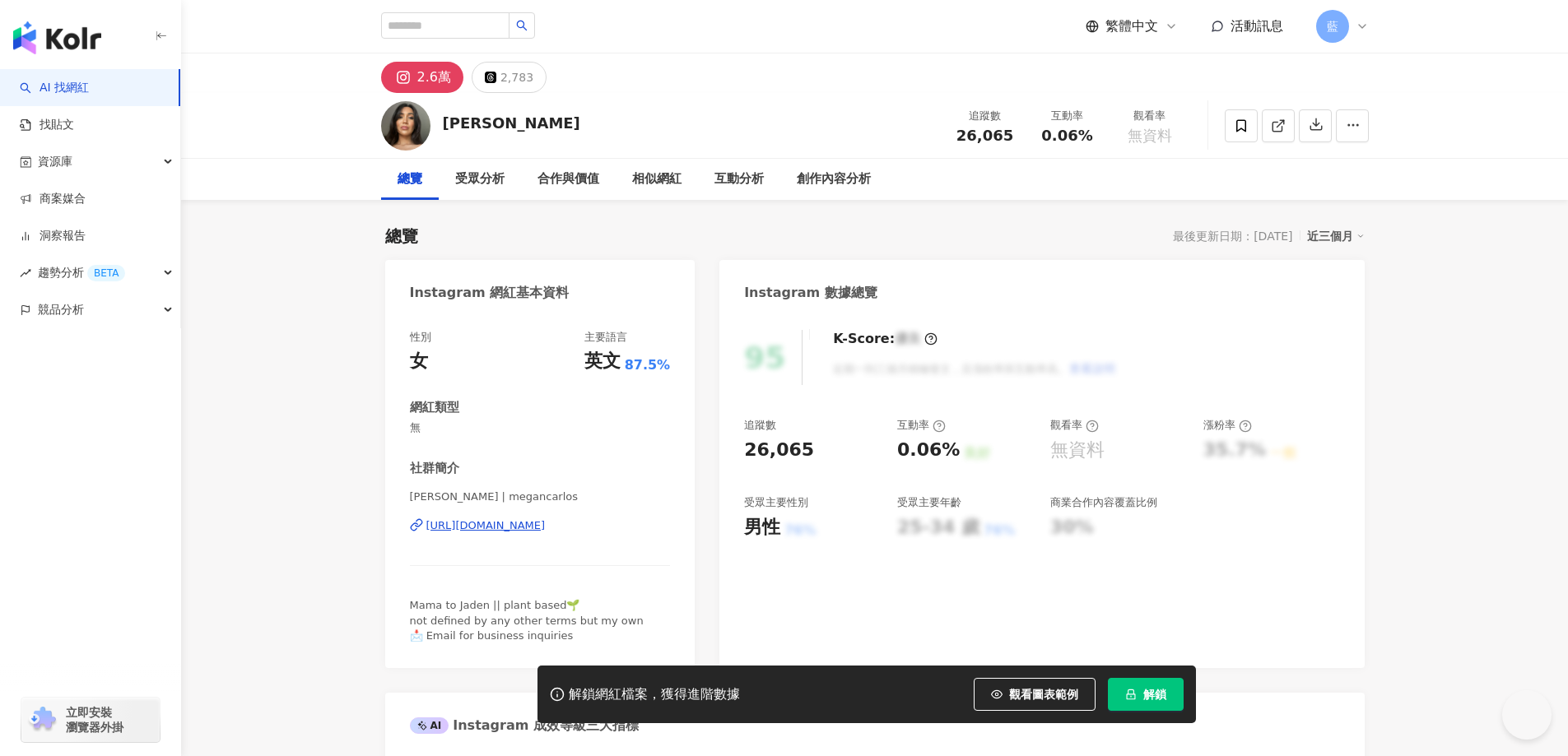
click at [504, 529] on div "[URL][DOMAIN_NAME]" at bounding box center [486, 525] width 119 height 14
